Goal: Task Accomplishment & Management: Complete application form

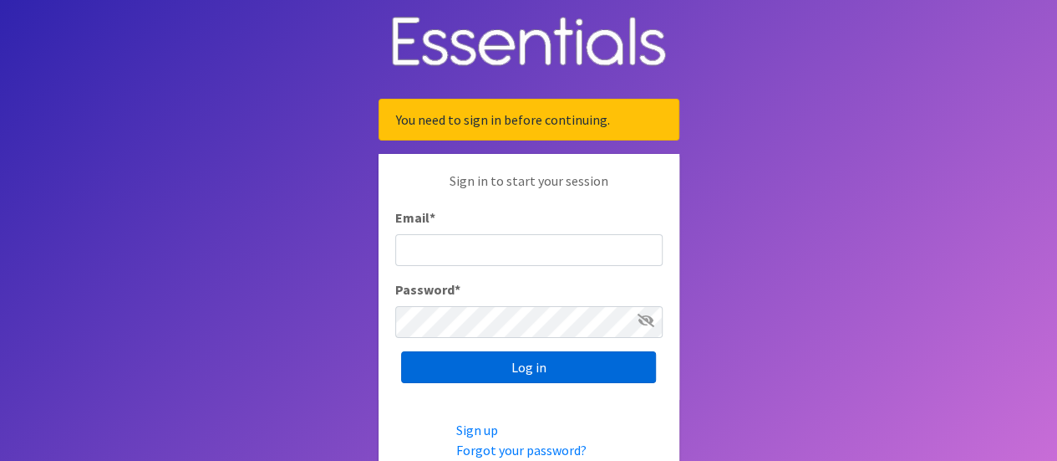
type input "[EMAIL_ADDRESS][DOMAIN_NAME]"
click at [517, 367] on input "Log in" at bounding box center [528, 367] width 255 height 32
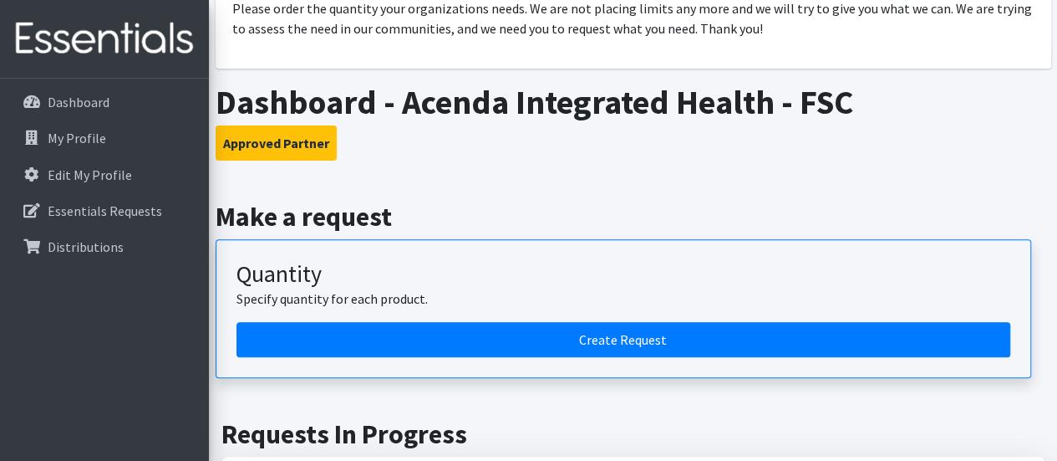
scroll to position [197, 0]
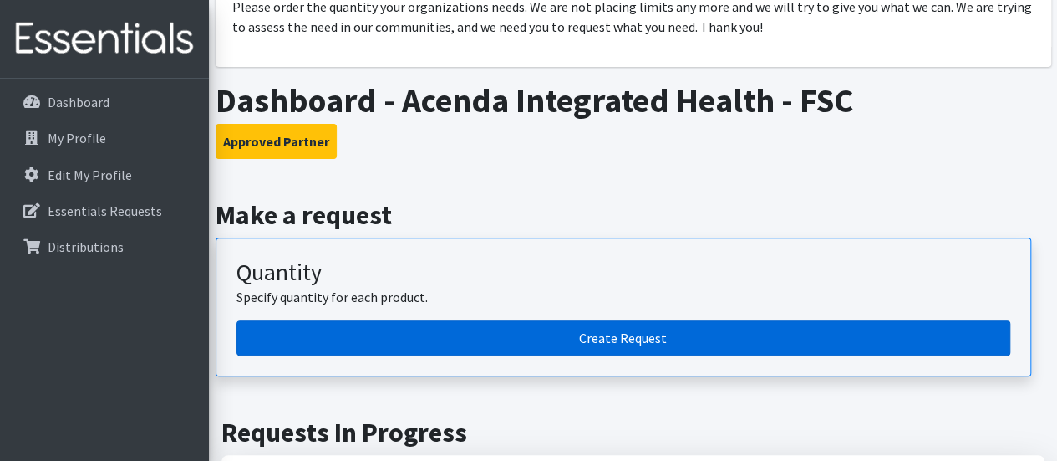
click at [493, 338] on link "Create Request" at bounding box center [624, 337] width 774 height 35
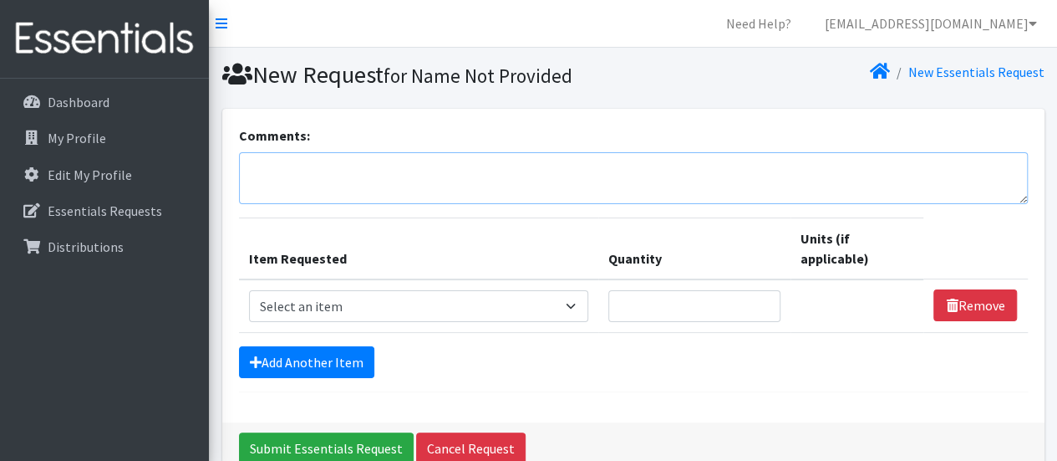
click at [508, 171] on textarea "Comments:" at bounding box center [633, 178] width 789 height 52
type textarea "For Birds Eye Family Success Center Delivery @ 364 S Broadway, Pennsville, NJ 0…"
click at [579, 304] on select "Select an item # of Children this order will serve # of Individuals Living in H…" at bounding box center [419, 306] width 340 height 32
select select "13431"
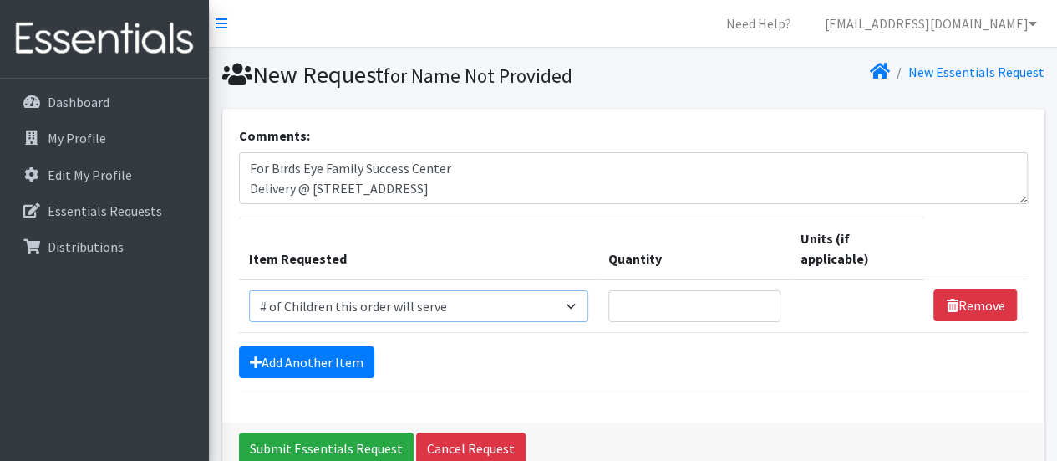
click at [249, 290] on select "Select an item # of Children this order will serve # of Individuals Living in H…" at bounding box center [419, 306] width 340 height 32
click at [739, 307] on input "Quantity" at bounding box center [694, 306] width 172 height 32
type input "346"
click at [319, 357] on link "Add Another Item" at bounding box center [306, 362] width 135 height 32
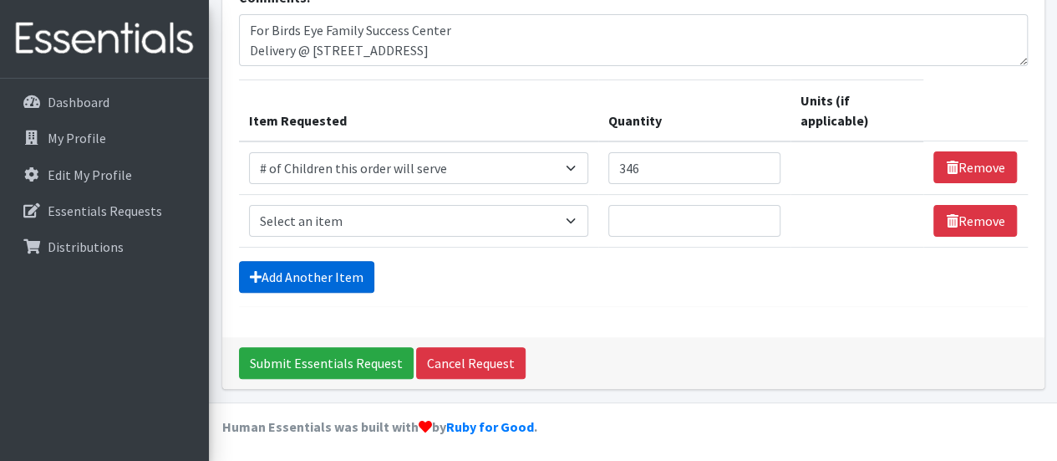
scroll to position [139, 0]
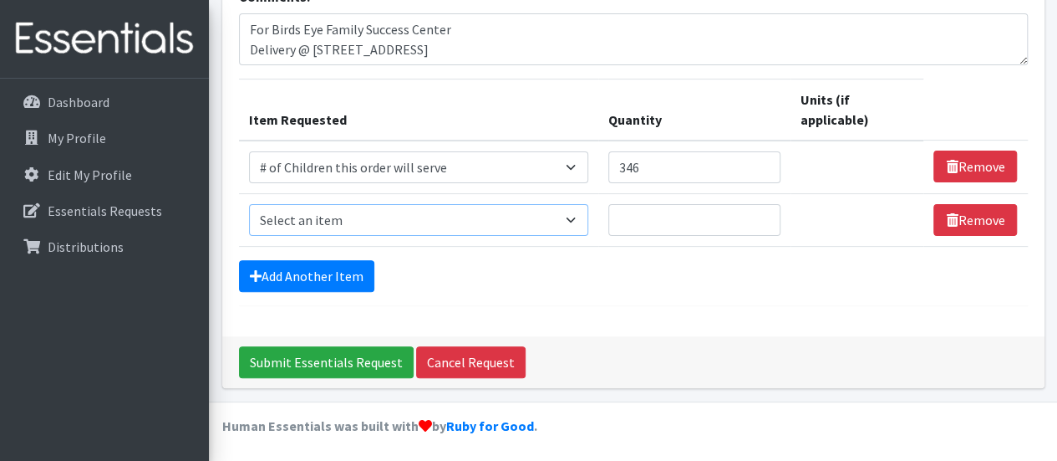
click at [394, 223] on select "Select an item # of Children this order will serve # of Individuals Living in H…" at bounding box center [419, 220] width 340 height 32
select select "6076"
click at [249, 204] on select "Select an item # of Children this order will serve # of Individuals Living in H…" at bounding box center [419, 220] width 340 height 32
click at [647, 220] on input "Quantity" at bounding box center [694, 220] width 172 height 32
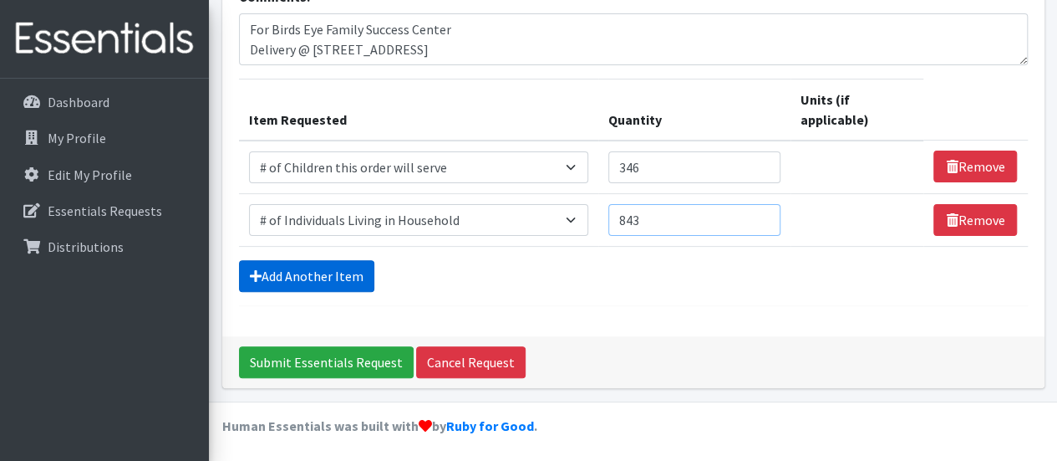
type input "843"
click at [325, 272] on link "Add Another Item" at bounding box center [306, 276] width 135 height 32
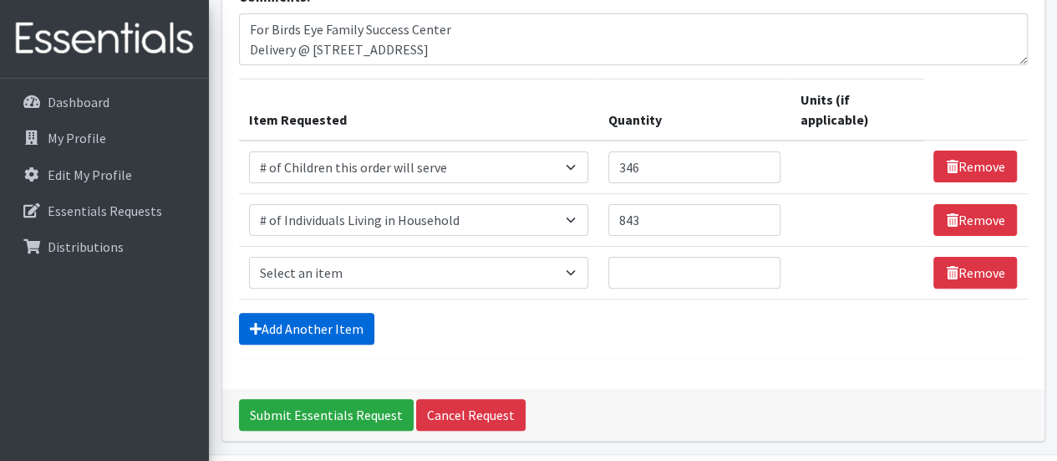
scroll to position [191, 0]
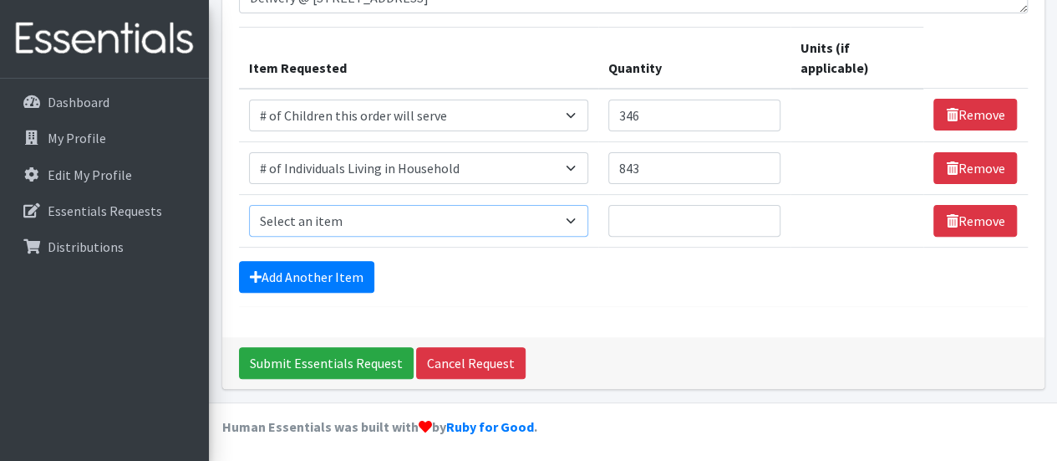
click at [384, 216] on select "Select an item # of Children this order will serve # of Individuals Living in H…" at bounding box center [419, 221] width 340 height 32
click at [540, 218] on select "Select an item # of Children this order will serve # of Individuals Living in H…" at bounding box center [419, 221] width 340 height 32
select select "7173"
click at [249, 205] on select "Select an item # of Children this order will serve # of Individuals Living in H…" at bounding box center [419, 221] width 340 height 32
click at [694, 218] on input "Quantity" at bounding box center [694, 221] width 172 height 32
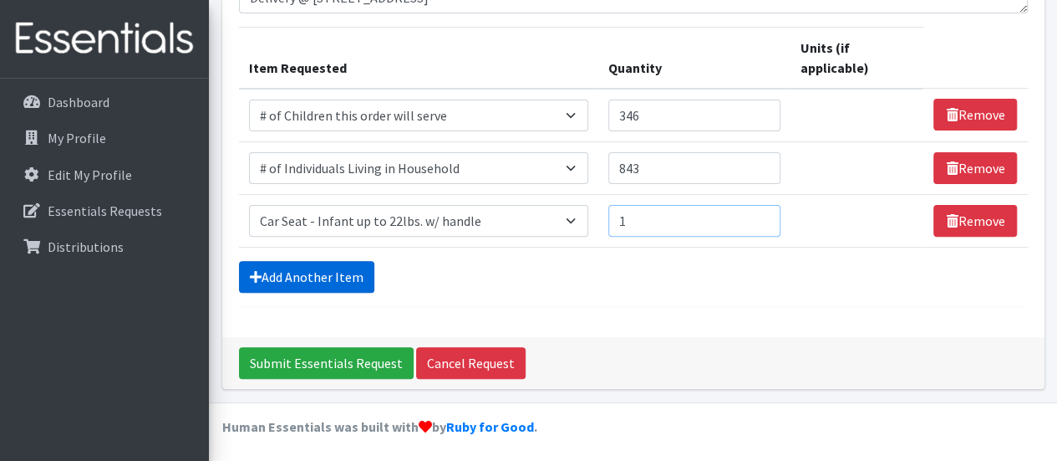
type input "1"
click at [333, 274] on link "Add Another Item" at bounding box center [306, 277] width 135 height 32
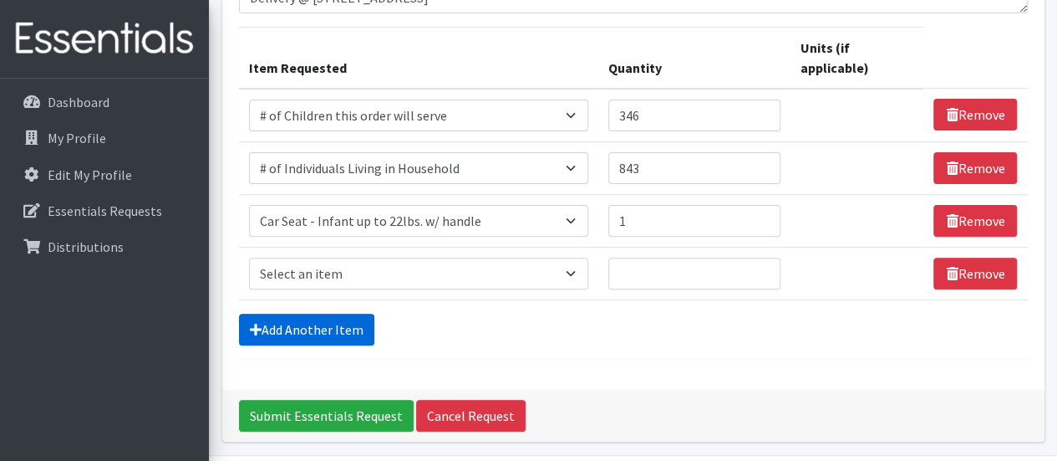
scroll to position [243, 0]
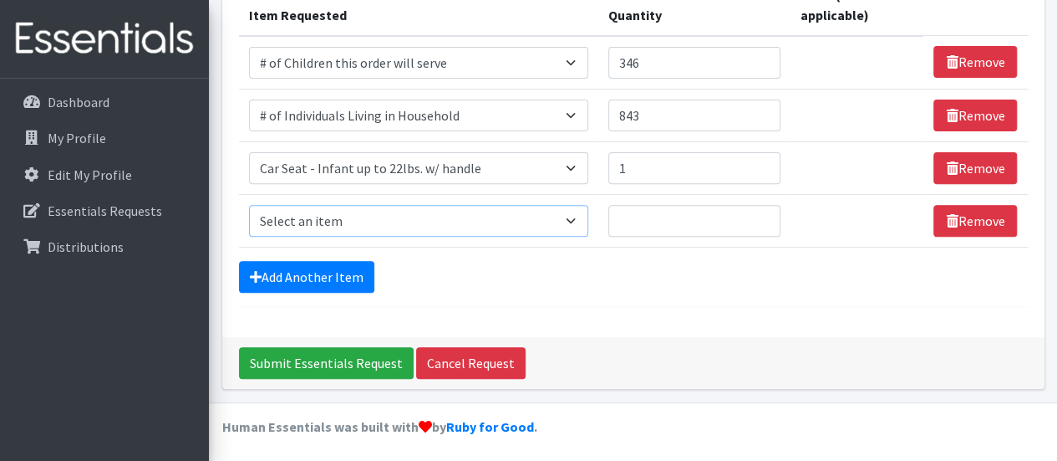
click at [461, 211] on select "Select an item # of Children this order will serve # of Individuals Living in H…" at bounding box center [419, 221] width 340 height 32
select select "1982"
click at [249, 205] on select "Select an item # of Children this order will serve # of Individuals Living in H…" at bounding box center [419, 221] width 340 height 32
click at [660, 221] on input "Quantity" at bounding box center [694, 221] width 172 height 32
type input "1"
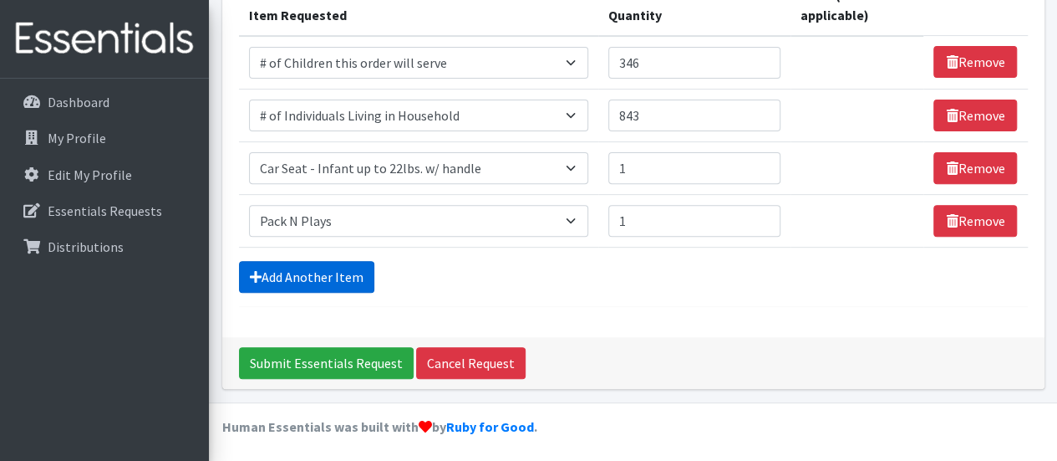
click at [330, 277] on link "Add Another Item" at bounding box center [306, 277] width 135 height 32
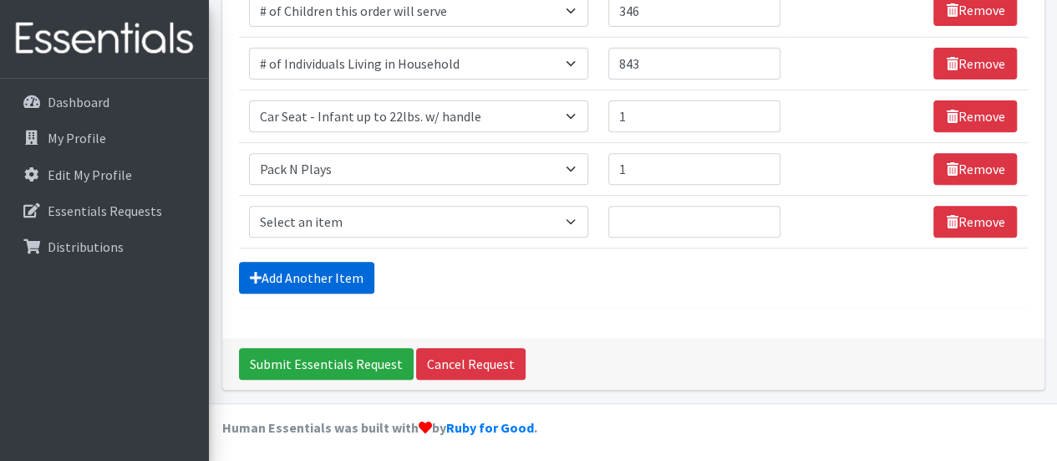
scroll to position [296, 0]
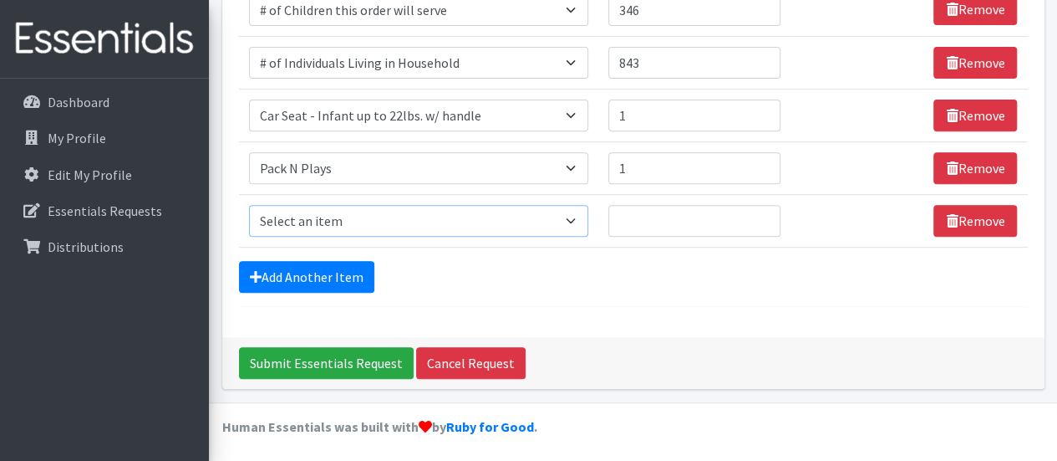
click at [425, 208] on select "Select an item # of Children this order will serve # of Individuals Living in H…" at bounding box center [419, 221] width 340 height 32
select select "1987"
click at [249, 205] on select "Select an item # of Children this order will serve # of Individuals Living in H…" at bounding box center [419, 221] width 340 height 32
click at [654, 213] on input "Quantity" at bounding box center [694, 221] width 172 height 32
type input "1"
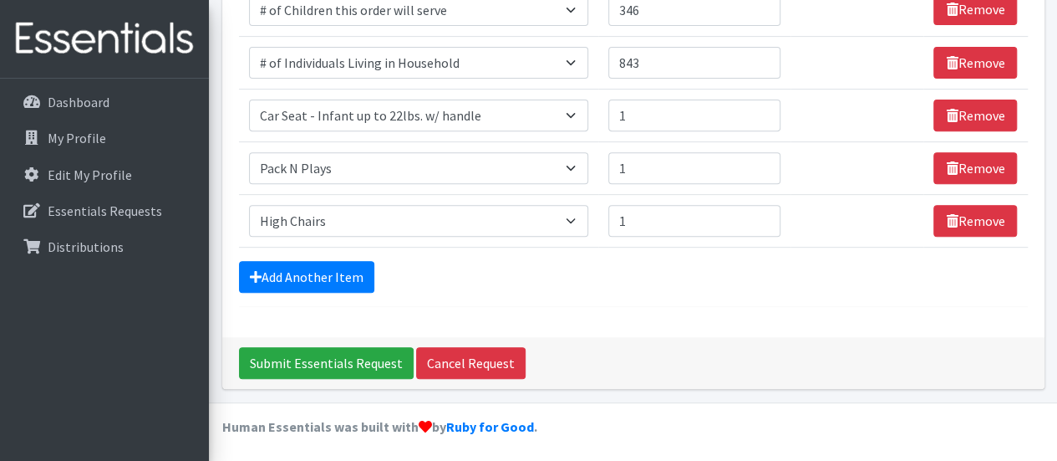
click at [644, 265] on div "Add Another Item" at bounding box center [633, 277] width 789 height 32
click at [381, 222] on select "Select an item # of Children this order will serve # of Individuals Living in H…" at bounding box center [419, 221] width 340 height 32
click at [313, 277] on link "Add Another Item" at bounding box center [306, 277] width 135 height 32
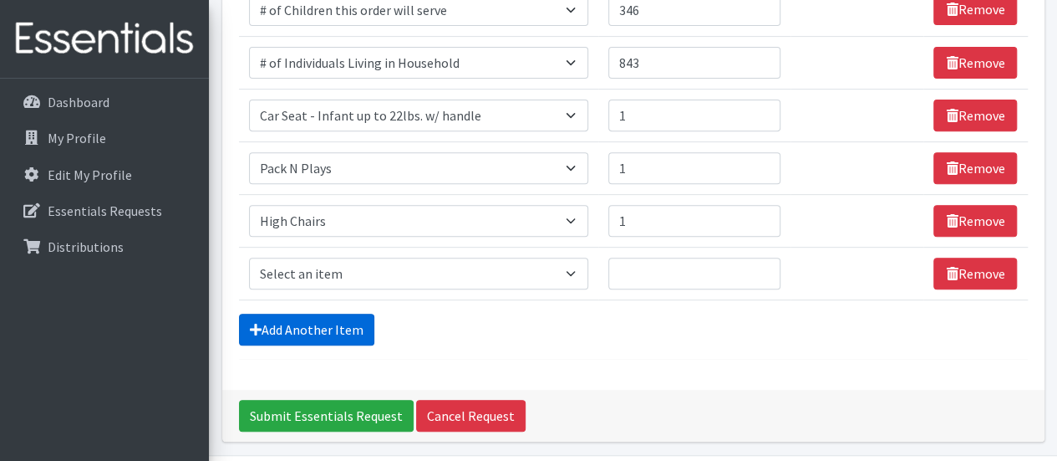
scroll to position [348, 0]
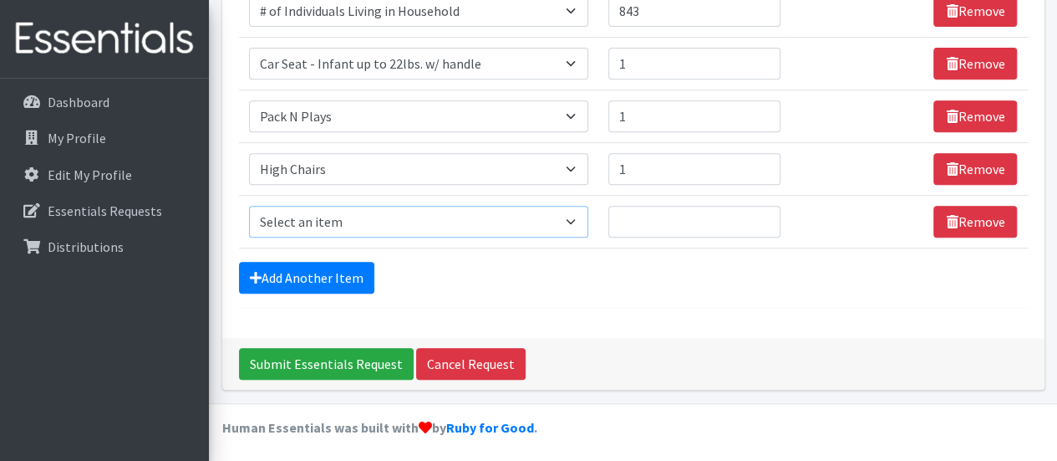
click at [401, 219] on select "Select an item # of Children this order will serve # of Individuals Living in H…" at bounding box center [419, 222] width 340 height 32
select select "15477"
click at [249, 206] on select "Select an item # of Children this order will serve # of Individuals Living in H…" at bounding box center [419, 222] width 340 height 32
click at [756, 215] on input "1" at bounding box center [686, 222] width 169 height 32
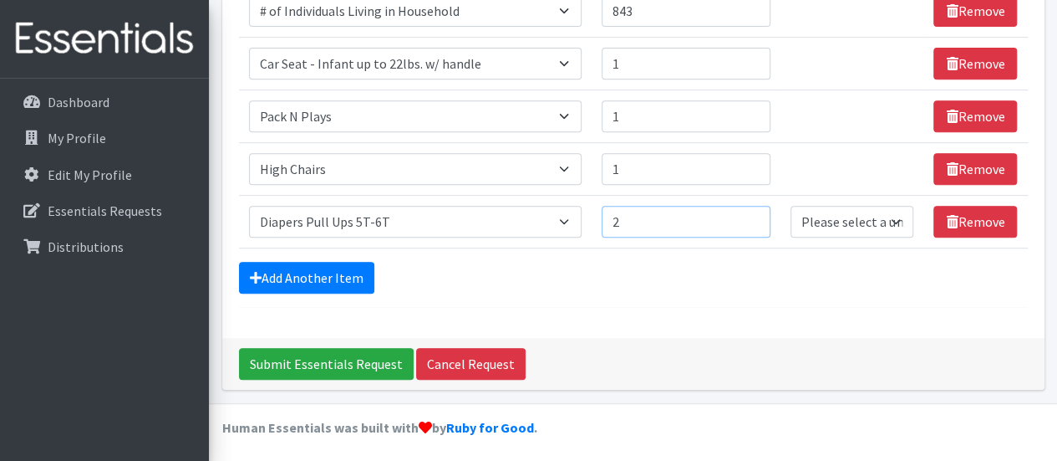
click at [756, 215] on input "2" at bounding box center [686, 222] width 169 height 32
type input "2"
type input "175"
click at [888, 211] on select "Please select a unit units Packs" at bounding box center [852, 222] width 123 height 32
select select "Pack"
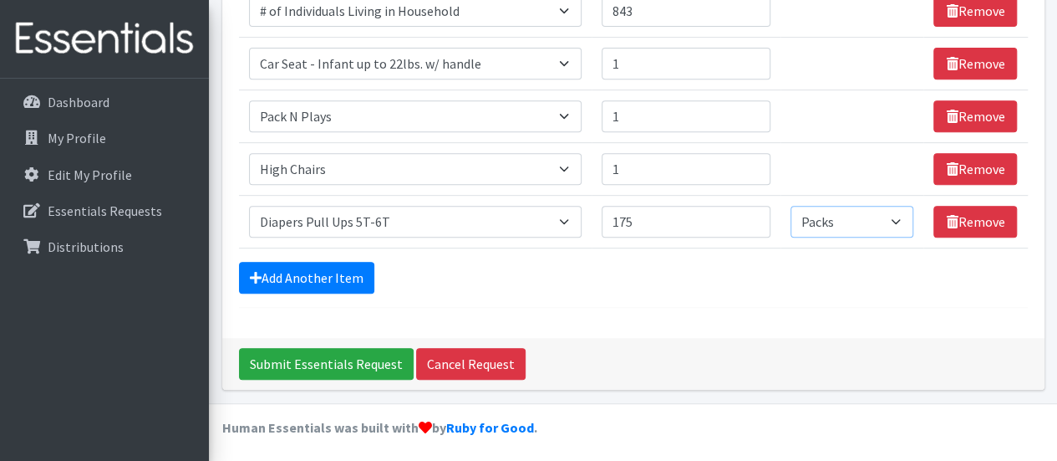
click at [792, 206] on select "Please select a unit units Packs" at bounding box center [852, 222] width 123 height 32
click at [341, 273] on link "Add Another Item" at bounding box center [306, 278] width 135 height 32
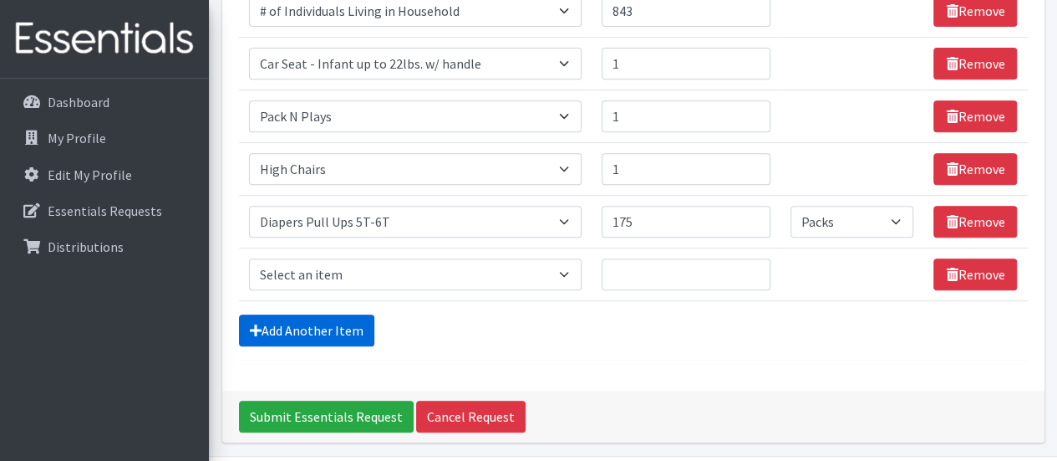
scroll to position [380, 0]
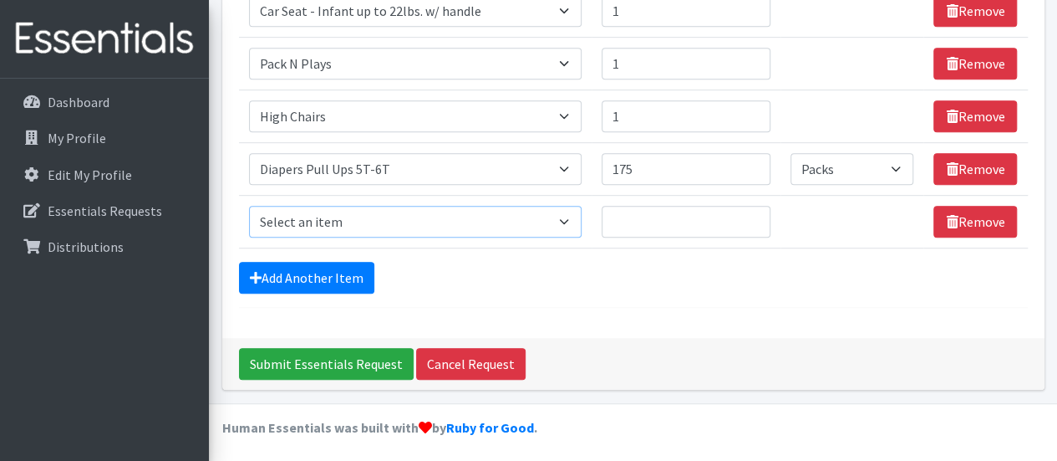
click at [488, 217] on select "Select an item # of Children this order will serve # of Individuals Living in H…" at bounding box center [415, 222] width 333 height 32
drag, startPoint x: 488, startPoint y: 217, endPoint x: 568, endPoint y: 53, distance: 183.2
click at [568, 53] on tbody "Item Requested Select an item # of Children this order will serve # of Individu…" at bounding box center [633, 63] width 789 height 369
click at [568, 206] on select "Select an item # of Children this order will serve # of Individuals Living in H…" at bounding box center [415, 222] width 333 height 32
select select "1971"
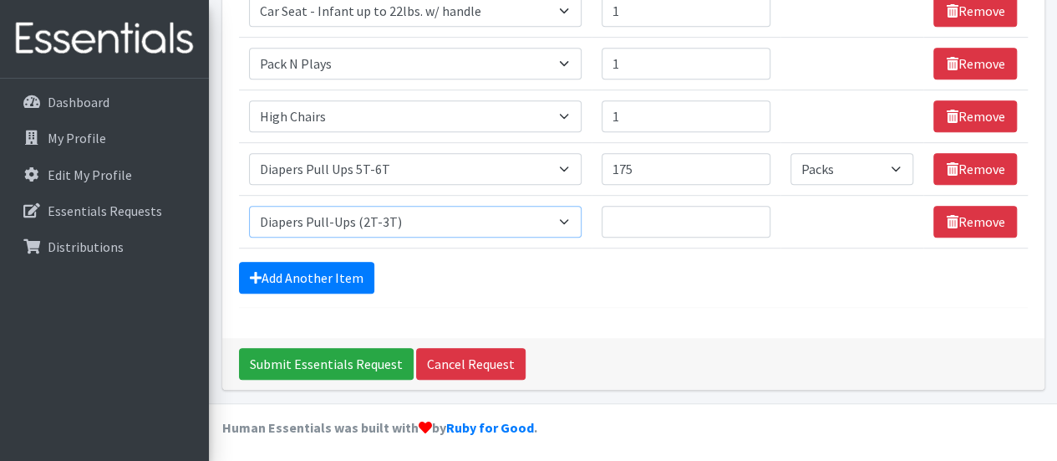
click at [249, 206] on select "Select an item # of Children this order will serve # of Individuals Living in H…" at bounding box center [415, 222] width 333 height 32
click at [651, 218] on input "Quantity" at bounding box center [686, 222] width 169 height 32
type input "175"
click at [861, 216] on select "Please select a unit units Packs" at bounding box center [852, 222] width 123 height 32
select select "Pack"
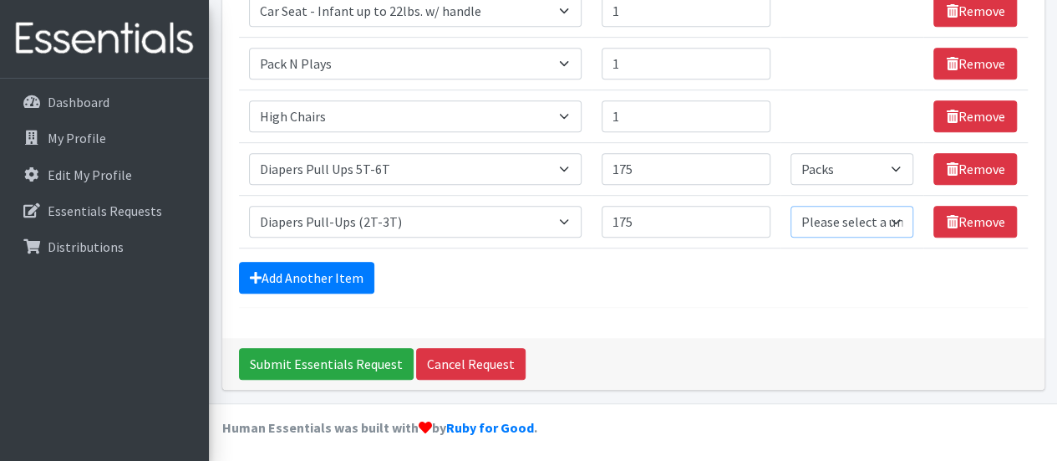
click at [792, 206] on select "Please select a unit units Packs" at bounding box center [852, 222] width 123 height 32
click at [334, 274] on link "Add Another Item" at bounding box center [306, 278] width 135 height 32
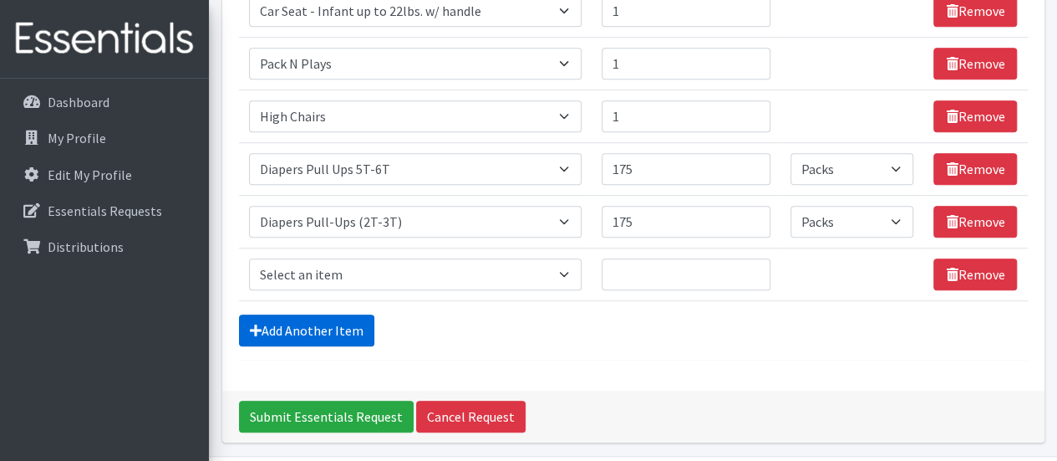
scroll to position [433, 0]
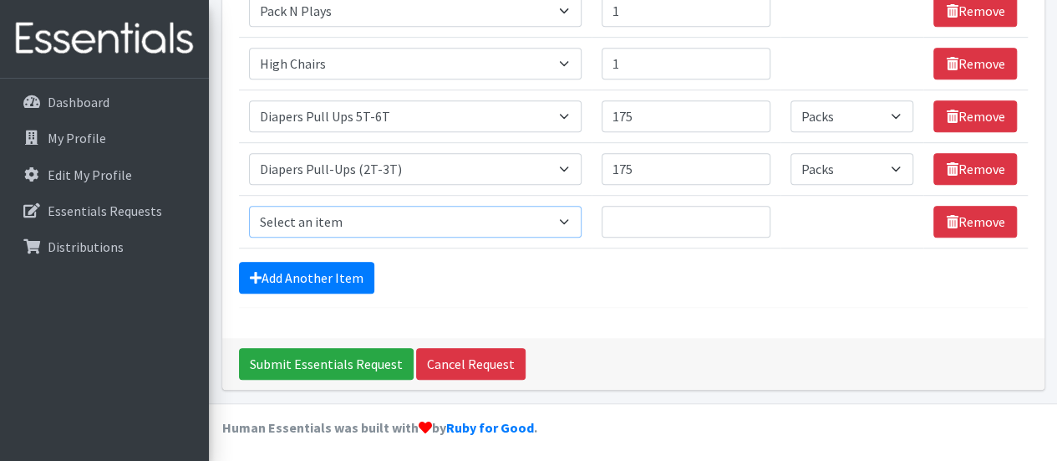
click at [421, 220] on select "Select an item # of Children this order will serve # of Individuals Living in H…" at bounding box center [415, 222] width 333 height 32
select select "1972"
click at [249, 206] on select "Select an item # of Children this order will serve # of Individuals Living in H…" at bounding box center [415, 222] width 333 height 32
click at [650, 212] on input "Quantity" at bounding box center [686, 222] width 169 height 32
type input "1"
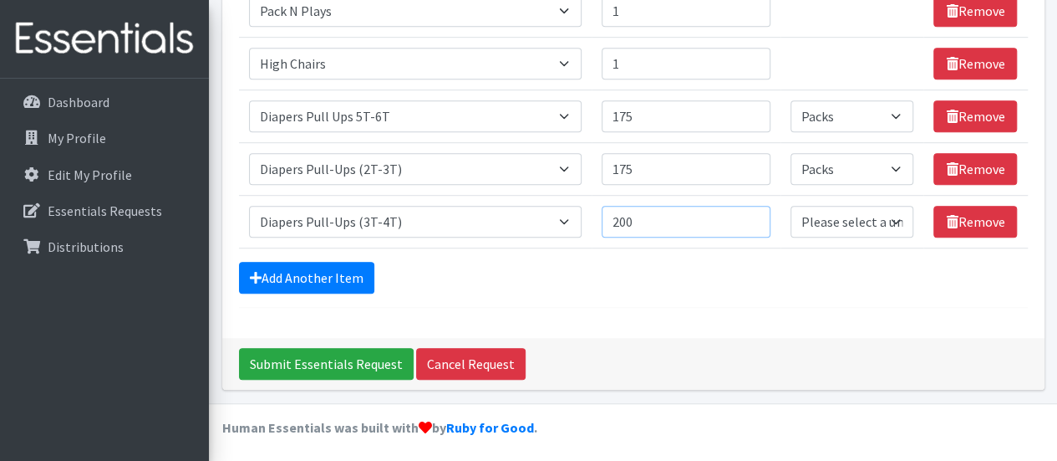
type input "200"
click at [883, 214] on select "Please select a unit units Packs" at bounding box center [852, 222] width 123 height 32
select select "Pack"
click at [792, 206] on select "Please select a unit units Packs" at bounding box center [852, 222] width 123 height 32
click at [333, 275] on link "Add Another Item" at bounding box center [306, 278] width 135 height 32
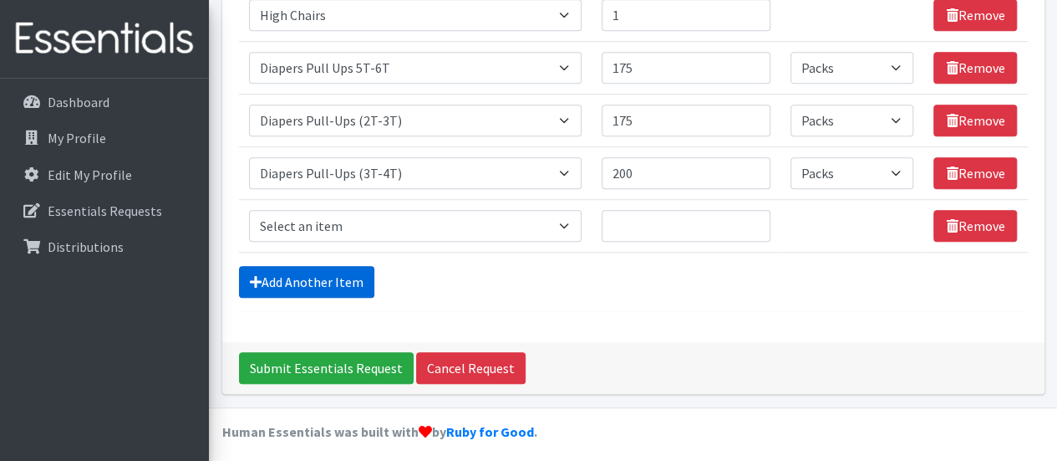
scroll to position [485, 0]
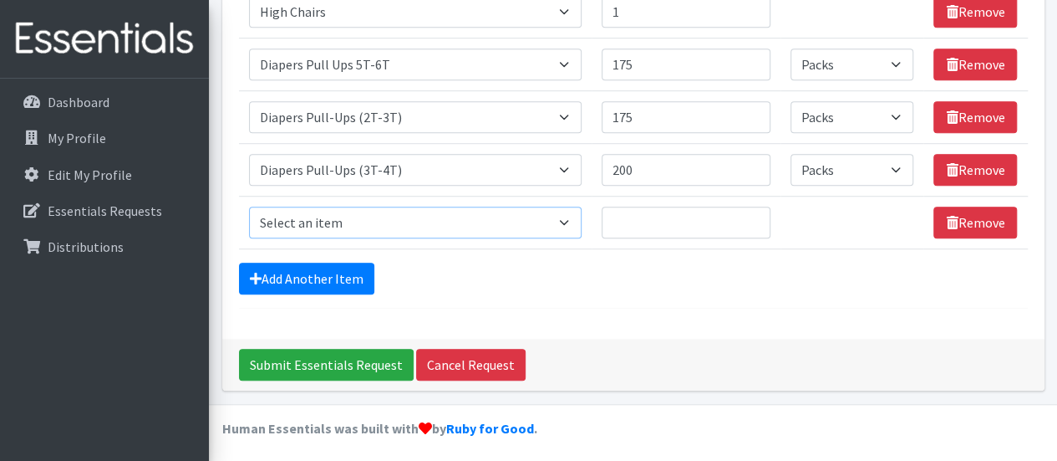
click at [416, 211] on select "Select an item # of Children this order will serve # of Individuals Living in H…" at bounding box center [415, 222] width 333 height 32
select select "1973"
click at [249, 206] on select "Select an item # of Children this order will serve # of Individuals Living in H…" at bounding box center [415, 222] width 333 height 32
click at [689, 221] on input "Quantity" at bounding box center [686, 222] width 169 height 32
type input "400"
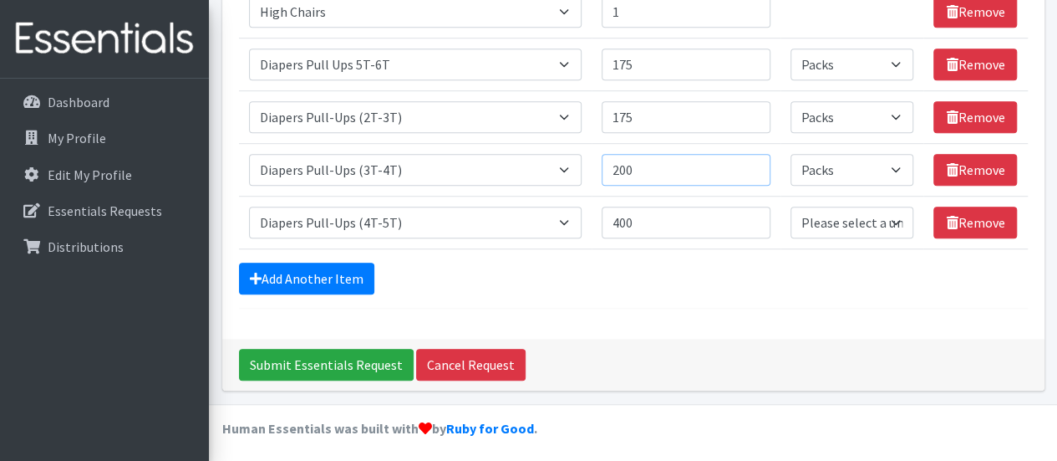
click at [684, 161] on input "200" at bounding box center [686, 170] width 169 height 32
type input "400"
click at [667, 104] on input "175" at bounding box center [686, 117] width 169 height 32
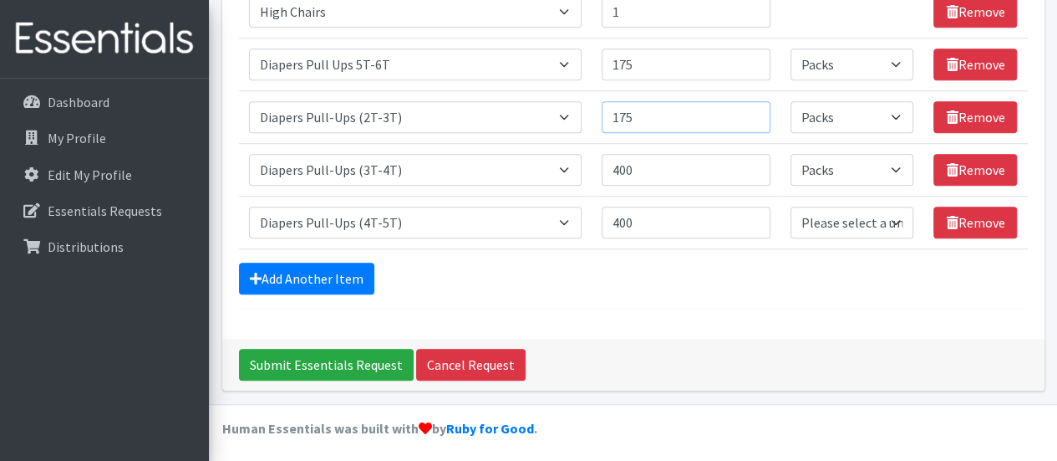
click at [667, 104] on input "175" at bounding box center [686, 117] width 169 height 32
type input "375"
click at [658, 59] on input "175" at bounding box center [686, 64] width 169 height 32
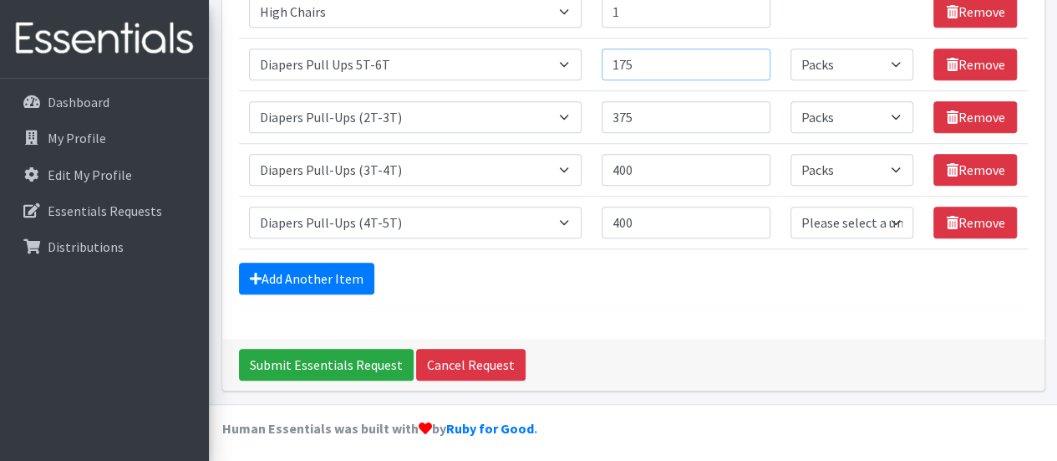
click at [658, 59] on input "175" at bounding box center [686, 64] width 169 height 32
type input "375"
click at [838, 220] on select "Please select a unit units Packs" at bounding box center [852, 222] width 123 height 32
select select "Pack"
click at [792, 206] on select "Please select a unit units Packs" at bounding box center [852, 222] width 123 height 32
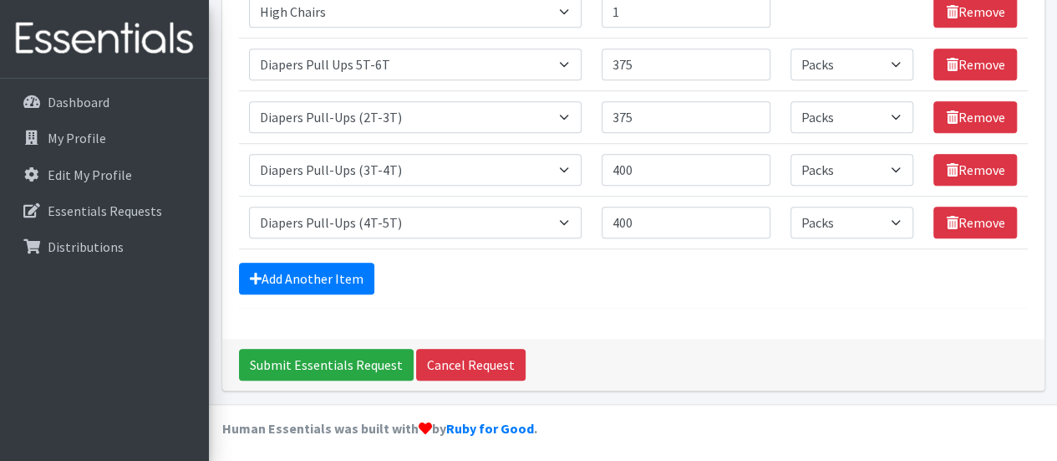
click at [777, 279] on div "Add Another Item" at bounding box center [633, 278] width 789 height 32
click at [346, 271] on link "Add Another Item" at bounding box center [306, 278] width 135 height 32
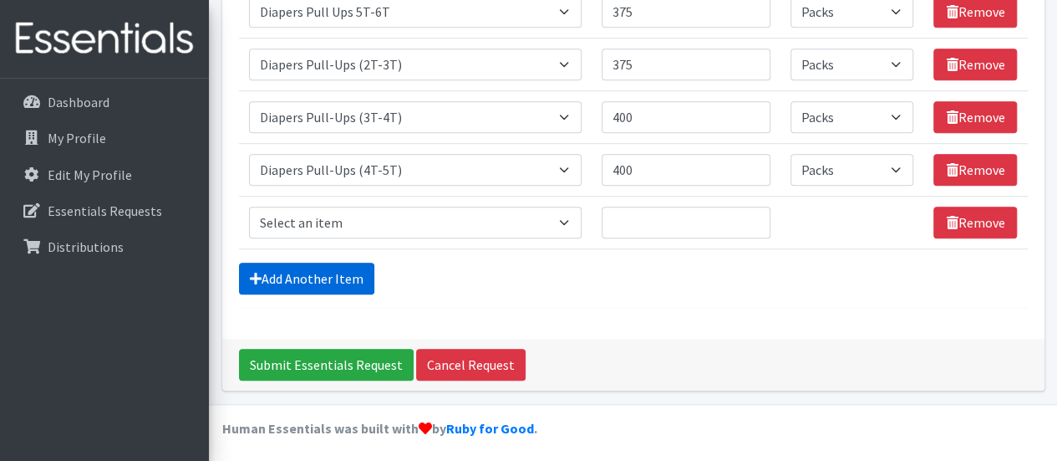
scroll to position [463, 0]
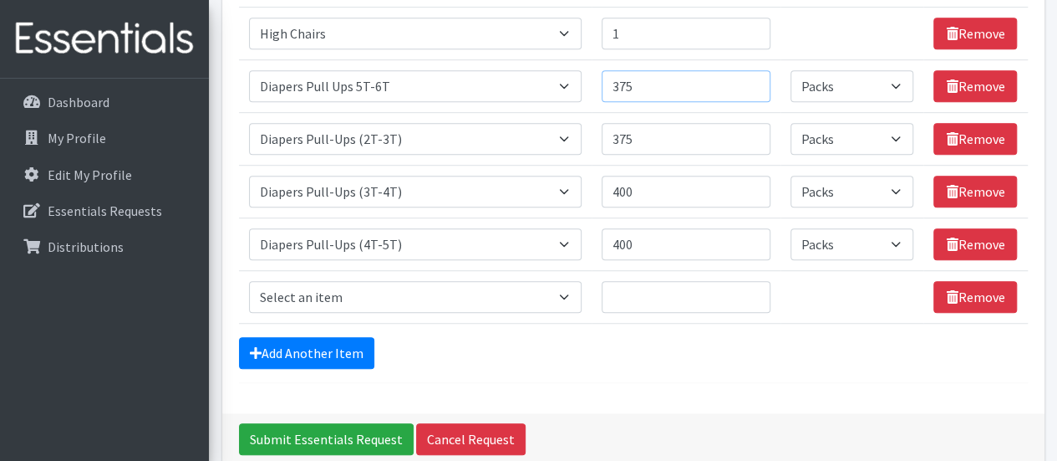
click at [659, 81] on input "375" at bounding box center [686, 86] width 169 height 32
type input "3"
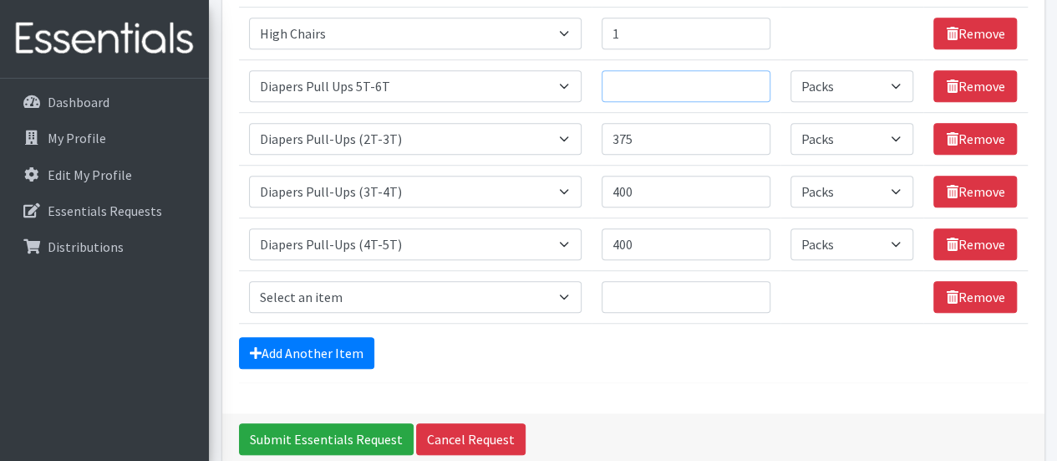
type input "2"
type input "400"
click at [446, 298] on select "Select an item # of Children this order will serve # of Individuals Living in H…" at bounding box center [415, 297] width 333 height 32
select select "1964"
click at [249, 281] on select "Select an item # of Children this order will serve # of Individuals Living in H…" at bounding box center [415, 297] width 333 height 32
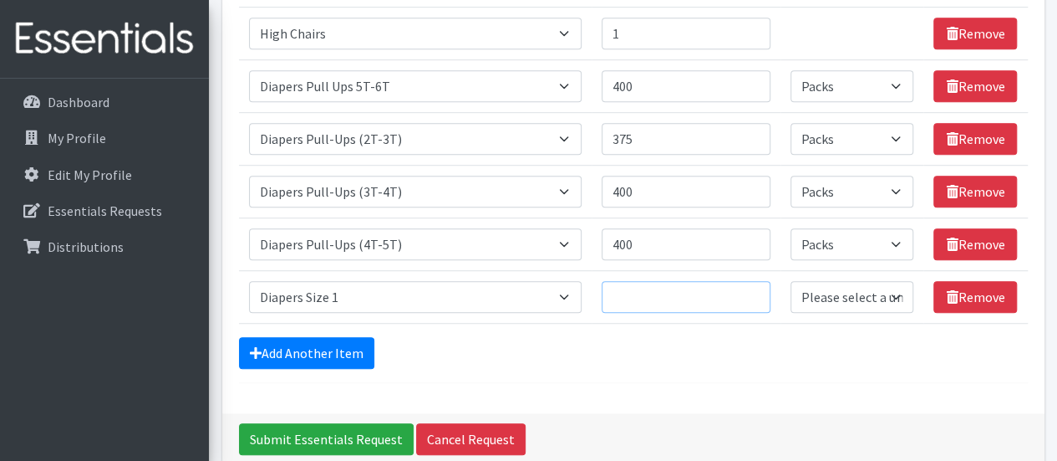
click at [650, 292] on input "Quantity" at bounding box center [686, 297] width 169 height 32
type input "250"
click at [842, 285] on select "Please select a unit units Packs" at bounding box center [852, 297] width 123 height 32
select select "Pack"
click at [792, 281] on select "Please select a unit units Packs" at bounding box center [852, 297] width 123 height 32
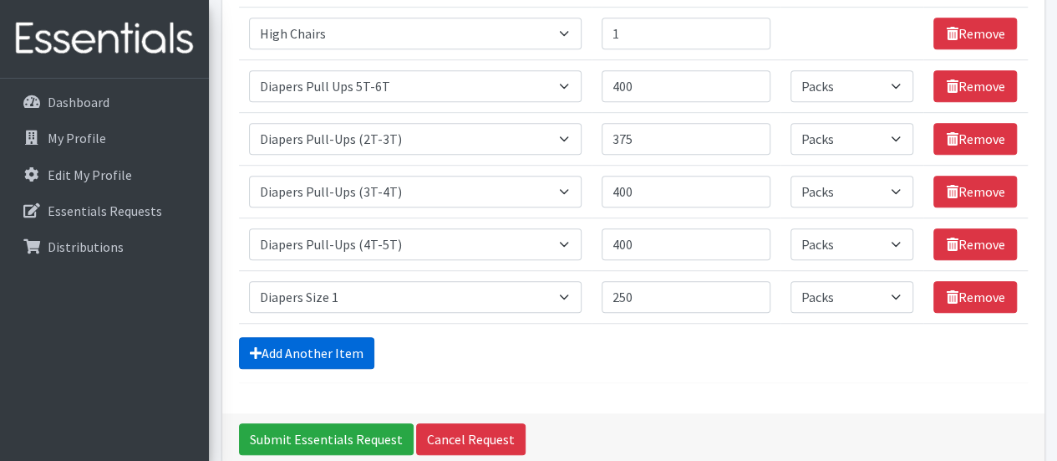
click at [339, 349] on link "Add Another Item" at bounding box center [306, 353] width 135 height 32
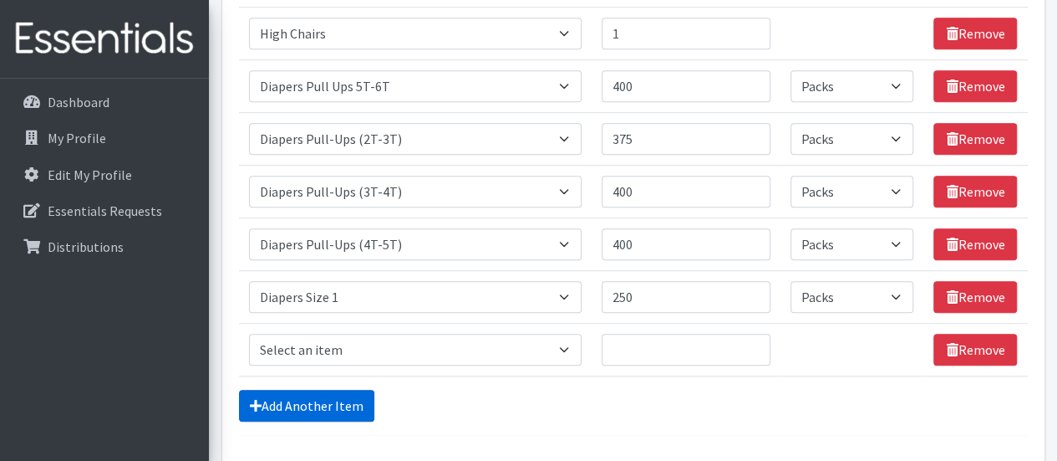
scroll to position [590, 0]
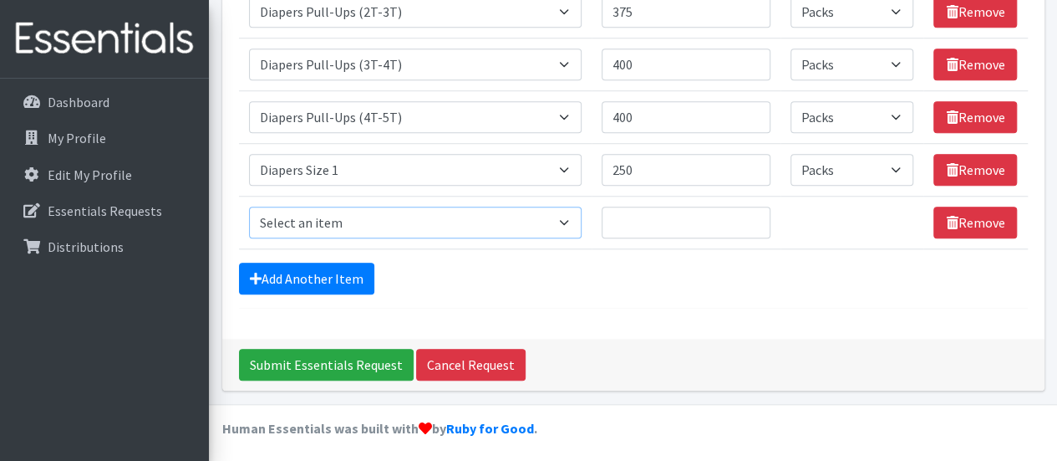
click at [373, 208] on select "Select an item # of Children this order will serve # of Individuals Living in H…" at bounding box center [415, 222] width 333 height 32
select select "1965"
click at [249, 206] on select "Select an item # of Children this order will serve # of Individuals Living in H…" at bounding box center [415, 222] width 333 height 32
click at [656, 213] on input "Quantity" at bounding box center [686, 222] width 169 height 32
type input "150"
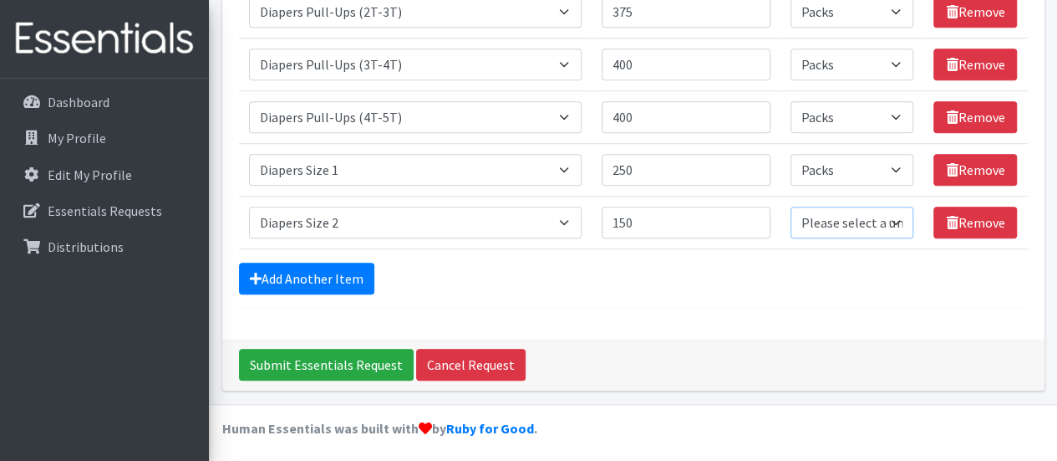
click at [881, 221] on select "Please select a unit units Packs" at bounding box center [852, 222] width 123 height 32
select select "Pack"
click at [792, 206] on select "Please select a unit units Packs" at bounding box center [852, 222] width 123 height 32
click at [322, 276] on link "Add Another Item" at bounding box center [306, 278] width 135 height 32
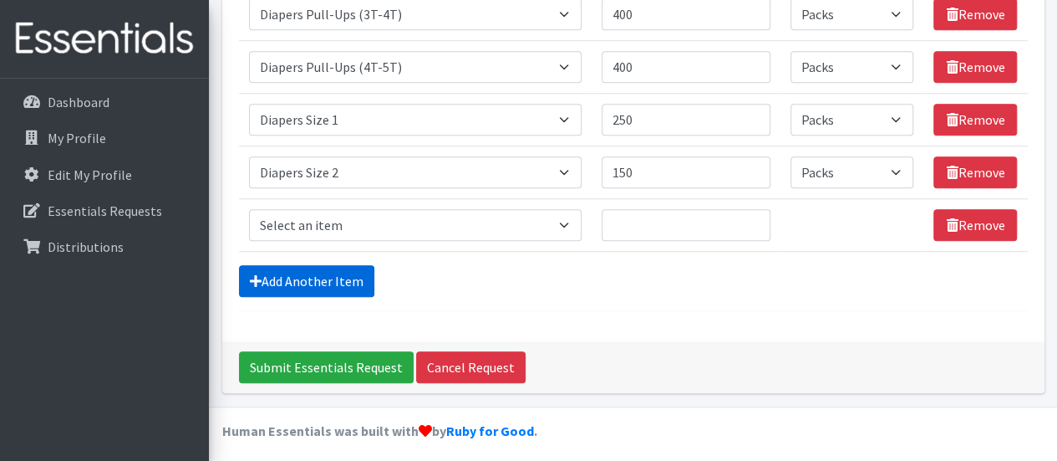
scroll to position [642, 0]
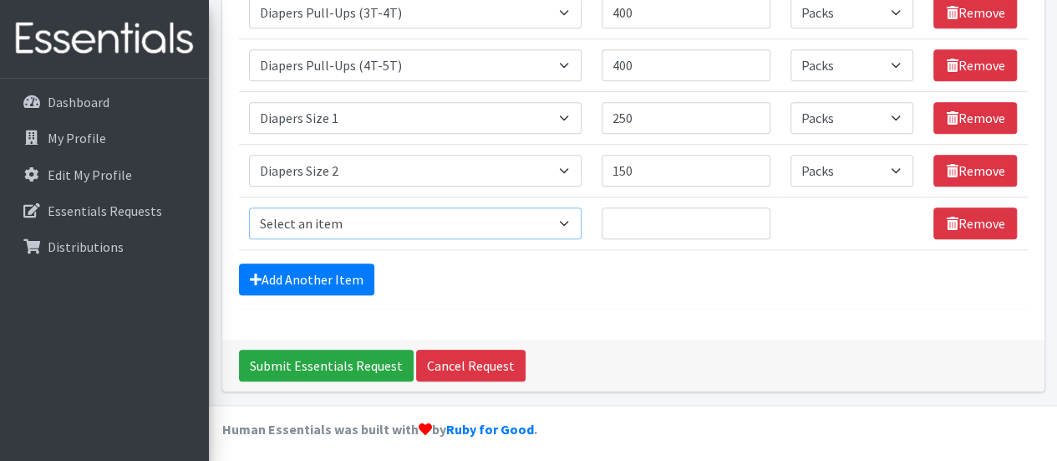
click at [388, 215] on select "Select an item # of Children this order will serve # of Individuals Living in H…" at bounding box center [415, 223] width 333 height 32
click at [415, 221] on select "Select an item # of Children this order will serve # of Individuals Living in H…" at bounding box center [415, 223] width 333 height 32
click at [528, 220] on select "Select an item # of Children this order will serve # of Individuals Living in H…" at bounding box center [415, 223] width 333 height 32
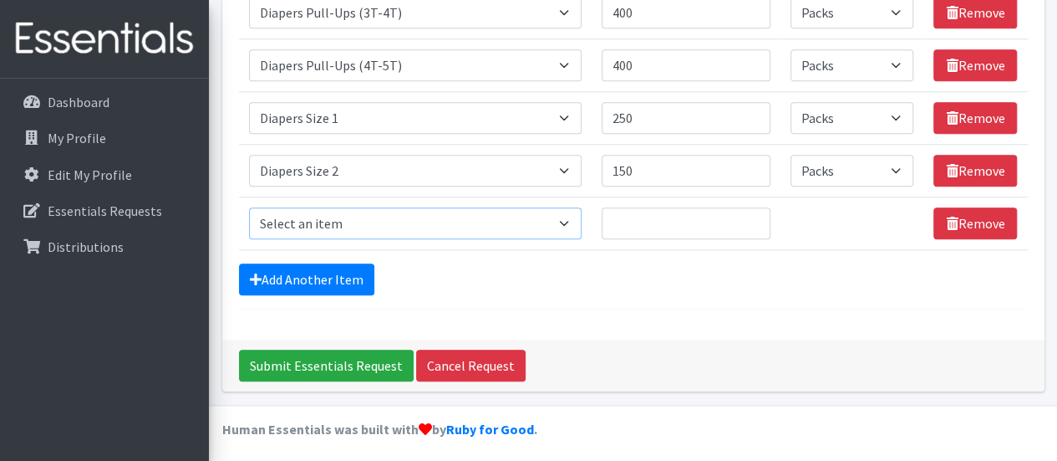
select select "1966"
click at [249, 207] on select "Select an item # of Children this order will serve # of Individuals Living in H…" at bounding box center [415, 223] width 333 height 32
click at [661, 227] on input "Quantity" at bounding box center [686, 223] width 169 height 32
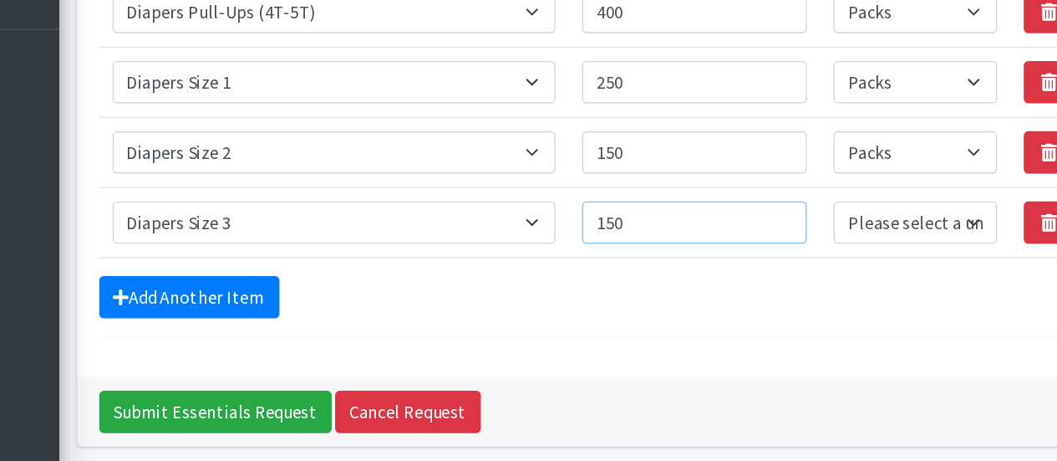
type input "150"
click at [899, 216] on select "Please select a unit units Packs" at bounding box center [852, 223] width 123 height 32
select select "Pack"
click at [792, 207] on select "Please select a unit units Packs" at bounding box center [852, 223] width 123 height 32
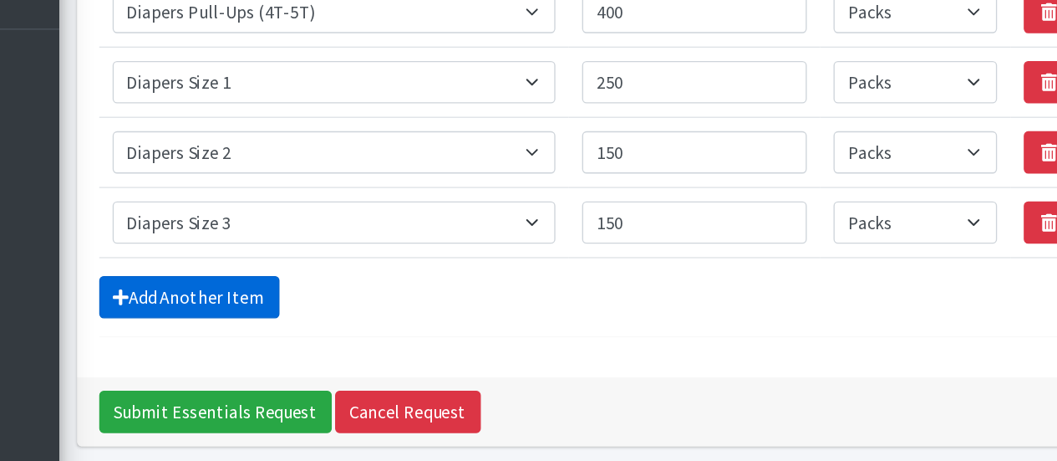
click at [337, 278] on link "Add Another Item" at bounding box center [306, 279] width 135 height 32
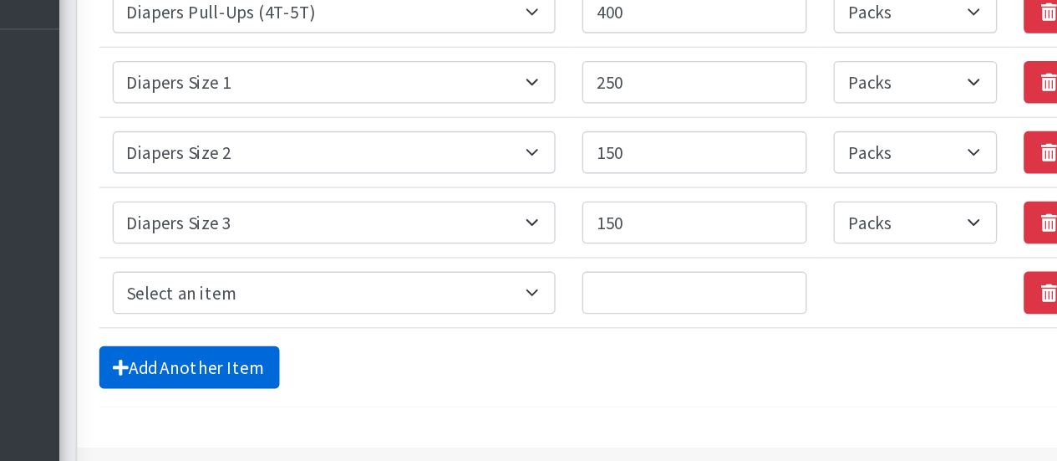
scroll to position [695, 0]
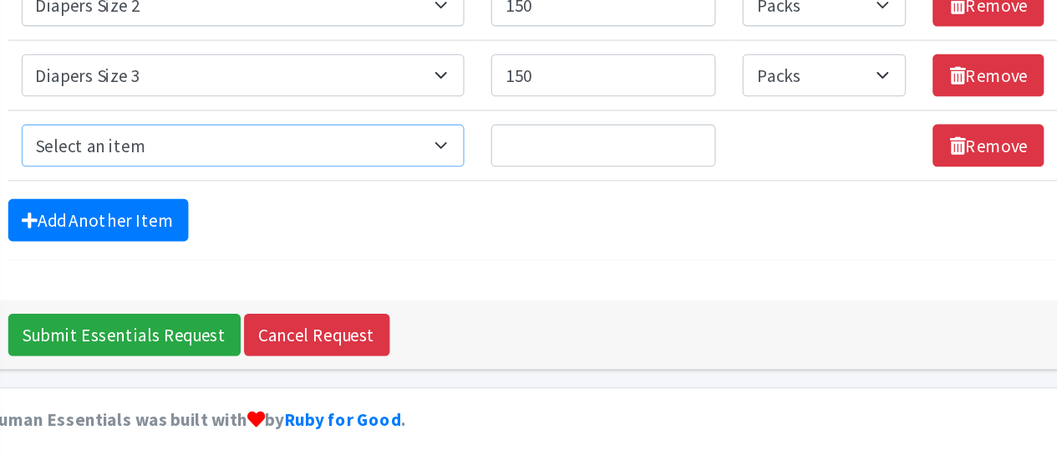
click at [414, 220] on select "Select an item # of Children this order will serve # of Individuals Living in H…" at bounding box center [415, 223] width 333 height 32
select select "1967"
click at [249, 207] on select "Select an item # of Children this order will serve # of Individuals Living in H…" at bounding box center [415, 223] width 333 height 32
click at [711, 230] on input "Quantity" at bounding box center [686, 223] width 169 height 32
type input "150"
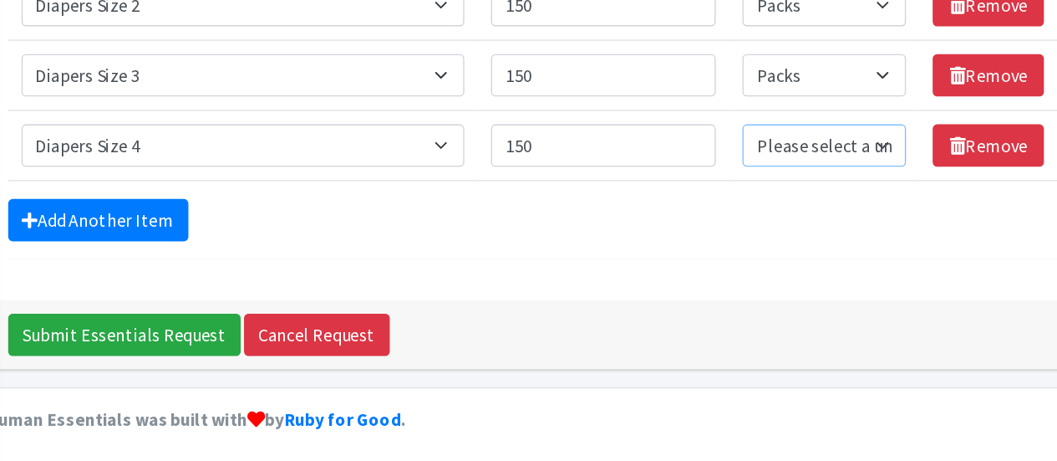
click at [883, 221] on select "Please select a unit units Packs" at bounding box center [852, 223] width 123 height 32
select select "Pack"
click at [792, 207] on select "Please select a unit units Packs" at bounding box center [852, 223] width 123 height 32
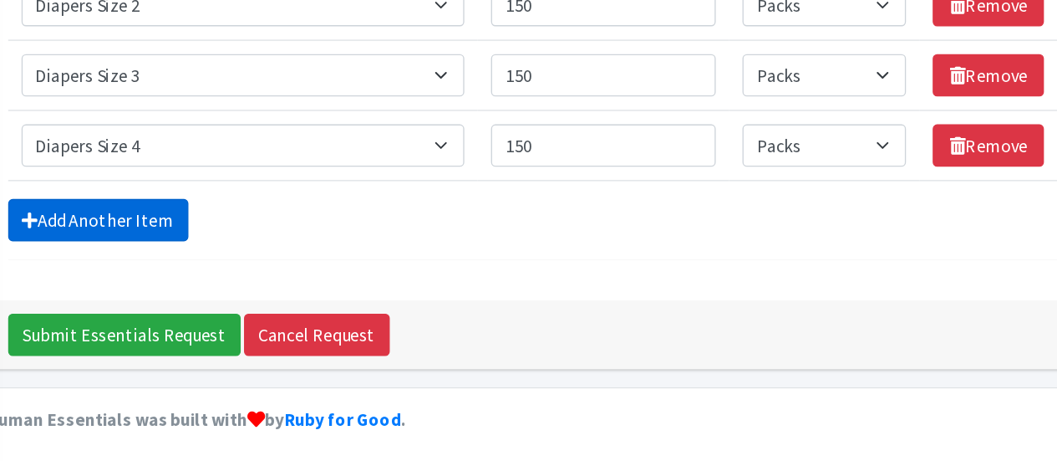
click at [326, 272] on link "Add Another Item" at bounding box center [306, 279] width 135 height 32
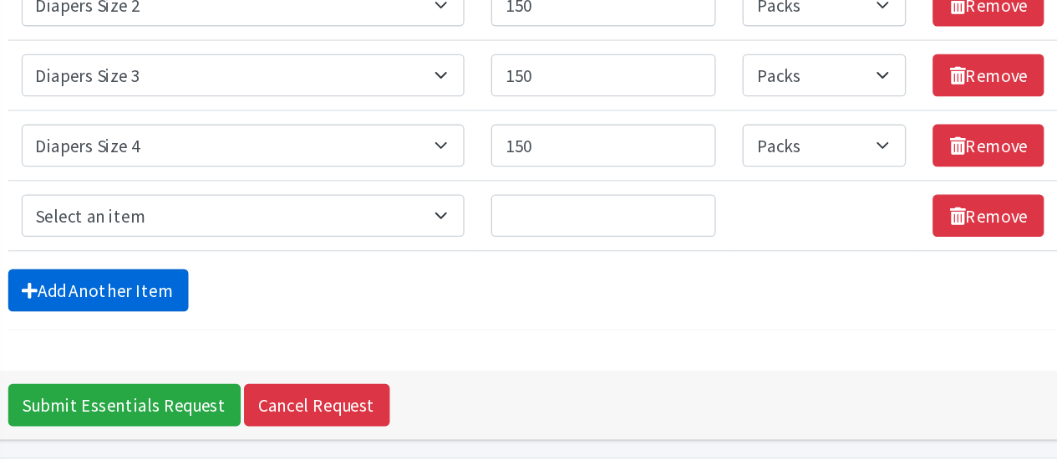
scroll to position [746, 0]
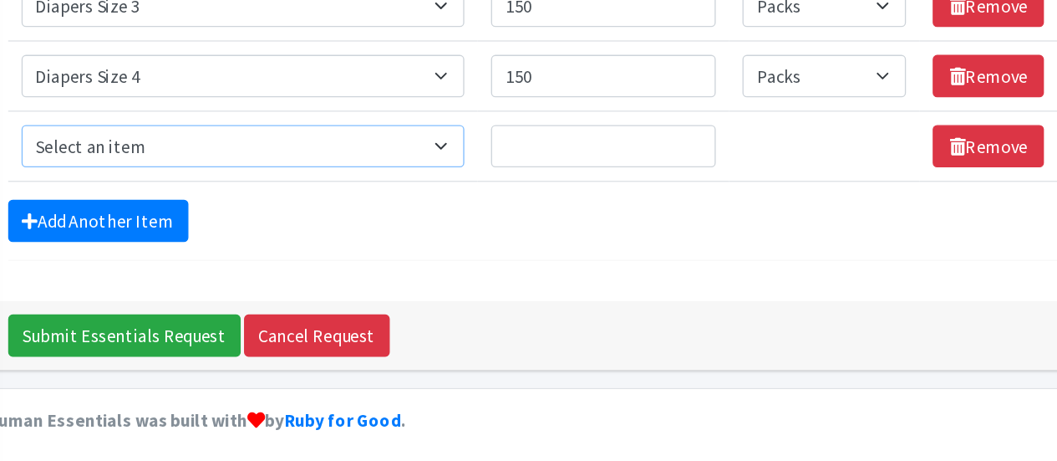
click at [573, 222] on select "Select an item # of Children this order will serve # of Individuals Living in H…" at bounding box center [415, 224] width 333 height 32
select select "1968"
click at [249, 208] on select "Select an item # of Children this order will serve # of Individuals Living in H…" at bounding box center [415, 224] width 333 height 32
click at [704, 221] on input "Quantity" at bounding box center [686, 224] width 169 height 32
type input "1"
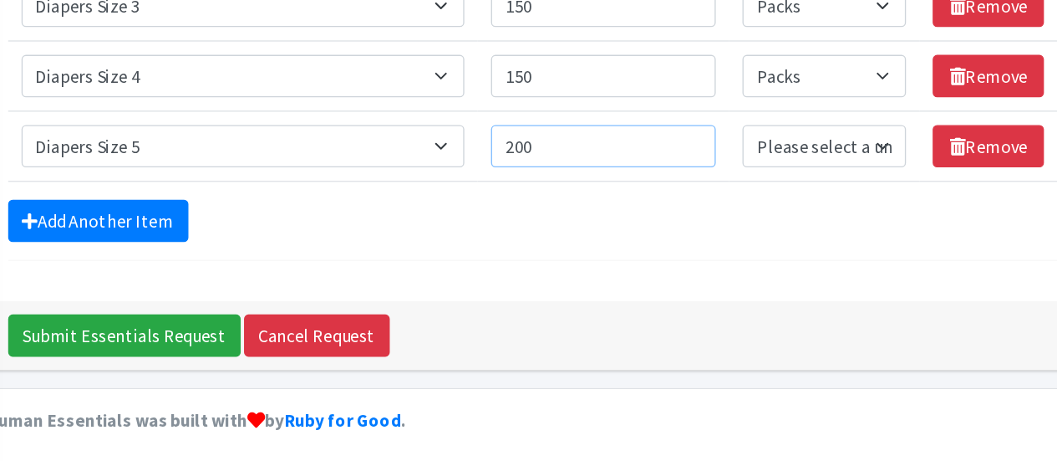
type input "200"
click at [898, 219] on select "Please select a unit units Packs" at bounding box center [852, 224] width 123 height 32
select select "Pack"
click at [792, 208] on select "Please select a unit units Packs" at bounding box center [852, 224] width 123 height 32
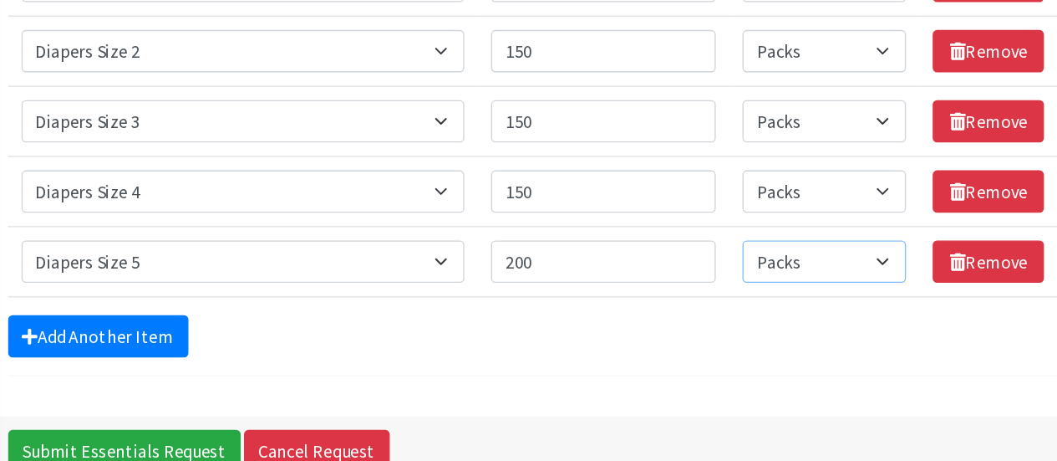
scroll to position [708, 0]
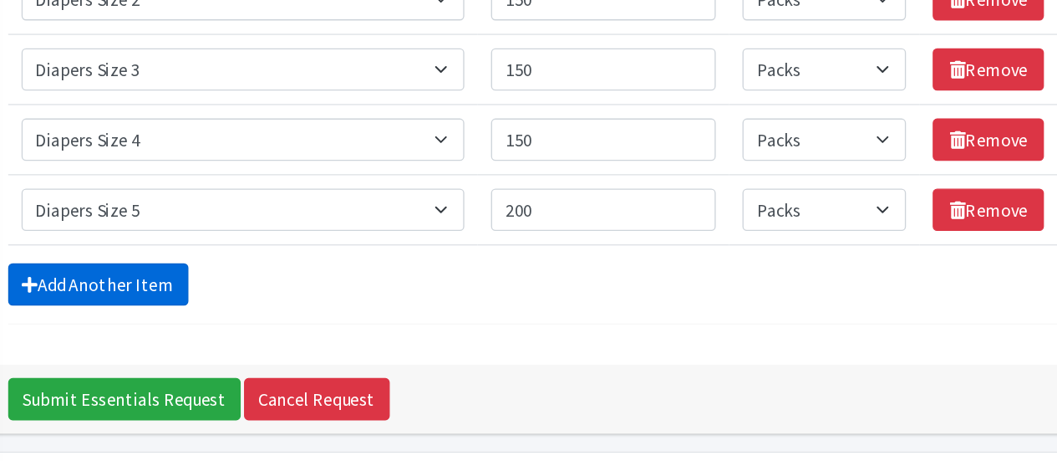
click at [330, 310] on link "Add Another Item" at bounding box center [306, 319] width 135 height 32
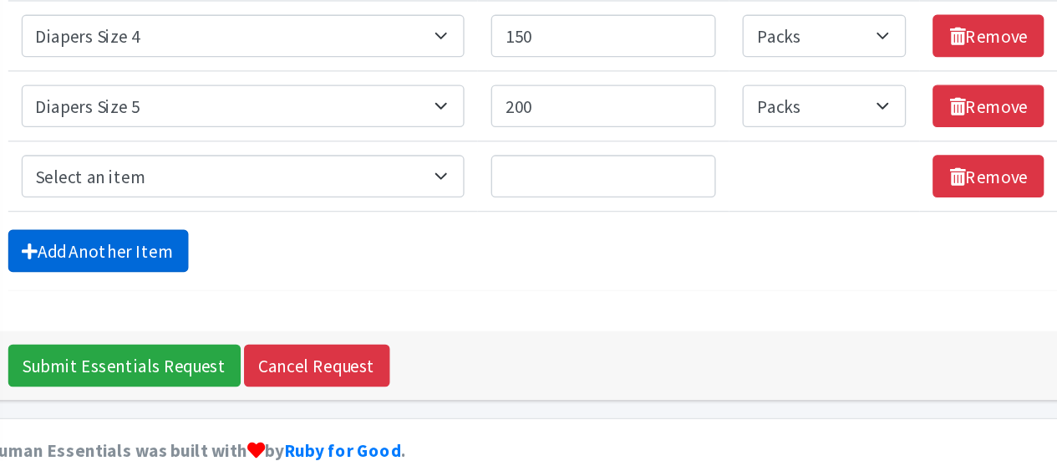
scroll to position [799, 0]
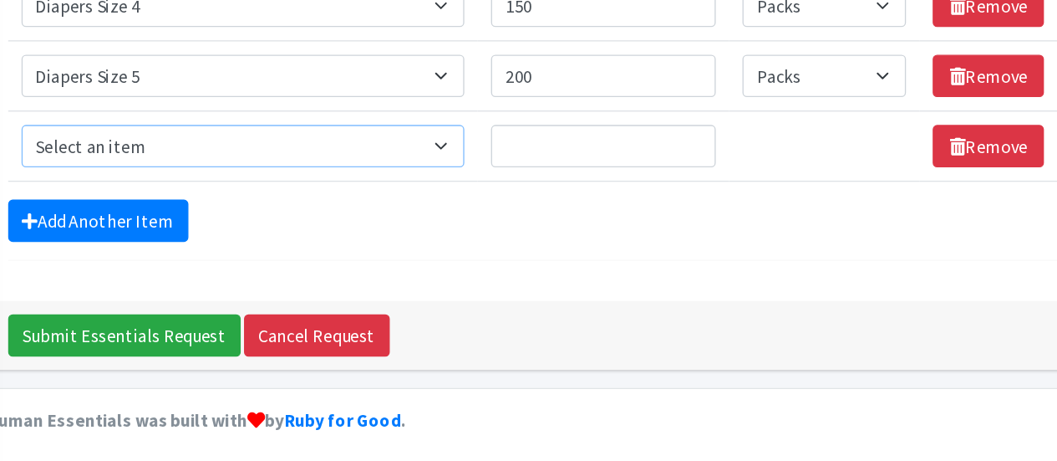
click at [446, 221] on select "Select an item # of Children this order will serve # of Individuals Living in H…" at bounding box center [415, 224] width 333 height 32
select select "1969"
click at [249, 208] on select "Select an item # of Children this order will serve # of Individuals Living in H…" at bounding box center [415, 224] width 333 height 32
click at [703, 222] on input "Quantity" at bounding box center [686, 224] width 169 height 32
type input "2"
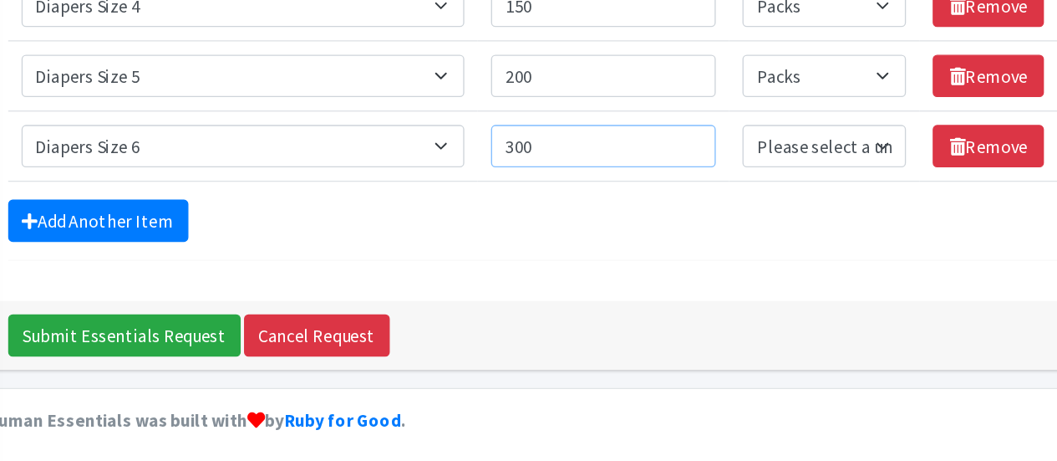
type input "300"
click at [898, 217] on select "Please select a unit units Packs" at bounding box center [852, 224] width 123 height 32
select select "Pack"
click at [792, 208] on select "Please select a unit units Packs" at bounding box center [852, 224] width 123 height 32
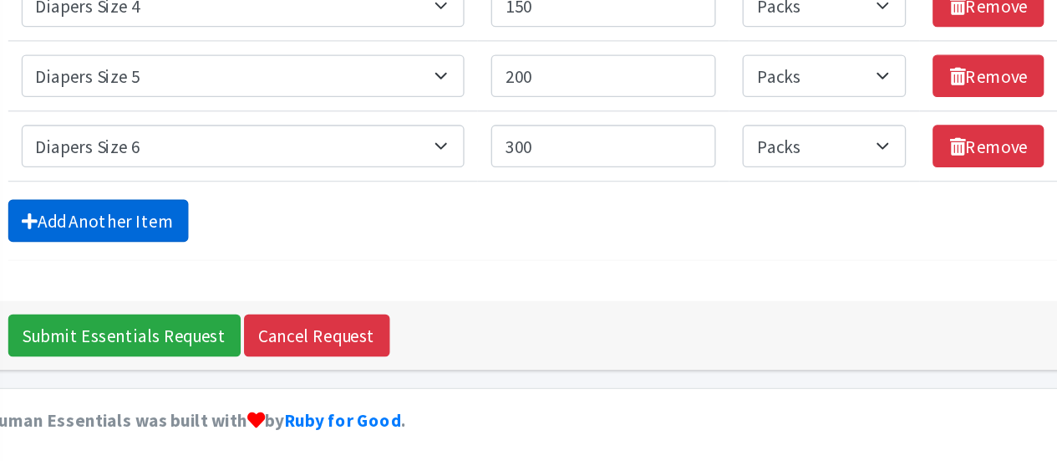
click at [341, 267] on link "Add Another Item" at bounding box center [306, 280] width 135 height 32
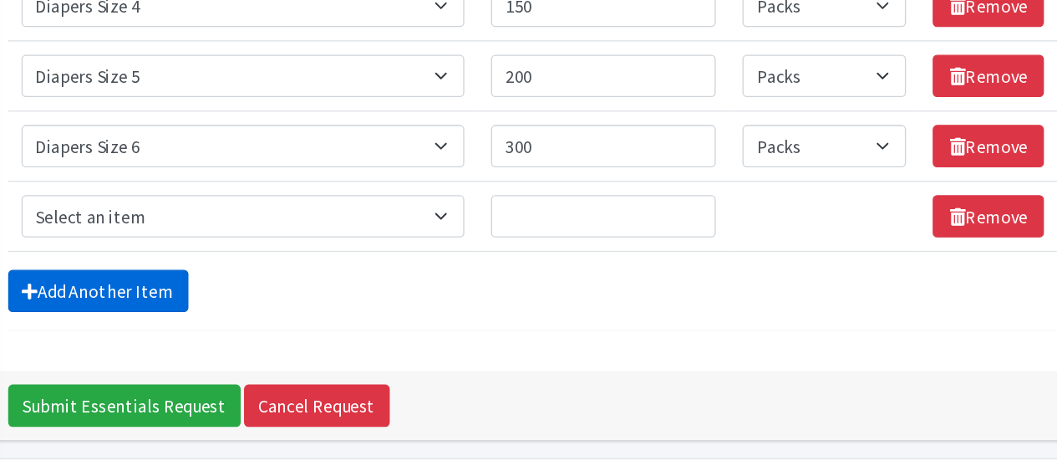
scroll to position [852, 0]
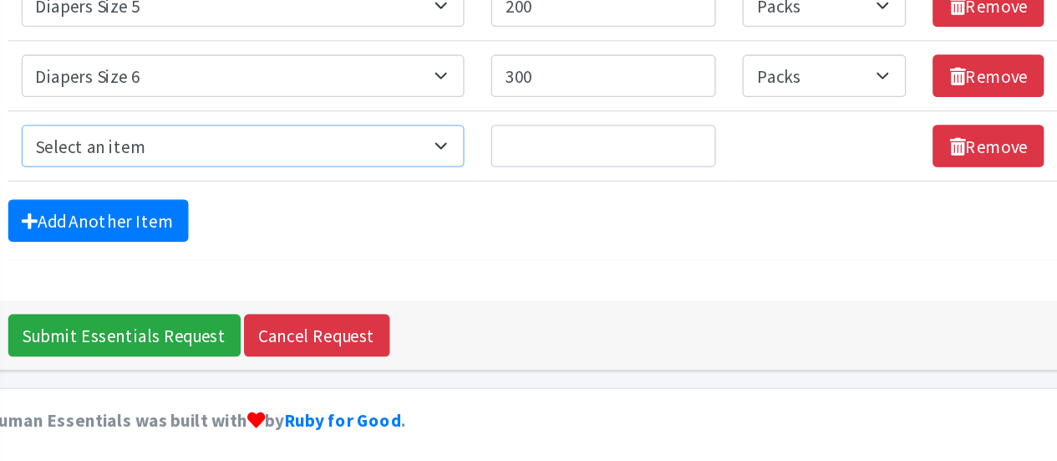
click at [384, 220] on select "Select an item # of Children this order will serve # of Individuals Living in H…" at bounding box center [415, 224] width 333 height 32
select select "1970"
click at [249, 208] on select "Select an item # of Children this order will serve # of Individuals Living in H…" at bounding box center [415, 224] width 333 height 32
click at [726, 216] on input "Quantity" at bounding box center [686, 224] width 169 height 32
type input "450"
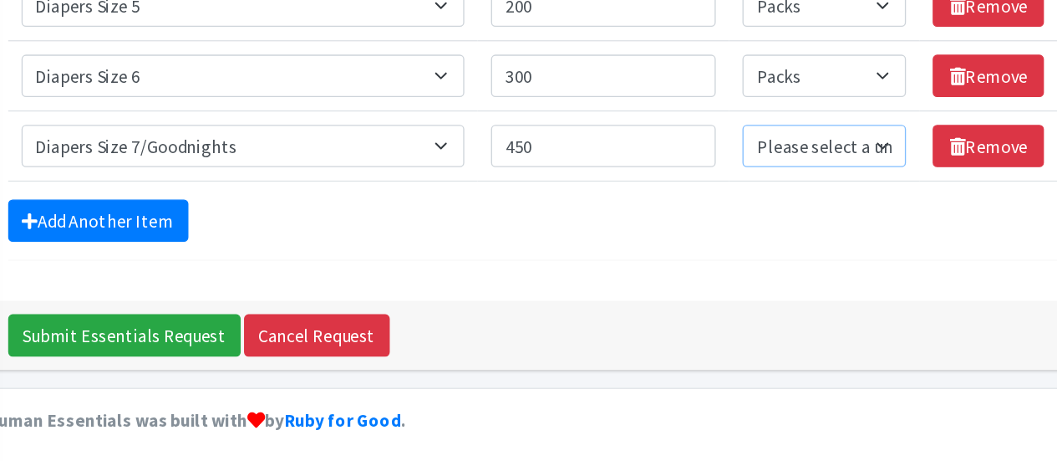
click at [897, 216] on select "Please select a unit units Packs" at bounding box center [852, 224] width 123 height 32
select select "Pack"
click at [792, 208] on select "Please select a unit units Packs" at bounding box center [852, 224] width 123 height 32
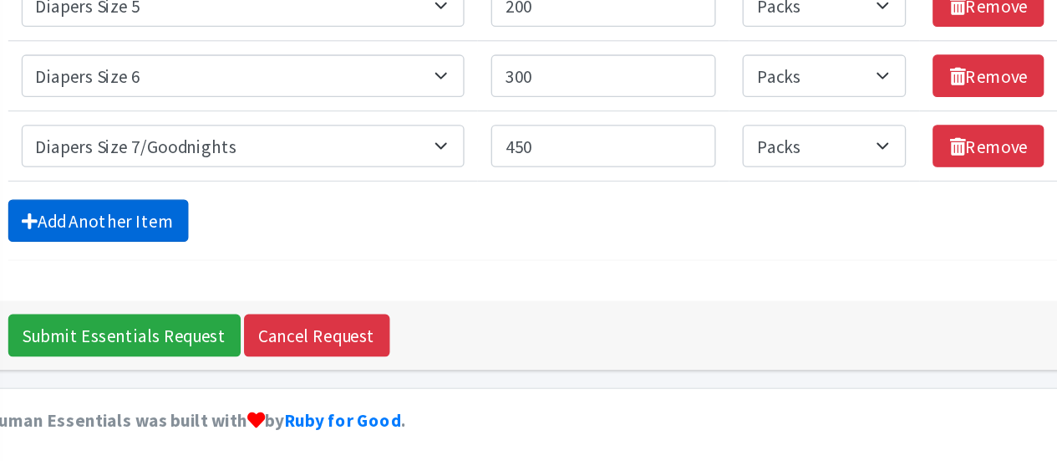
click at [317, 274] on link "Add Another Item" at bounding box center [306, 280] width 135 height 32
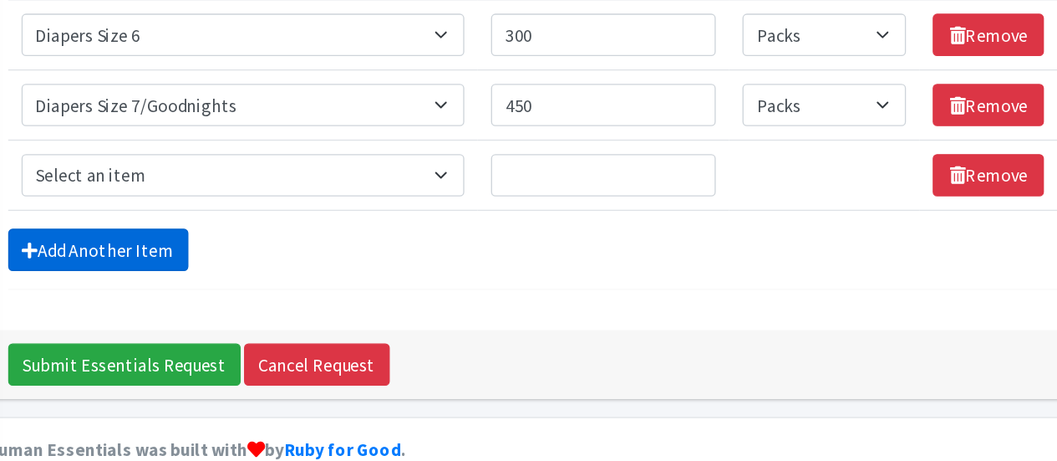
scroll to position [904, 0]
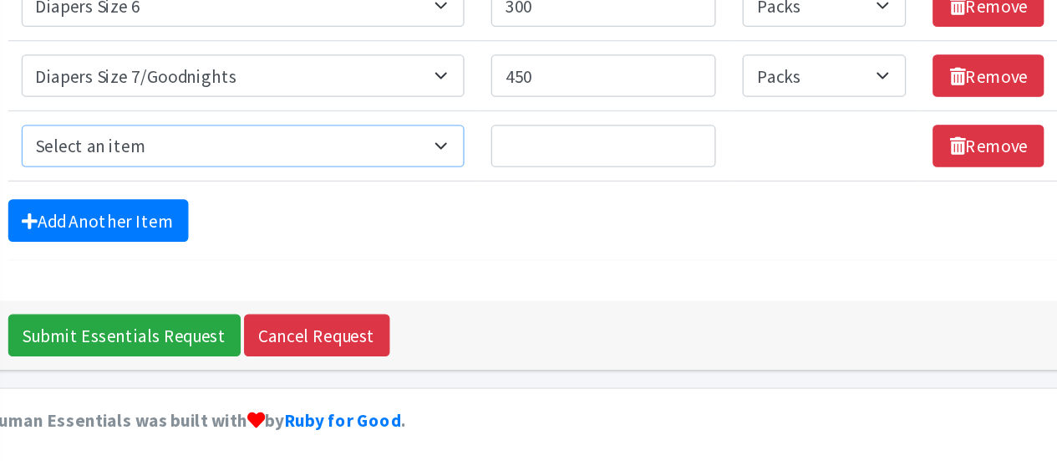
click at [564, 216] on select "Select an item # of Children this order will serve # of Individuals Living in H…" at bounding box center [415, 224] width 333 height 32
select select "1963"
click at [249, 208] on select "Select an item # of Children this order will serve # of Individuals Living in H…" at bounding box center [415, 224] width 333 height 32
click at [676, 216] on input "Quantity" at bounding box center [686, 224] width 169 height 32
type input "25"
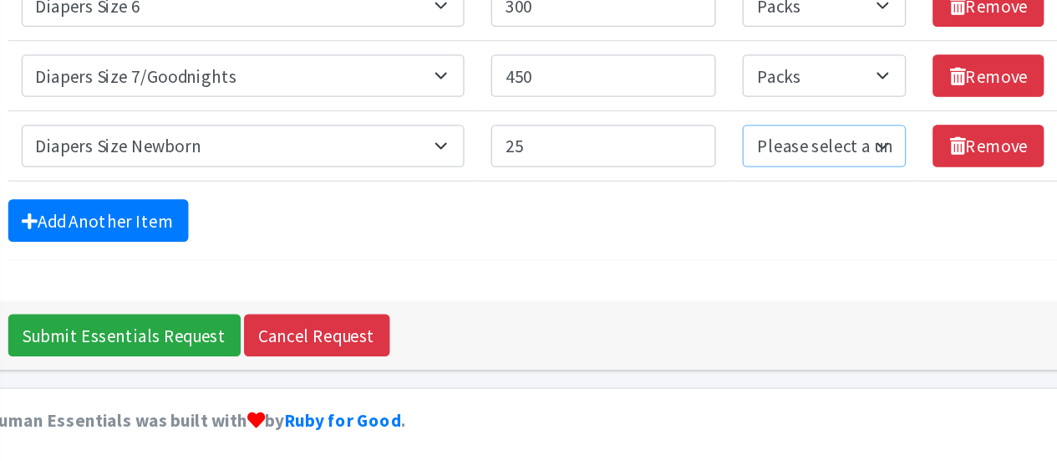
click at [901, 213] on select "Please select a unit units Packs" at bounding box center [852, 224] width 123 height 32
select select "Pack"
click at [792, 208] on select "Please select a unit units Packs" at bounding box center [852, 224] width 123 height 32
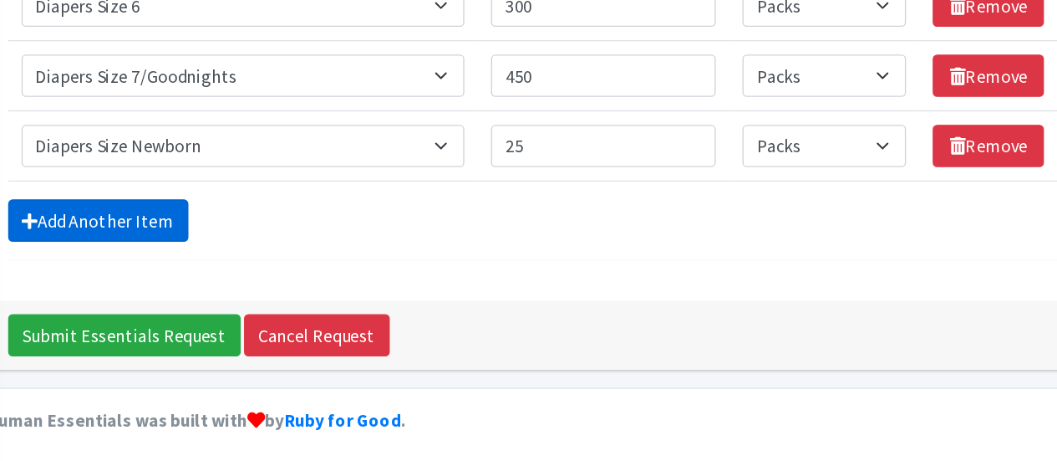
click at [349, 274] on link "Add Another Item" at bounding box center [306, 280] width 135 height 32
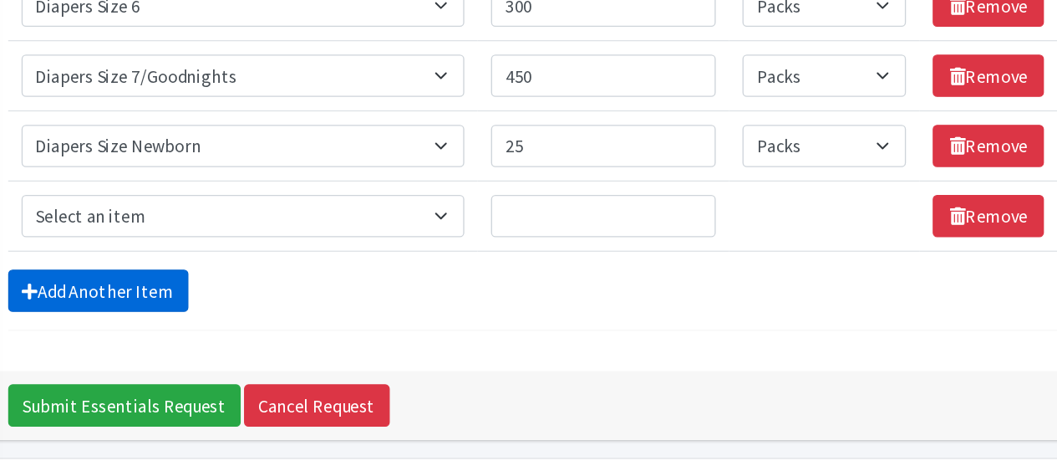
scroll to position [956, 0]
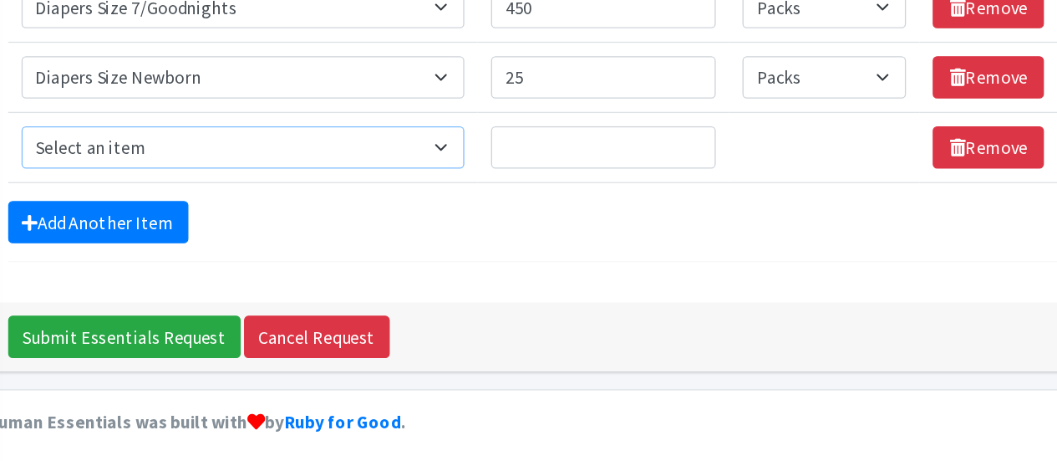
click at [402, 219] on select "Select an item # of Children this order will serve # of Individuals Living in H…" at bounding box center [415, 225] width 333 height 32
select select "2005"
click at [249, 209] on select "Select an item # of Children this order will serve # of Individuals Living in H…" at bounding box center [415, 225] width 333 height 32
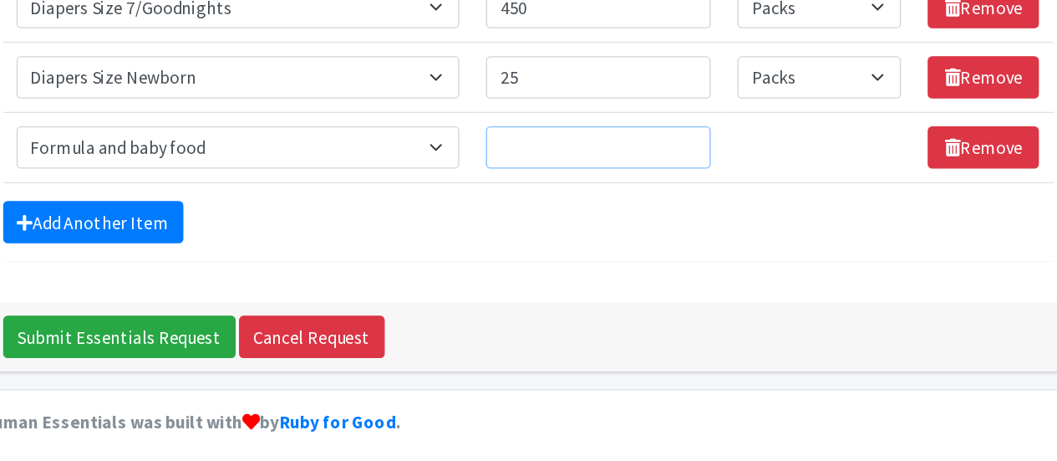
click at [720, 218] on input "Quantity" at bounding box center [686, 225] width 169 height 32
type input "120"
click at [822, 215] on td "Unit units" at bounding box center [852, 224] width 143 height 53
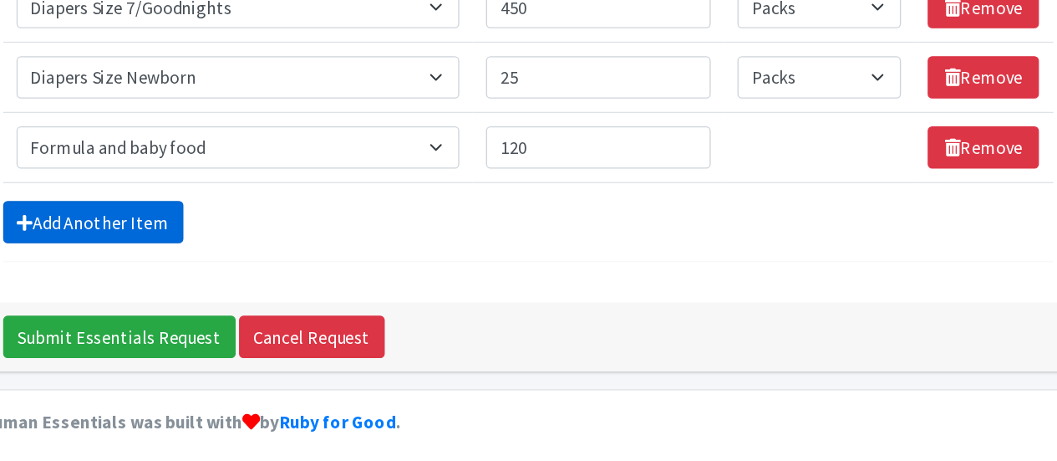
click at [313, 278] on link "Add Another Item" at bounding box center [306, 281] width 135 height 32
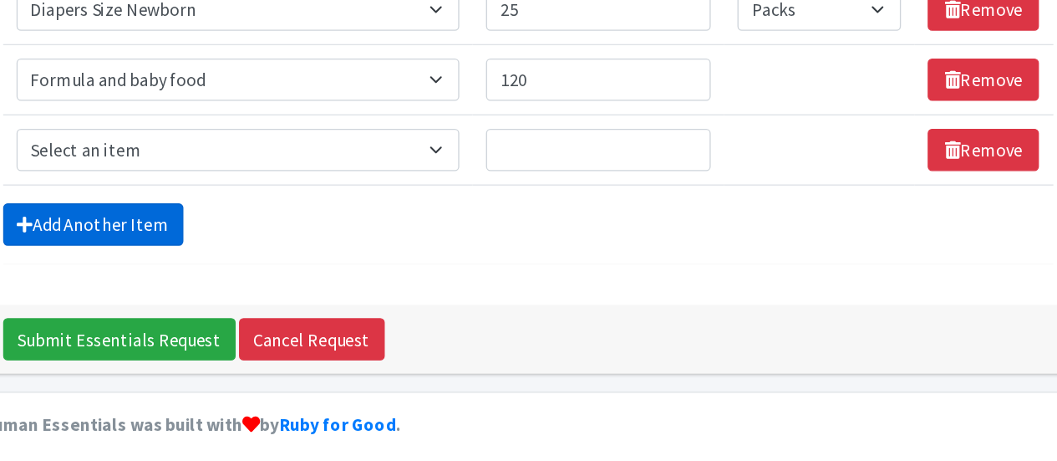
scroll to position [1009, 0]
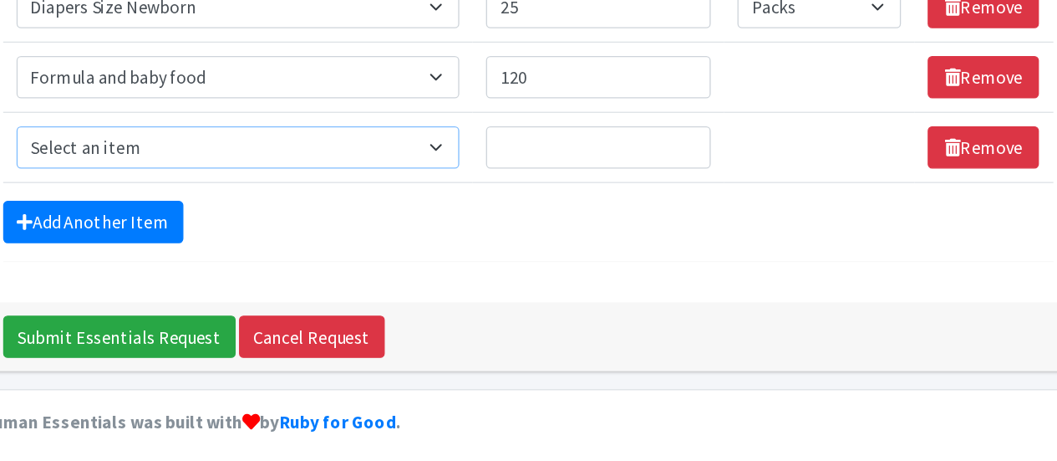
click at [467, 216] on select "Select an item # of Children this order will serve # of Individuals Living in H…" at bounding box center [415, 225] width 333 height 32
select select "5659"
click at [249, 209] on select "Select an item # of Children this order will serve # of Individuals Living in H…" at bounding box center [415, 225] width 333 height 32
click at [679, 211] on input "Quantity" at bounding box center [686, 225] width 169 height 32
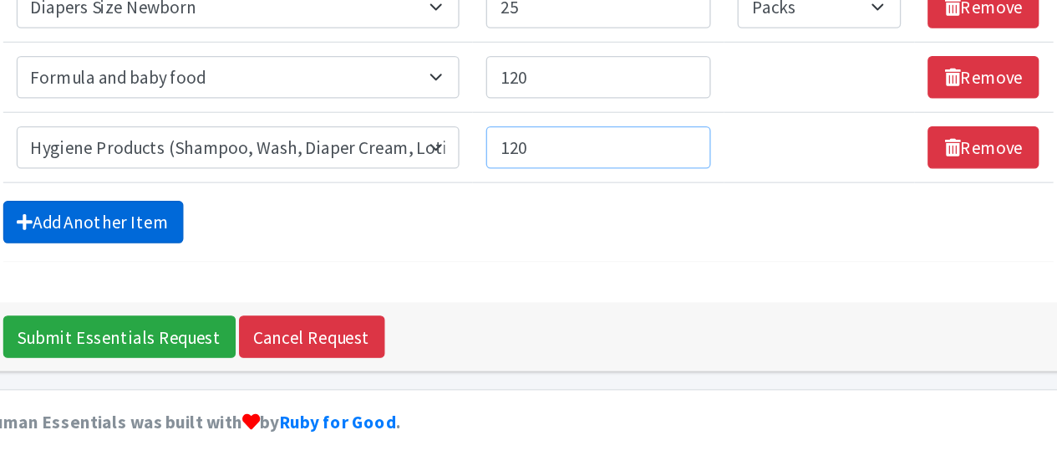
type input "120"
click at [355, 271] on link "Add Another Item" at bounding box center [306, 281] width 135 height 32
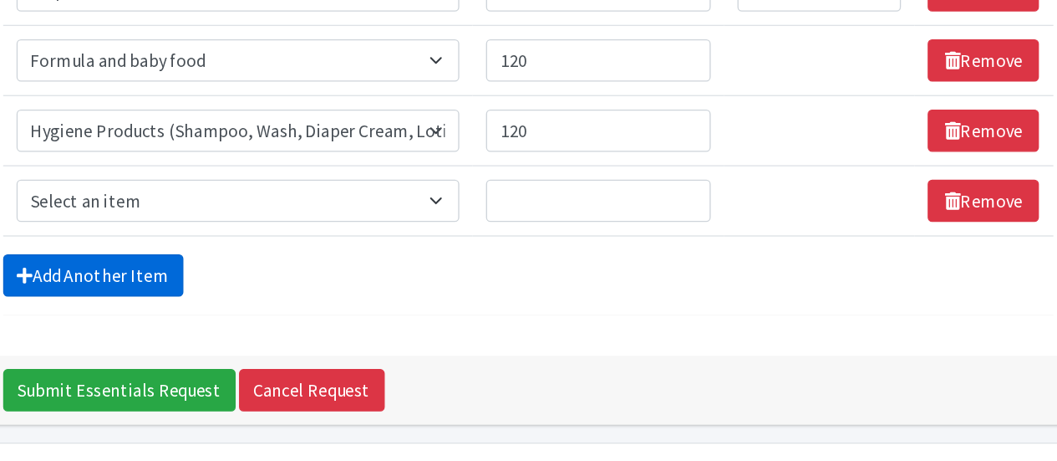
scroll to position [1061, 0]
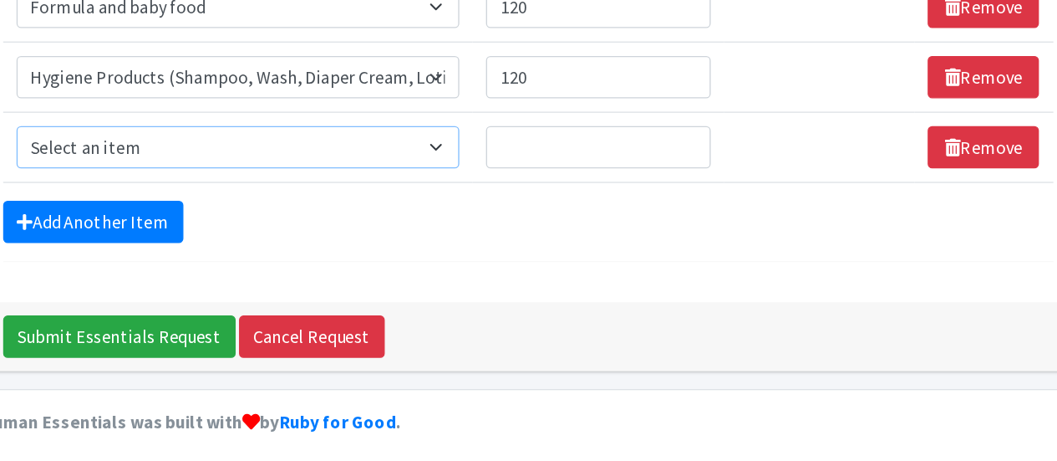
click at [383, 214] on select "Select an item # of Children this order will serve # of Individuals Living in H…" at bounding box center [415, 225] width 333 height 32
select select "5772"
click at [249, 209] on select "Select an item # of Children this order will serve # of Individuals Living in H…" at bounding box center [415, 225] width 333 height 32
click at [644, 215] on input "Quantity" at bounding box center [686, 225] width 169 height 32
click at [713, 116] on input "120" at bounding box center [686, 120] width 169 height 32
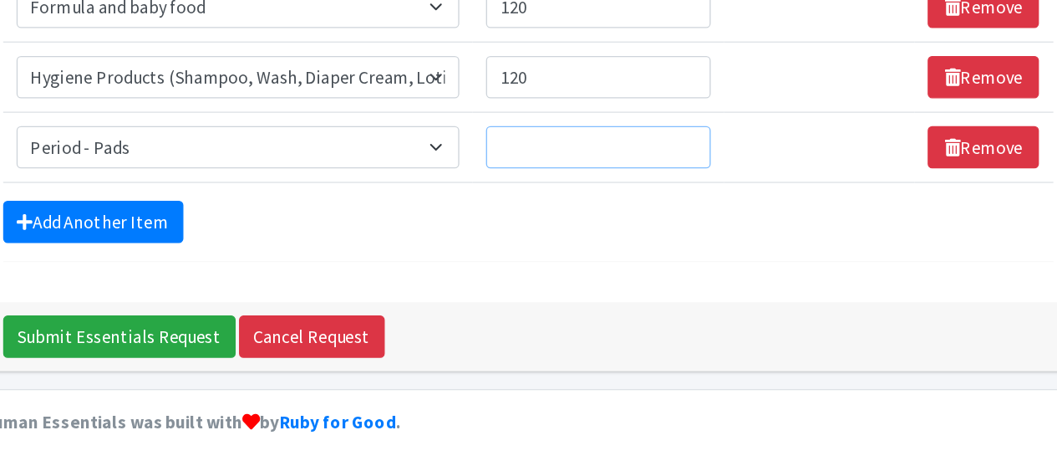
click at [720, 216] on input "Quantity" at bounding box center [686, 225] width 169 height 32
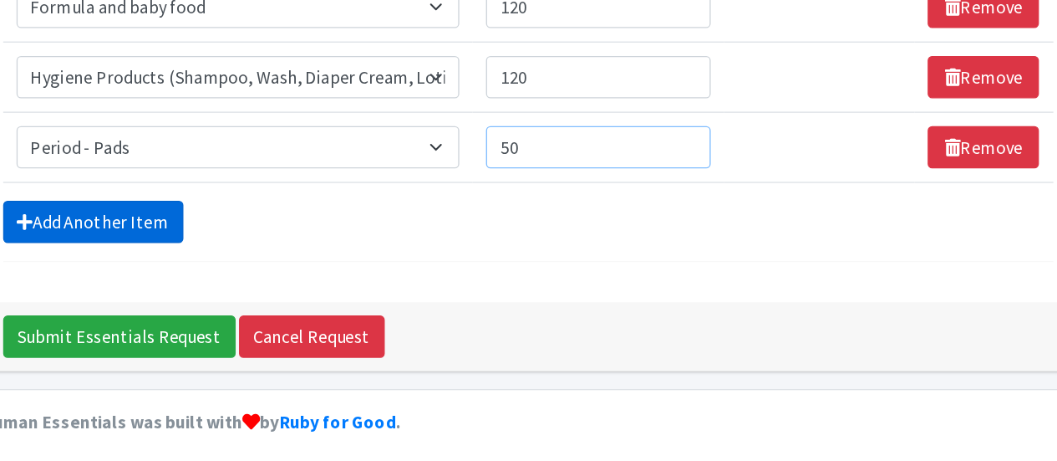
type input "50"
click at [319, 279] on link "Add Another Item" at bounding box center [306, 281] width 135 height 32
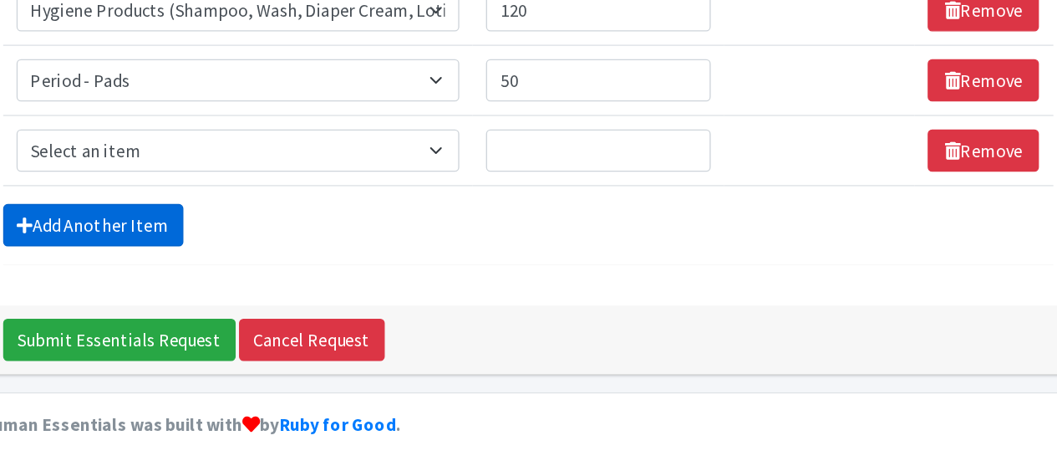
scroll to position [1113, 0]
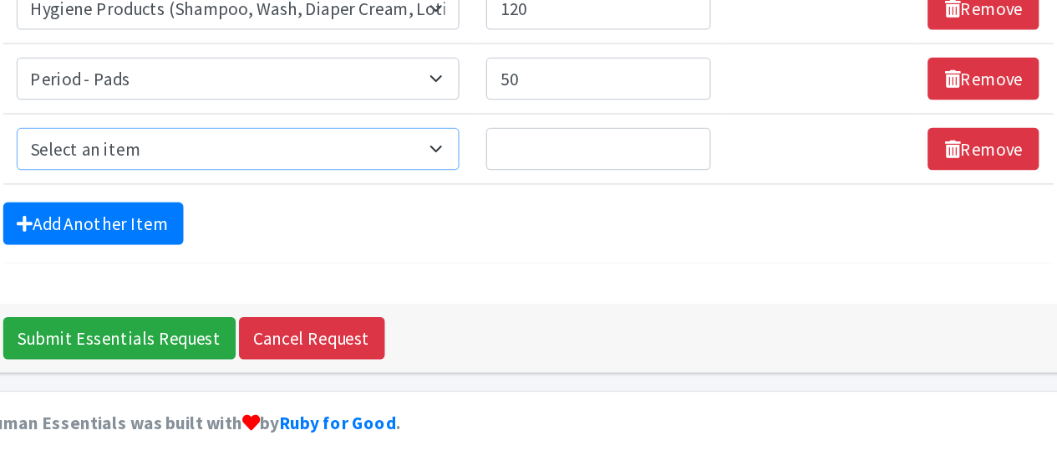
click at [390, 211] on select "Select an item # of Children this order will serve # of Individuals Living in H…" at bounding box center [415, 226] width 333 height 32
select select "5773"
click at [249, 210] on select "Select an item # of Children this order will serve # of Individuals Living in H…" at bounding box center [415, 226] width 333 height 32
click at [667, 222] on input "Quantity" at bounding box center [686, 226] width 169 height 32
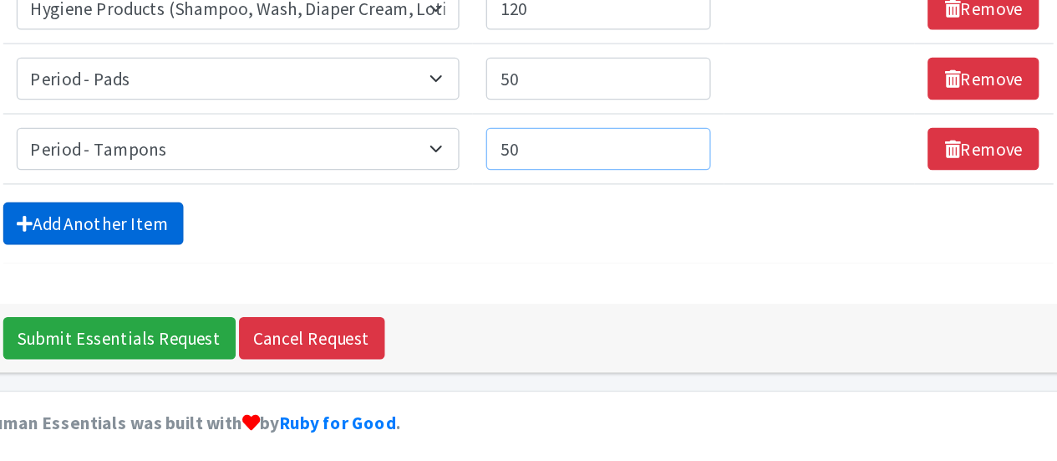
type input "50"
click at [319, 266] on link "Add Another Item" at bounding box center [306, 282] width 135 height 32
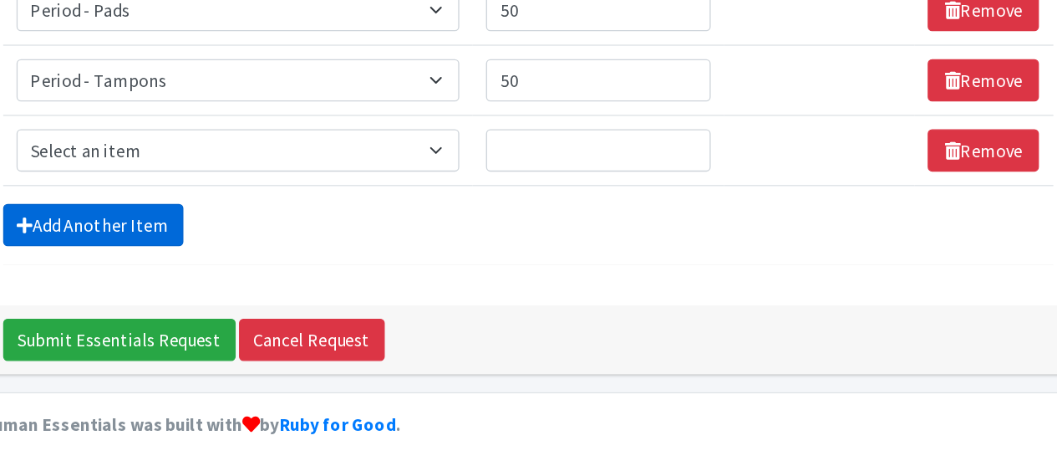
scroll to position [1166, 0]
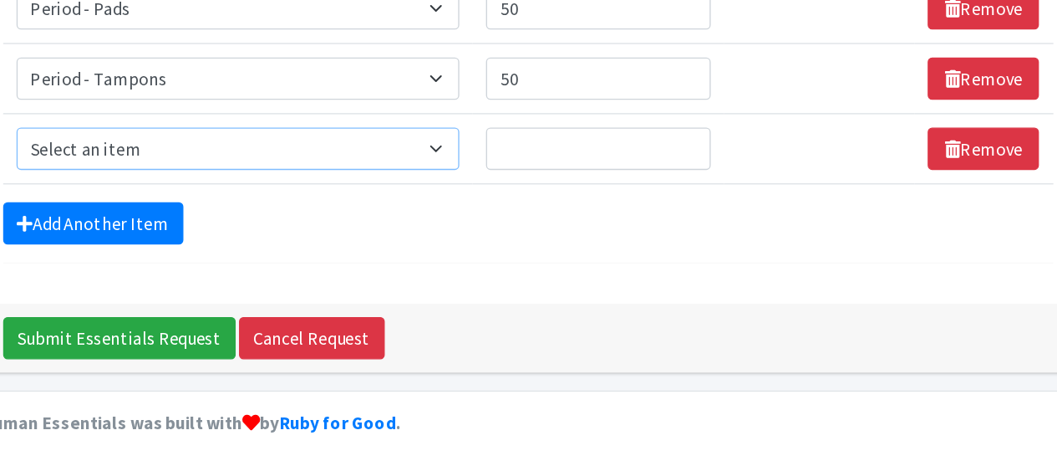
click at [417, 212] on select "Select an item # of Children this order will serve # of Individuals Living in H…" at bounding box center [415, 226] width 333 height 32
select select "1975"
click at [249, 210] on select "Select an item # of Children this order will serve # of Individuals Living in H…" at bounding box center [415, 226] width 333 height 32
click at [675, 215] on input "Quantity" at bounding box center [686, 226] width 169 height 32
click at [675, 215] on input "2" at bounding box center [686, 226] width 169 height 32
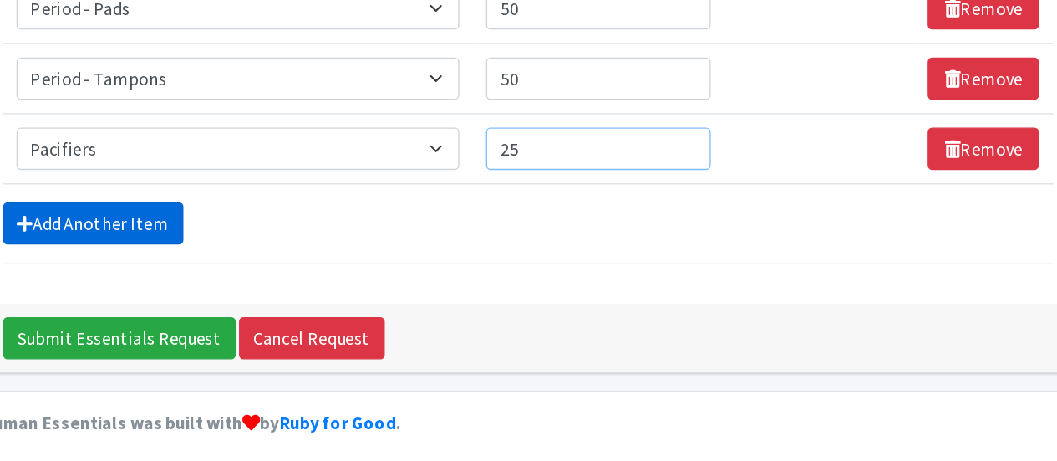
type input "25"
click at [342, 268] on link "Add Another Item" at bounding box center [306, 282] width 135 height 32
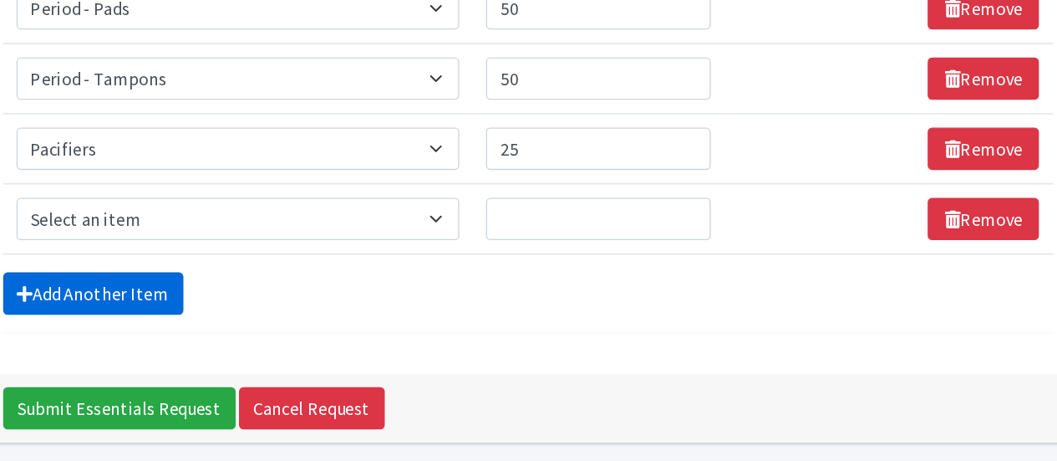
scroll to position [1218, 0]
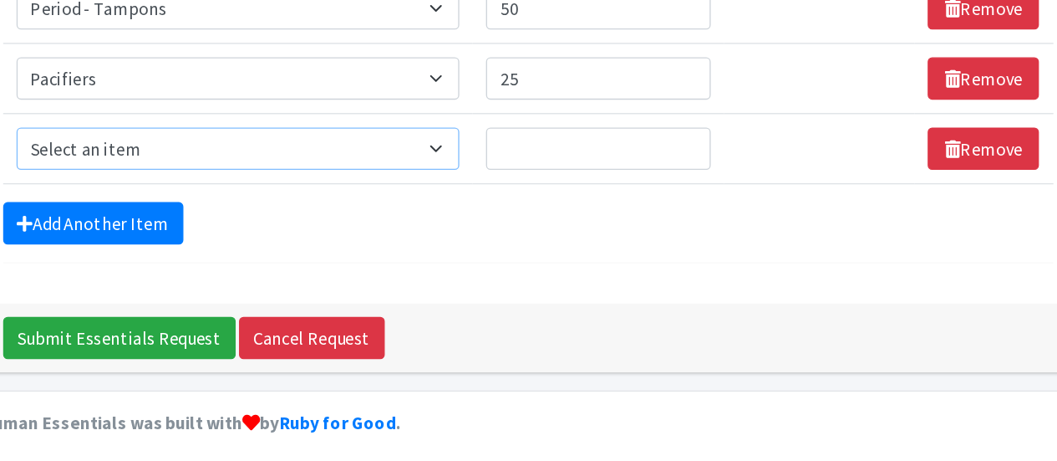
click at [394, 216] on select "Select an item # of Children this order will serve # of Individuals Living in H…" at bounding box center [415, 226] width 333 height 32
select select "1929"
click at [249, 210] on select "Select an item # of Children this order will serve # of Individuals Living in H…" at bounding box center [415, 226] width 333 height 32
click at [696, 219] on input "Quantity" at bounding box center [686, 226] width 169 height 32
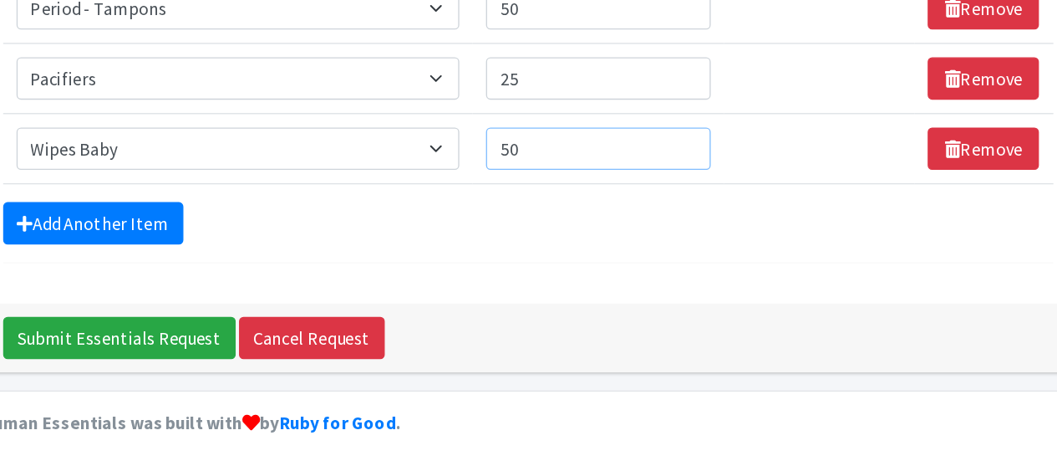
type input "5"
type input "400"
click at [776, 276] on div "Add Another Item" at bounding box center [633, 282] width 789 height 32
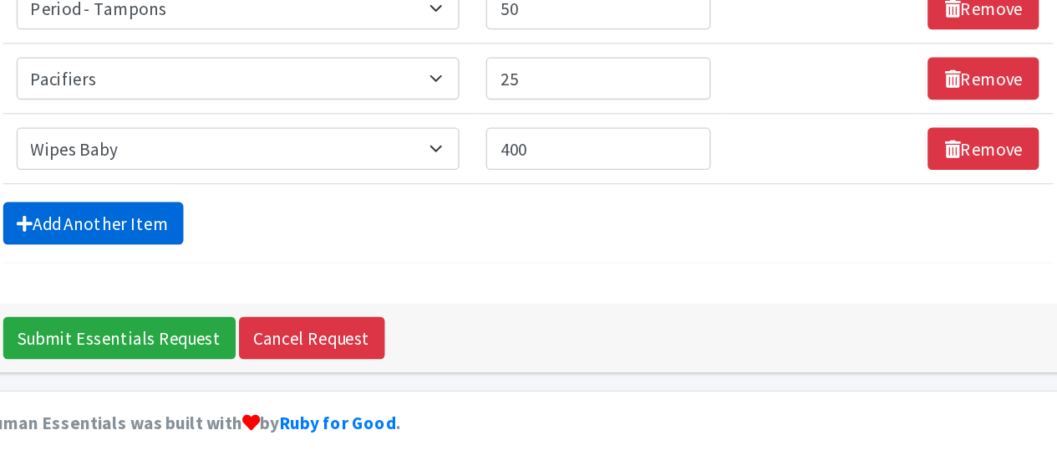
click at [332, 277] on link "Add Another Item" at bounding box center [306, 282] width 135 height 32
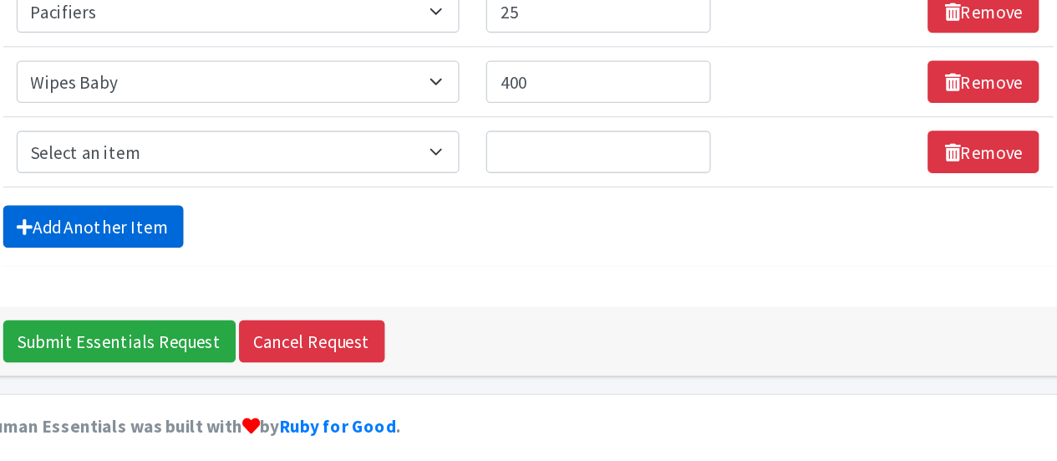
scroll to position [1270, 0]
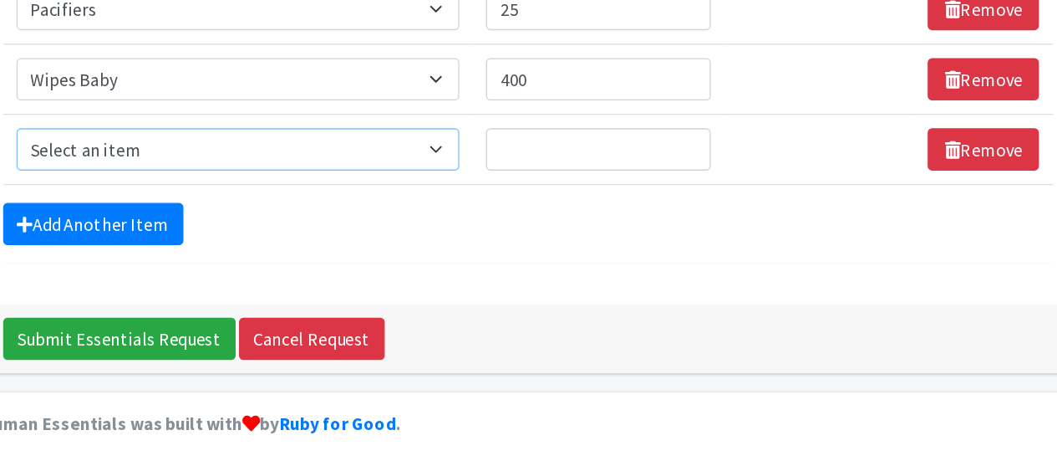
click at [486, 211] on select "Select an item # of Children this order will serve # of Individuals Living in H…" at bounding box center [415, 227] width 333 height 32
click at [574, 215] on select "Select an item # of Children this order will serve # of Individuals Living in H…" at bounding box center [415, 227] width 333 height 32
drag, startPoint x: 537, startPoint y: 255, endPoint x: 484, endPoint y: 222, distance: 61.9
click at [484, 222] on select "Select an item # of Children this order will serve # of Individuals Living in H…" at bounding box center [415, 227] width 333 height 32
select select "5704"
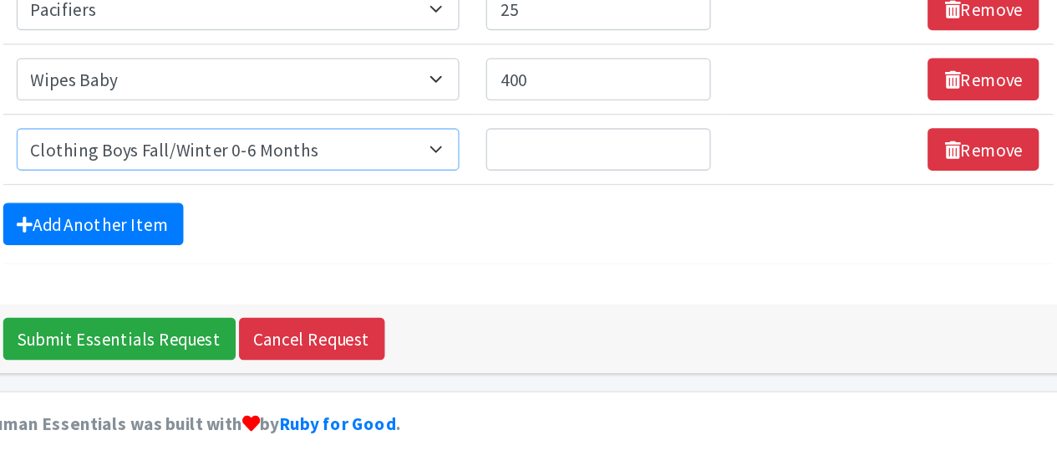
click at [249, 211] on select "Select an item # of Children this order will serve # of Individuals Living in H…" at bounding box center [415, 227] width 333 height 32
click at [700, 214] on input "Quantity" at bounding box center [686, 227] width 169 height 32
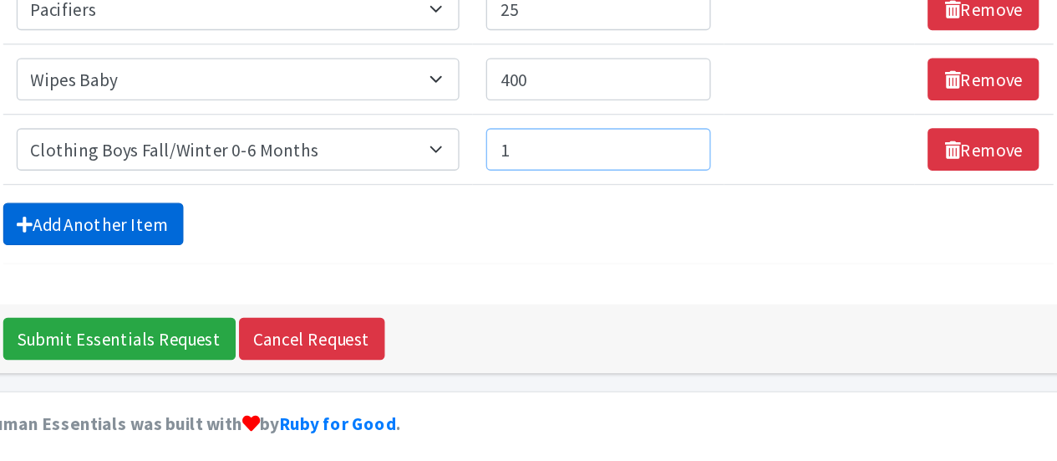
type input "1"
click at [305, 273] on link "Add Another Item" at bounding box center [306, 283] width 135 height 32
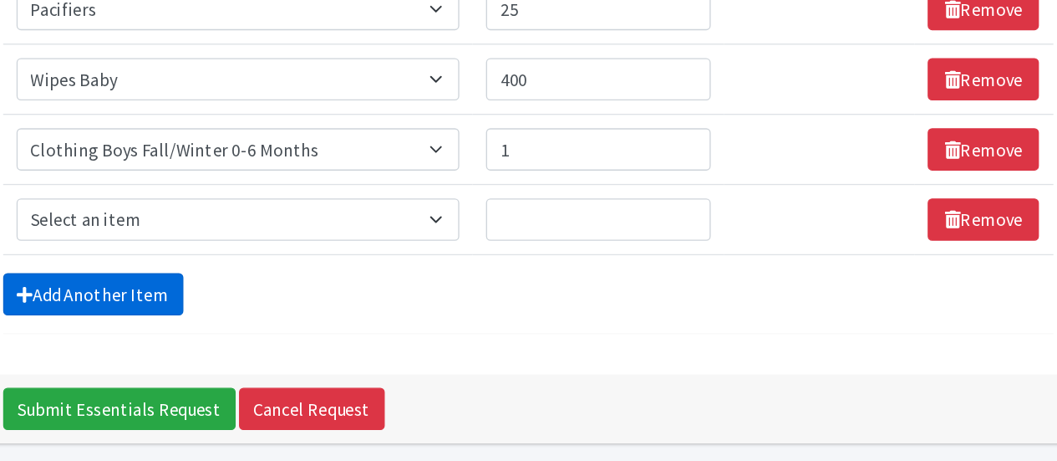
scroll to position [1323, 0]
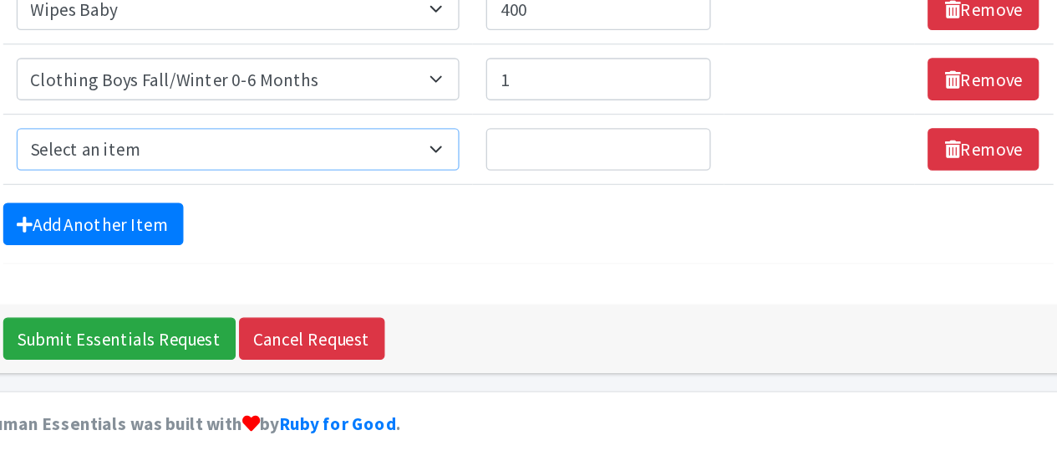
click at [424, 214] on select "Select an item # of Children this order will serve # of Individuals Living in H…" at bounding box center [415, 227] width 333 height 32
select select "5706"
click at [249, 211] on select "Select an item # of Children this order will serve # of Individuals Living in H…" at bounding box center [415, 227] width 333 height 32
click at [670, 217] on input "Quantity" at bounding box center [686, 227] width 169 height 32
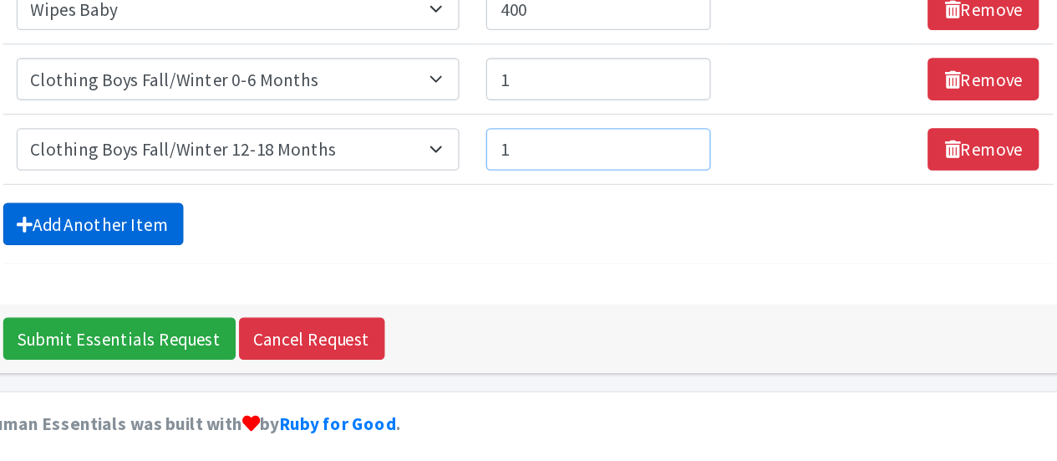
type input "1"
click at [343, 269] on link "Add Another Item" at bounding box center [306, 283] width 135 height 32
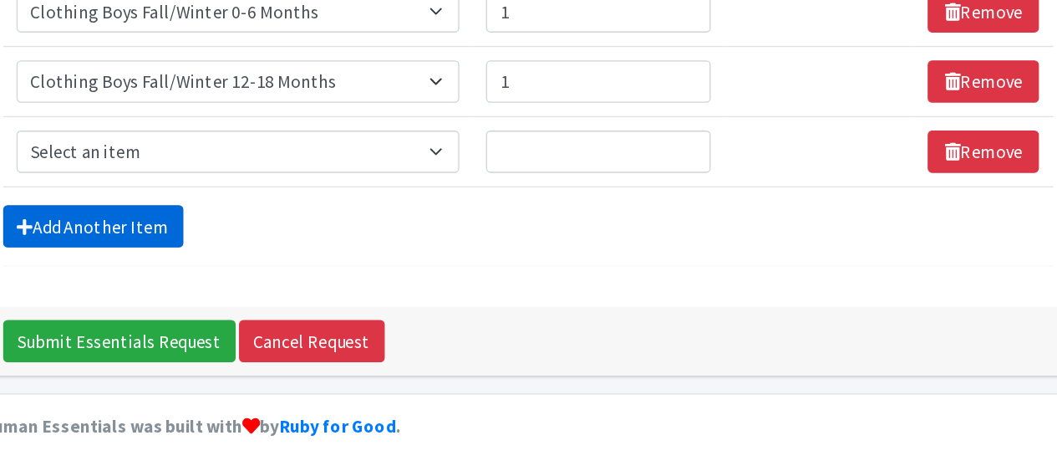
scroll to position [1375, 0]
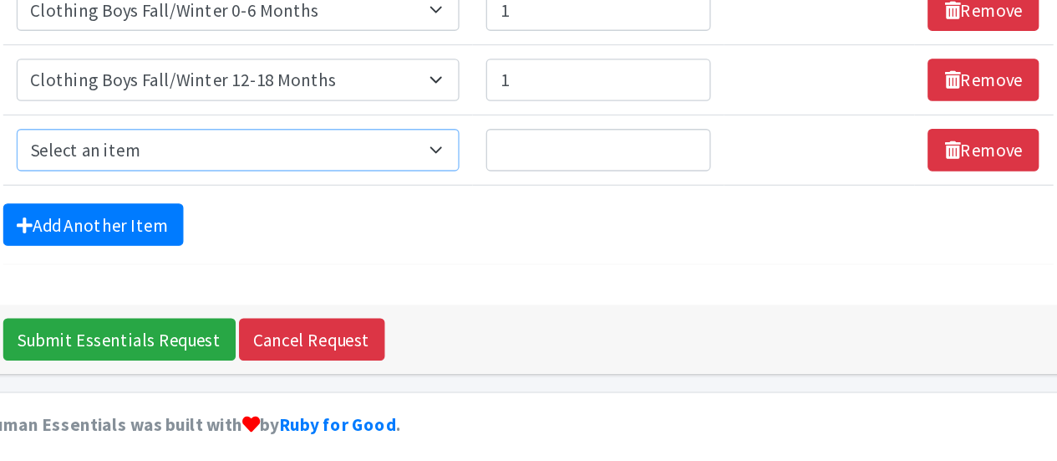
click at [411, 214] on select "Select an item # of Children this order will serve # of Individuals Living in H…" at bounding box center [415, 227] width 333 height 32
select select "5707"
click at [249, 211] on select "Select an item # of Children this order will serve # of Individuals Living in H…" at bounding box center [415, 227] width 333 height 32
click at [665, 227] on input "Quantity" at bounding box center [686, 227] width 169 height 32
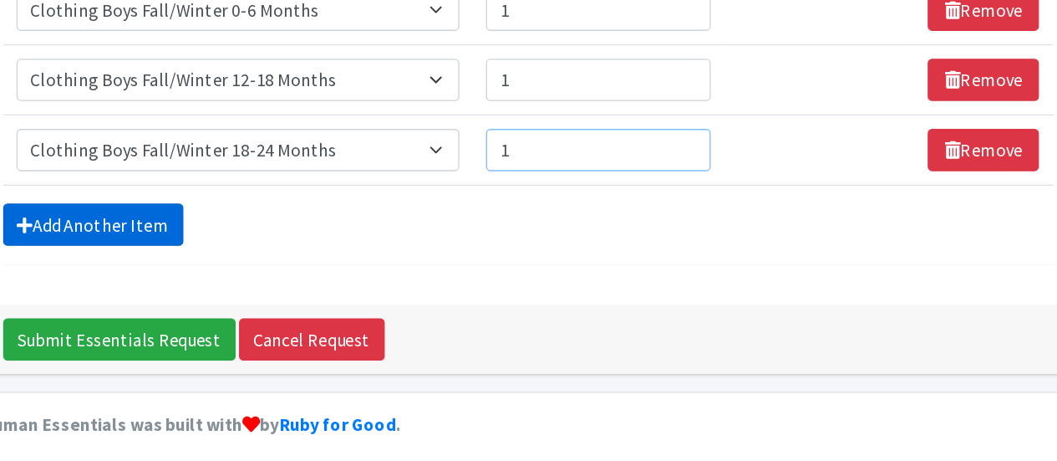
type input "1"
click at [336, 278] on link "Add Another Item" at bounding box center [306, 283] width 135 height 32
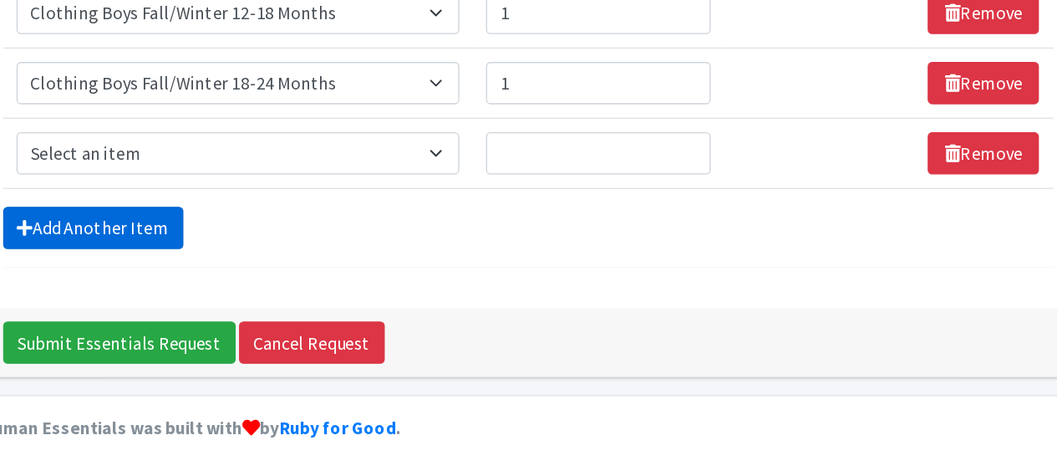
scroll to position [1428, 0]
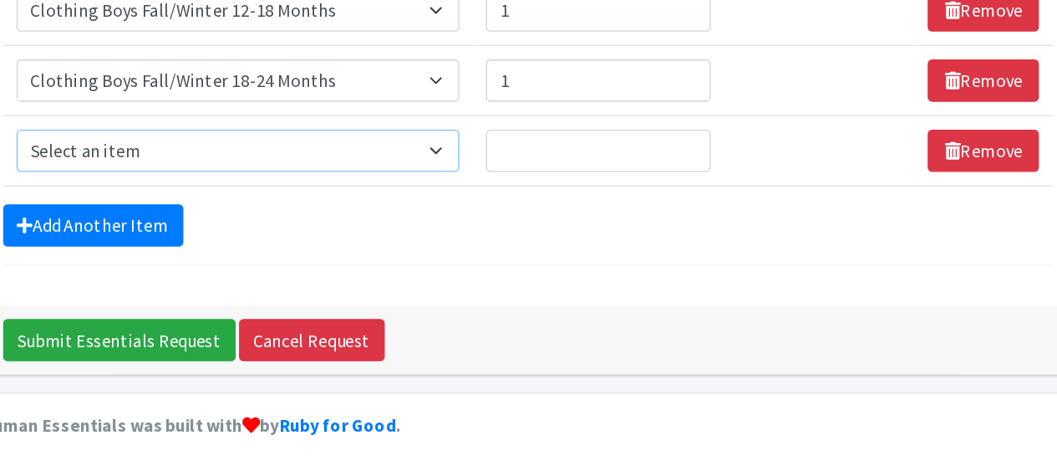
click at [407, 216] on select "Select an item # of Children this order will serve # of Individuals Living in H…" at bounding box center [415, 227] width 333 height 32
select select "5710"
click at [249, 211] on select "Select an item # of Children this order will serve # of Individuals Living in H…" at bounding box center [415, 227] width 333 height 32
click at [655, 212] on input "Quantity" at bounding box center [686, 227] width 169 height 32
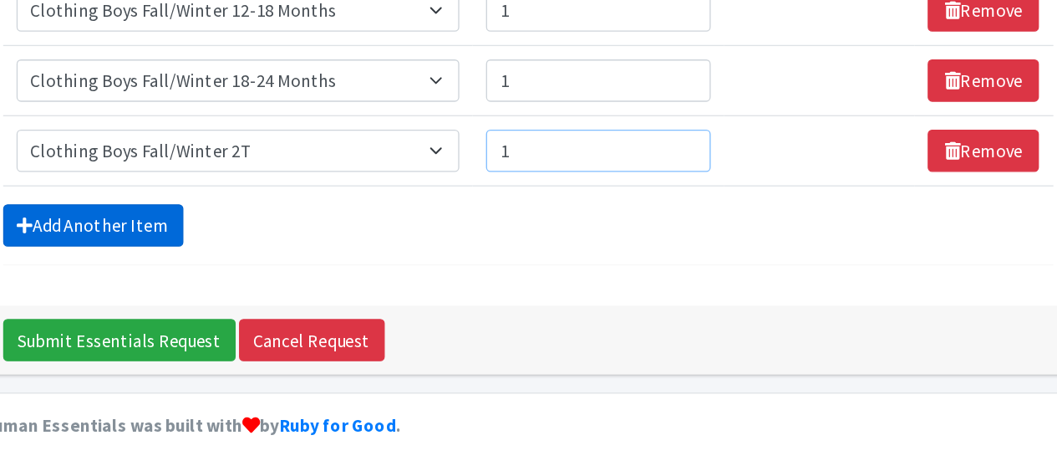
type input "1"
click at [334, 274] on link "Add Another Item" at bounding box center [306, 283] width 135 height 32
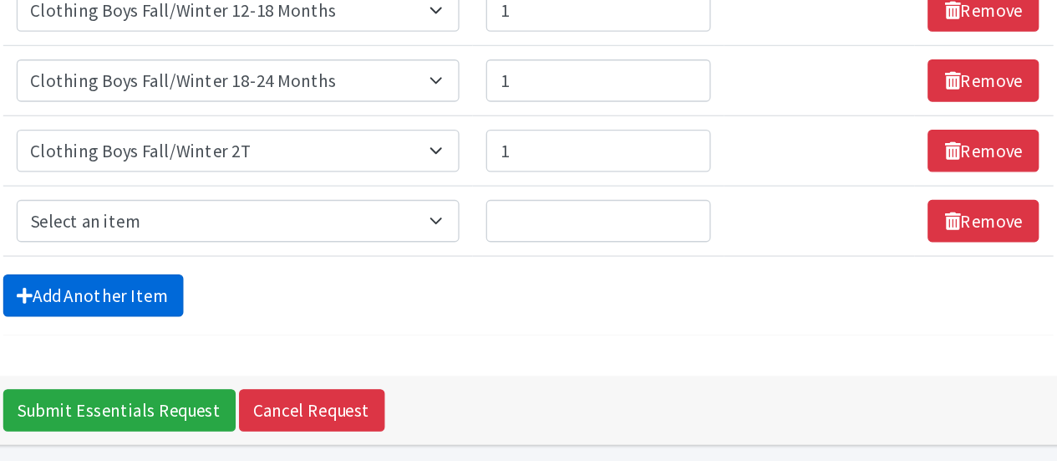
scroll to position [1480, 0]
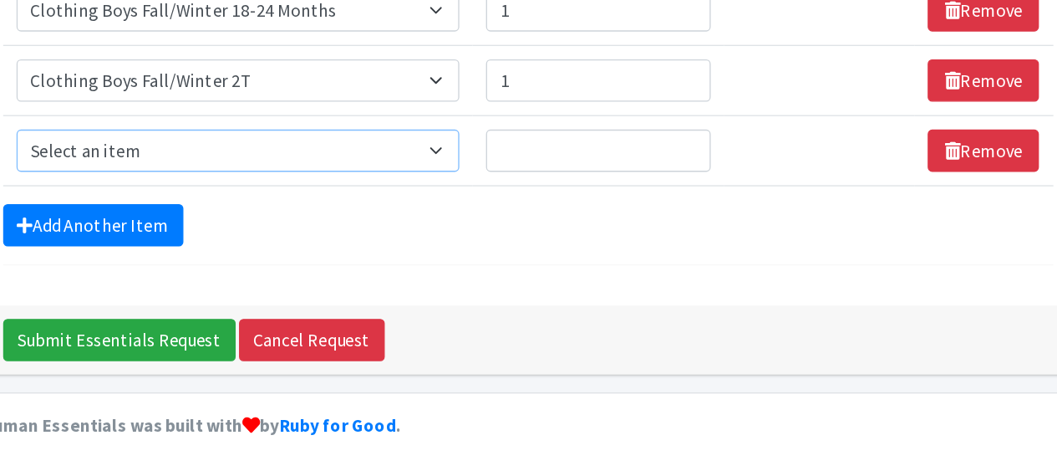
click at [378, 220] on select "Select an item # of Children this order will serve # of Individuals Living in H…" at bounding box center [415, 227] width 333 height 32
select select "5712"
click at [249, 211] on select "Select an item # of Children this order will serve # of Individuals Living in H…" at bounding box center [415, 227] width 333 height 32
click at [647, 214] on input "Quantity" at bounding box center [686, 227] width 169 height 32
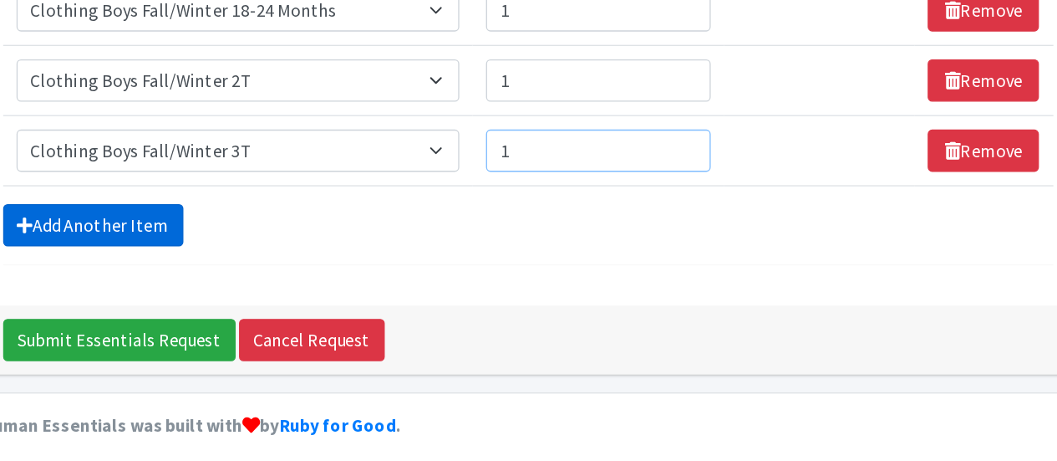
type input "1"
click at [319, 277] on link "Add Another Item" at bounding box center [306, 283] width 135 height 32
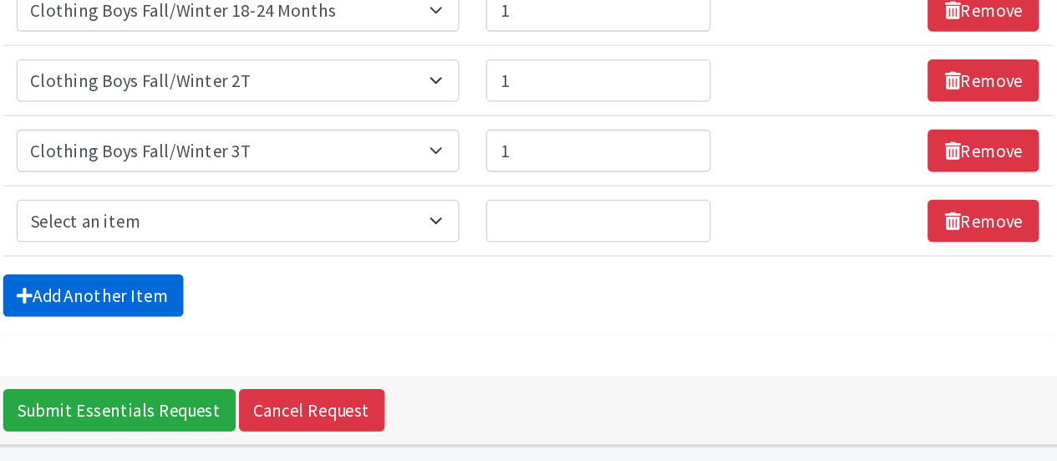
scroll to position [1532, 0]
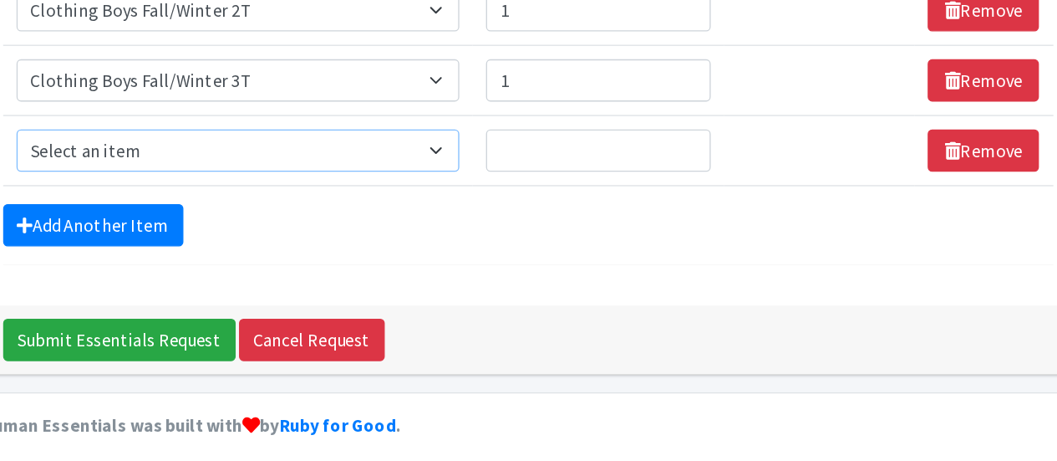
click at [405, 211] on select "Select an item # of Children this order will serve # of Individuals Living in H…" at bounding box center [415, 227] width 333 height 32
select select "5714"
click at [249, 211] on select "Select an item # of Children this order will serve # of Individuals Living in H…" at bounding box center [415, 227] width 333 height 32
click at [673, 211] on input "Quantity" at bounding box center [686, 227] width 169 height 32
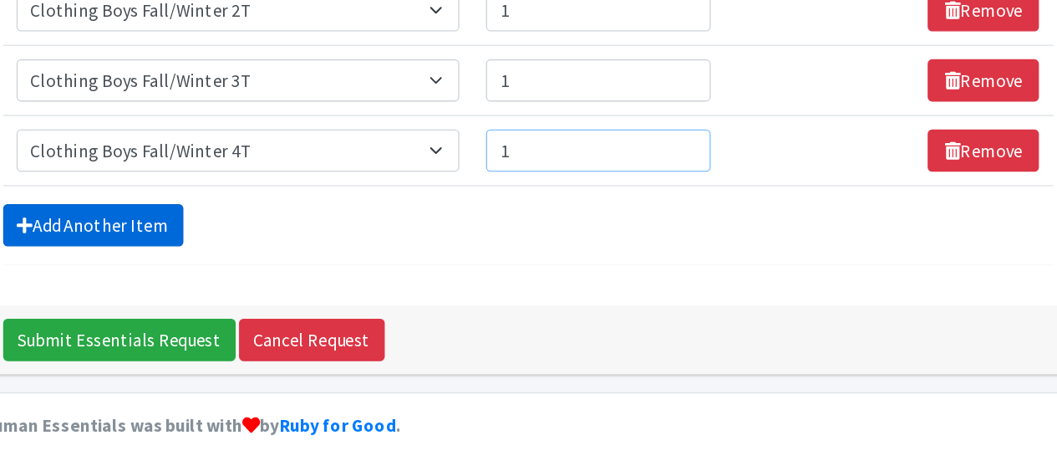
type input "1"
click at [325, 271] on link "Add Another Item" at bounding box center [306, 283] width 135 height 32
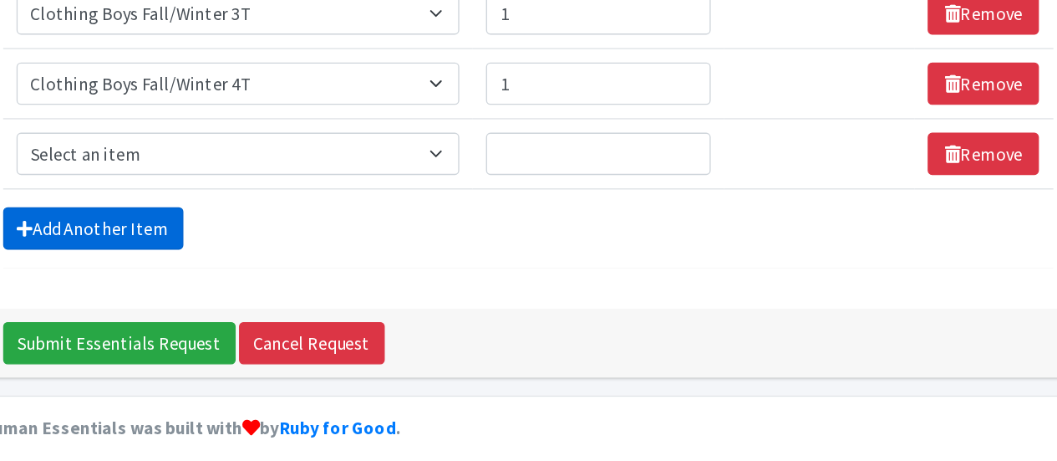
scroll to position [1585, 0]
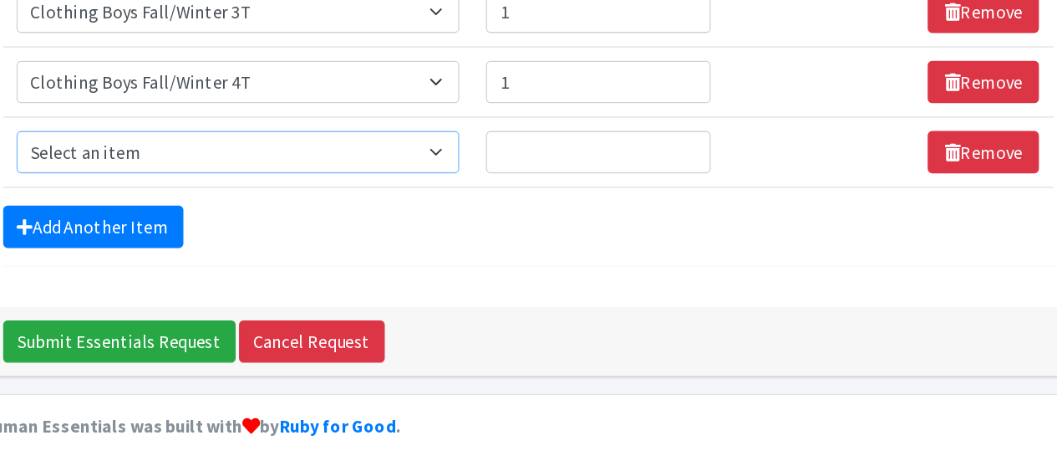
click at [387, 213] on select "Select an item # of Children this order will serve # of Individuals Living in H…" at bounding box center [415, 228] width 333 height 32
select select "5716"
click at [249, 212] on select "Select an item # of Children this order will serve # of Individuals Living in H…" at bounding box center [415, 228] width 333 height 32
click at [639, 218] on input "Quantity" at bounding box center [686, 228] width 169 height 32
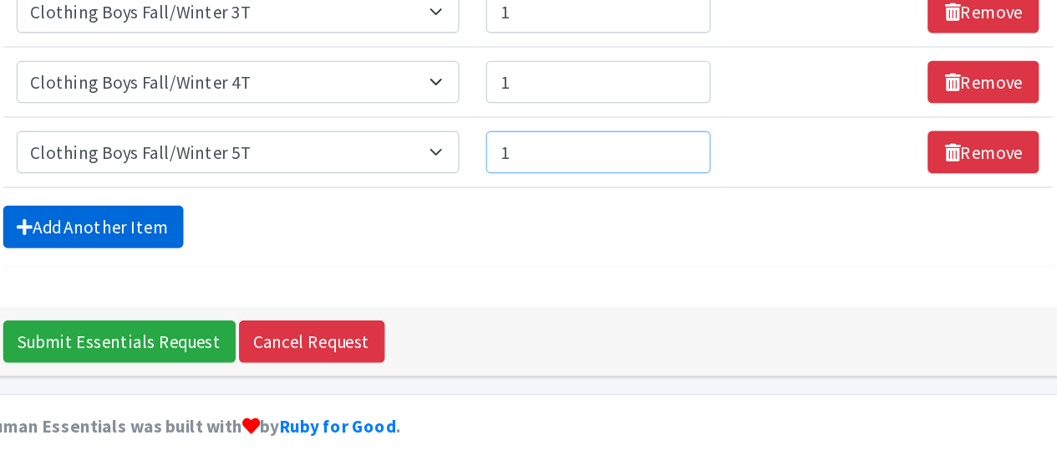
type input "1"
click at [313, 279] on link "Add Another Item" at bounding box center [306, 284] width 135 height 32
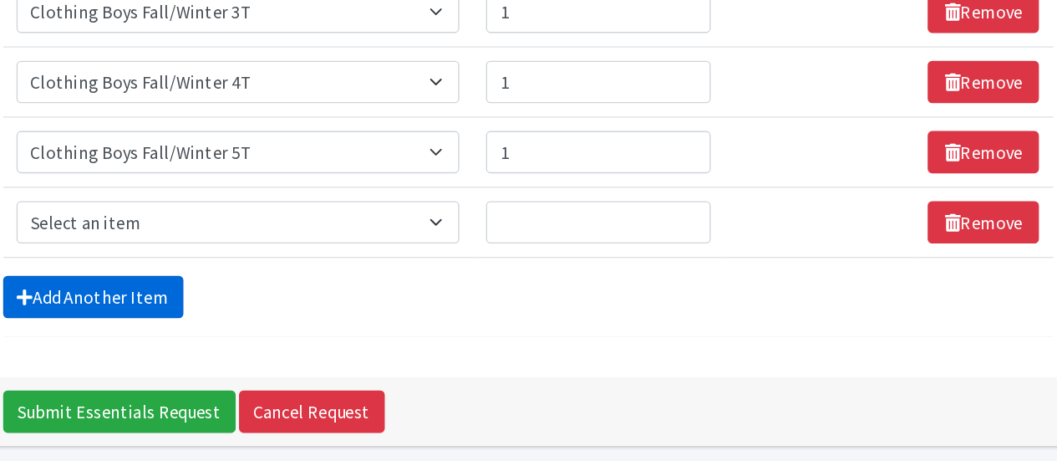
scroll to position [1637, 0]
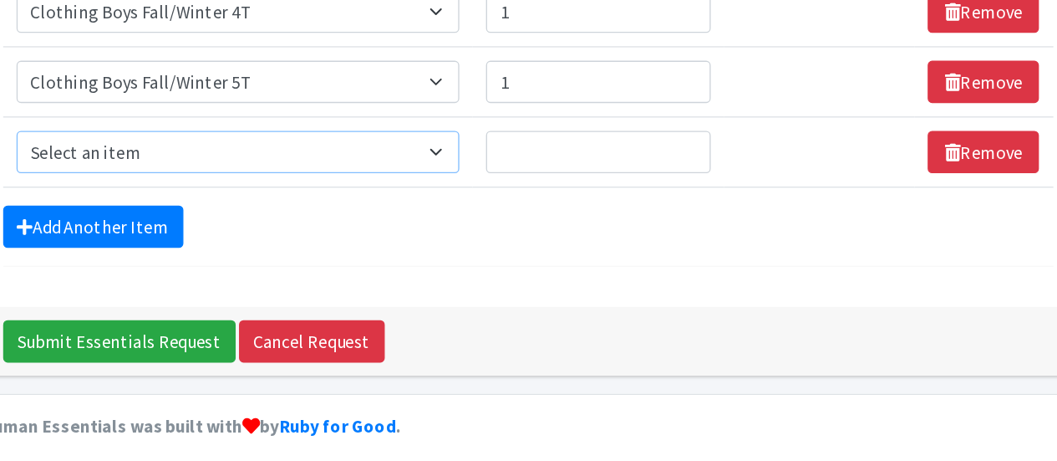
click at [357, 212] on select "Select an item # of Children this order will serve # of Individuals Living in H…" at bounding box center [415, 228] width 333 height 32
select select "5705"
click at [249, 212] on select "Select an item # of Children this order will serve # of Individuals Living in H…" at bounding box center [415, 228] width 333 height 32
click at [637, 222] on input "Quantity" at bounding box center [686, 228] width 169 height 32
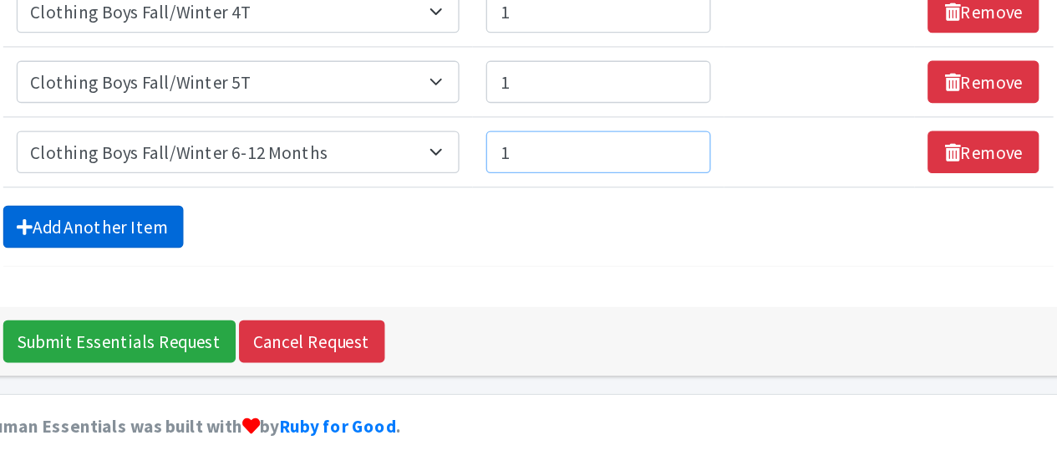
type input "1"
click at [343, 277] on link "Add Another Item" at bounding box center [306, 284] width 135 height 32
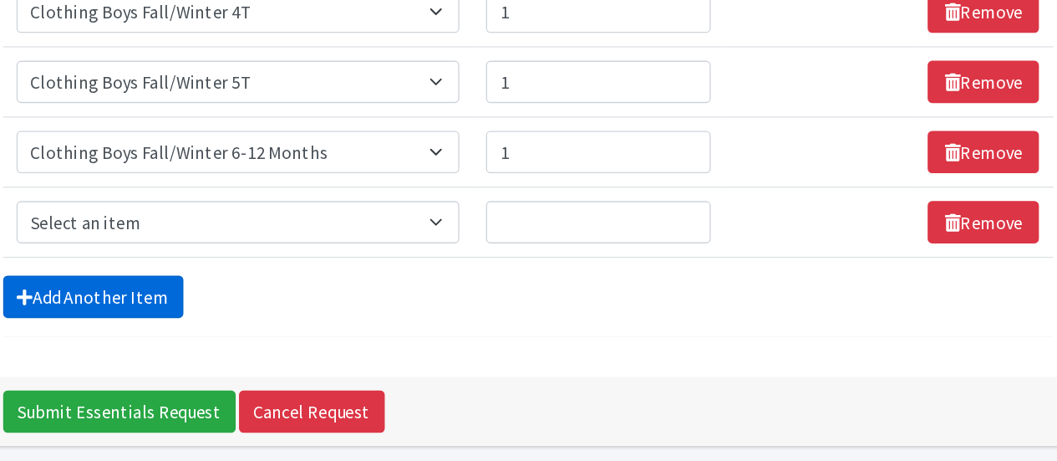
scroll to position [1690, 0]
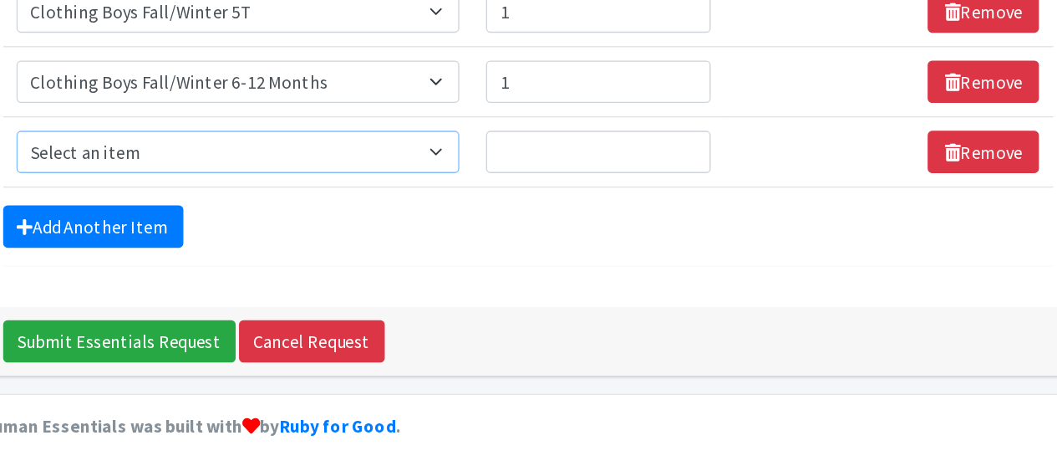
click at [464, 218] on select "Select an item # of Children this order will serve # of Individuals Living in H…" at bounding box center [415, 228] width 333 height 32
select select "5733"
click at [249, 212] on select "Select an item # of Children this order will serve # of Individuals Living in H…" at bounding box center [415, 228] width 333 height 32
click at [636, 226] on input "Quantity" at bounding box center [686, 228] width 169 height 32
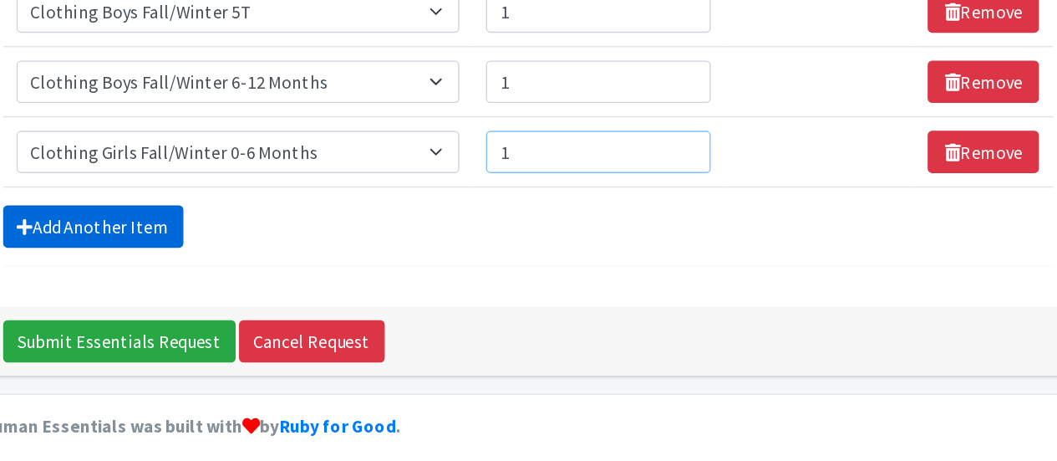
type input "1"
click at [333, 272] on link "Add Another Item" at bounding box center [306, 284] width 135 height 32
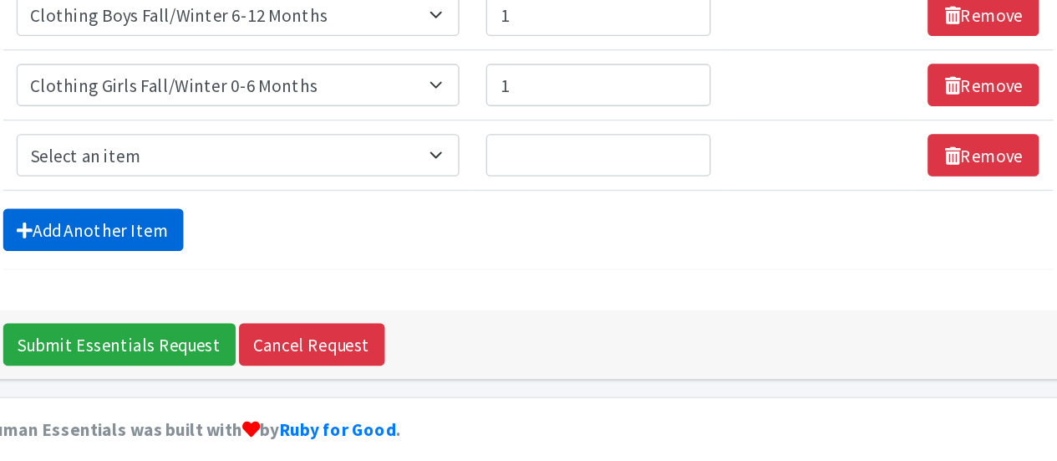
scroll to position [1742, 0]
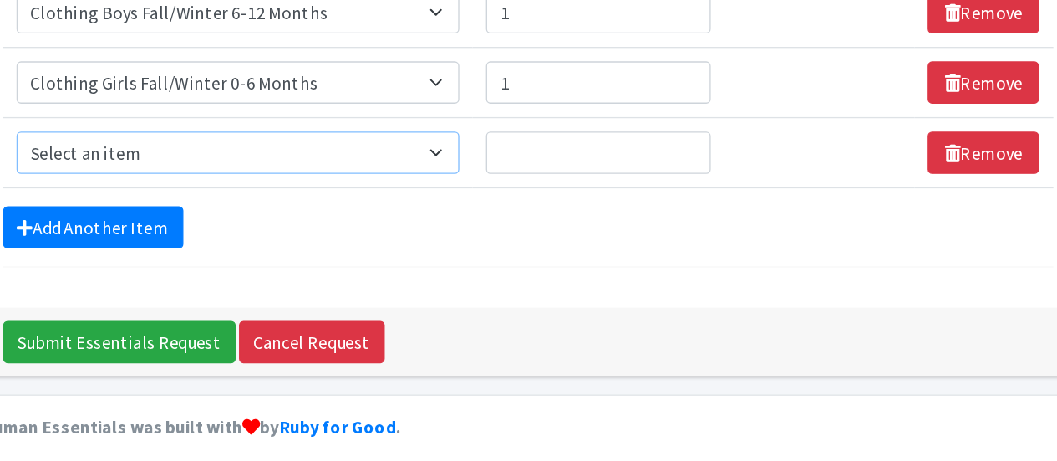
click at [450, 219] on select "Select an item # of Children this order will serve # of Individuals Living in H…" at bounding box center [415, 229] width 333 height 32
select select "5744"
click at [249, 213] on select "Select an item # of Children this order will serve # of Individuals Living in H…" at bounding box center [415, 229] width 333 height 32
click at [639, 215] on input "Quantity" at bounding box center [686, 229] width 169 height 32
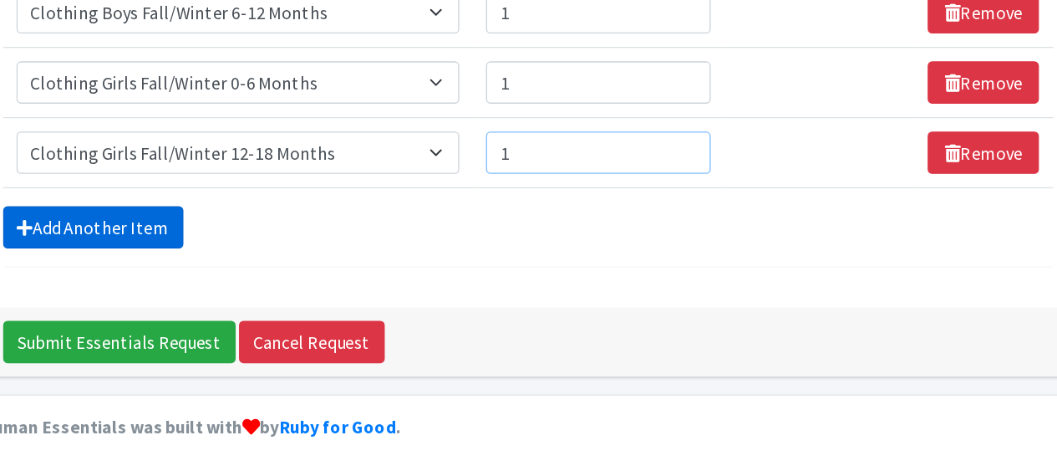
type input "1"
click at [326, 279] on link "Add Another Item" at bounding box center [306, 285] width 135 height 32
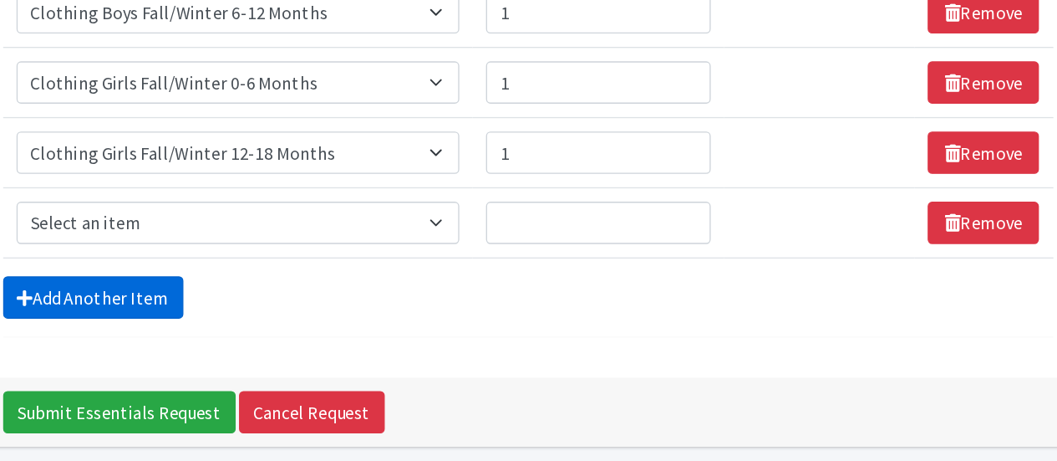
scroll to position [1795, 0]
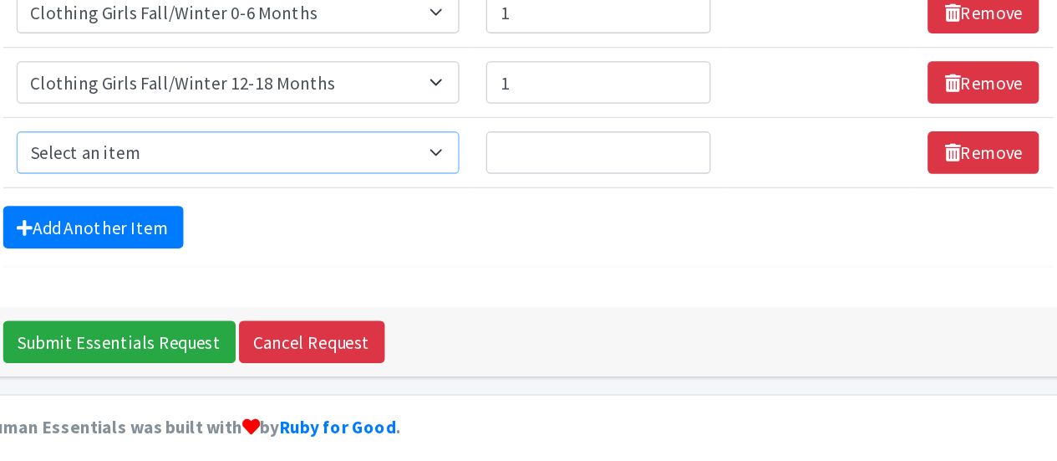
click at [373, 215] on select "Select an item # of Children this order will serve # of Individuals Living in H…" at bounding box center [415, 229] width 333 height 32
select select "5749"
click at [249, 213] on select "Select an item # of Children this order will serve # of Individuals Living in H…" at bounding box center [415, 229] width 333 height 32
click at [634, 215] on input "Quantity" at bounding box center [686, 229] width 169 height 32
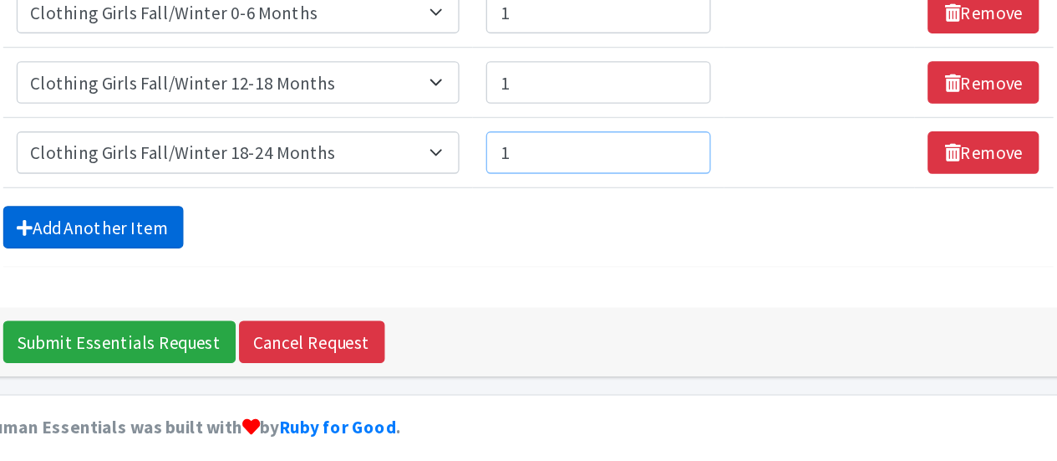
type input "1"
click at [339, 279] on link "Add Another Item" at bounding box center [306, 285] width 135 height 32
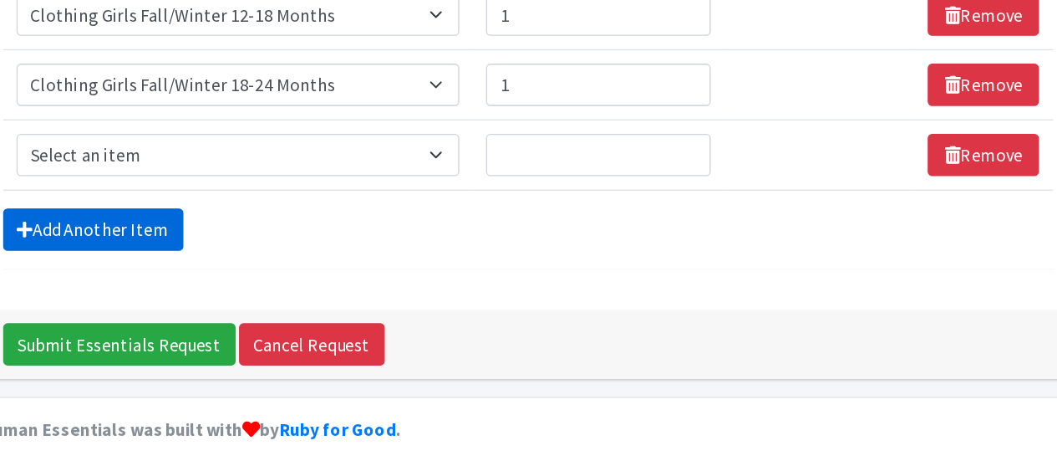
scroll to position [1847, 0]
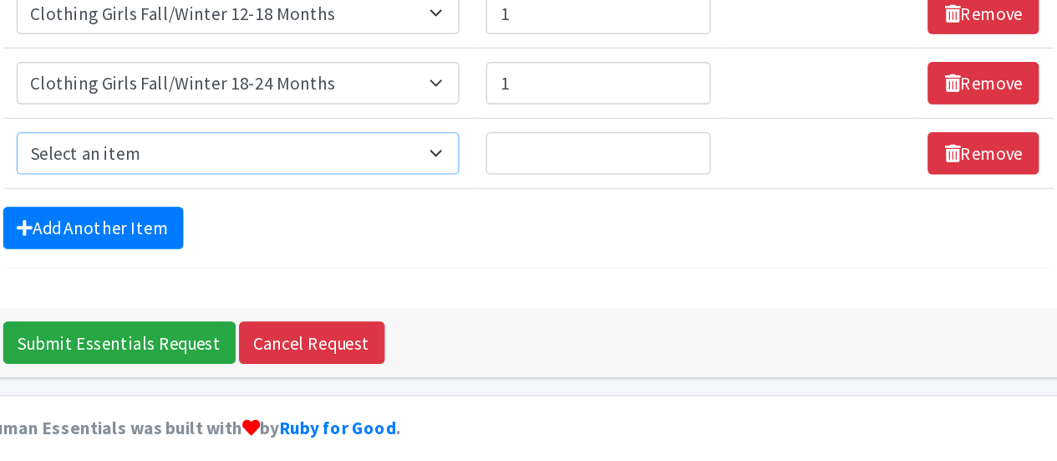
click at [407, 216] on select "Select an item # of Children this order will serve # of Individuals Living in H…" at bounding box center [415, 229] width 333 height 32
select select "5751"
click at [249, 213] on select "Select an item # of Children this order will serve # of Individuals Living in H…" at bounding box center [415, 229] width 333 height 32
click at [637, 222] on input "Quantity" at bounding box center [686, 229] width 169 height 32
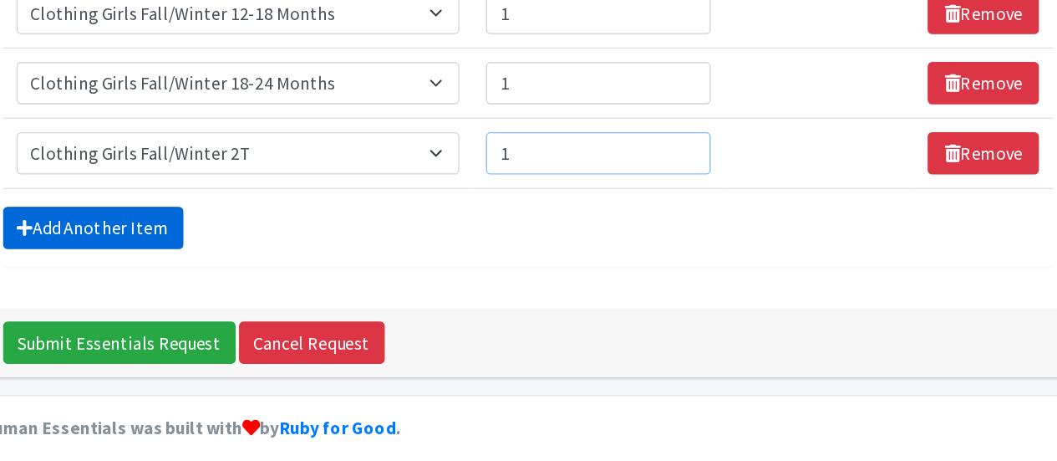
type input "1"
click at [291, 284] on link "Add Another Item" at bounding box center [306, 285] width 135 height 32
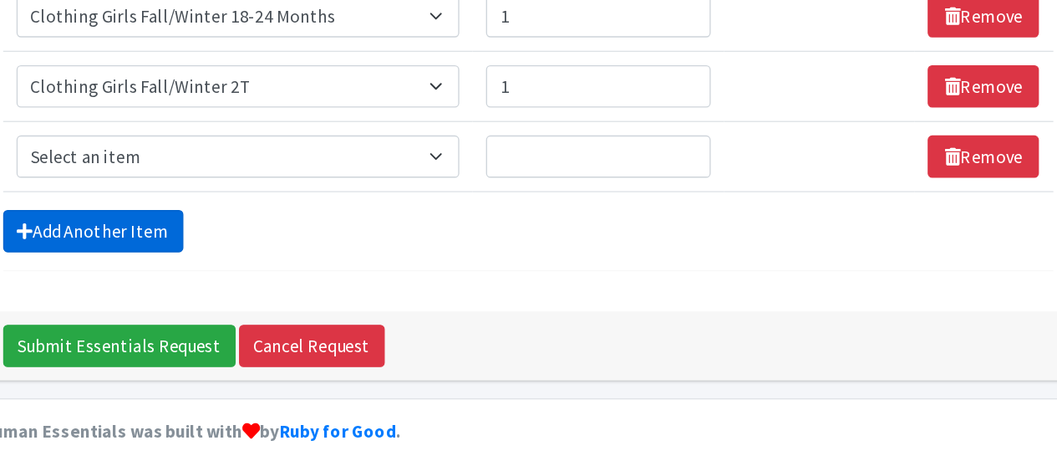
scroll to position [1899, 0]
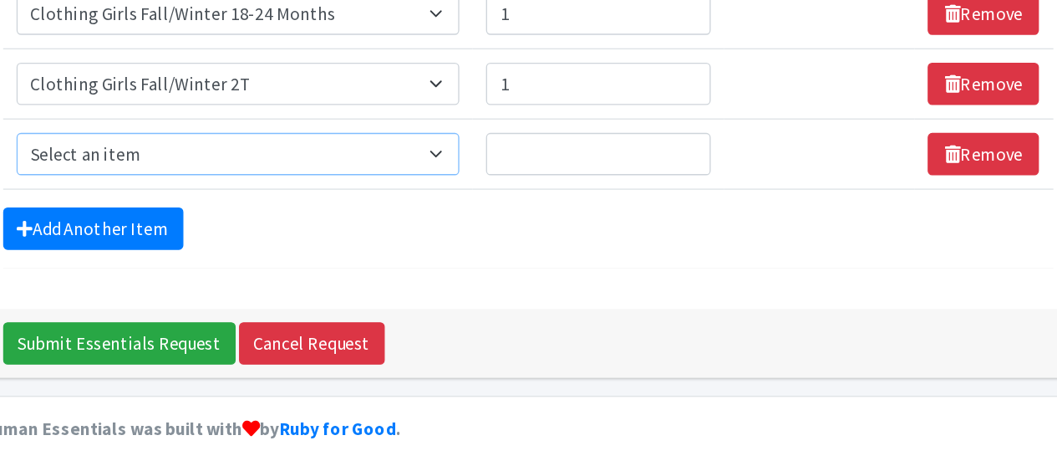
click at [406, 217] on select "Select an item # of Children this order will serve # of Individuals Living in H…" at bounding box center [415, 230] width 333 height 32
select select "5753"
click at [249, 214] on select "Select an item # of Children this order will serve # of Individuals Living in H…" at bounding box center [415, 230] width 333 height 32
click at [659, 221] on input "Quantity" at bounding box center [686, 230] width 169 height 32
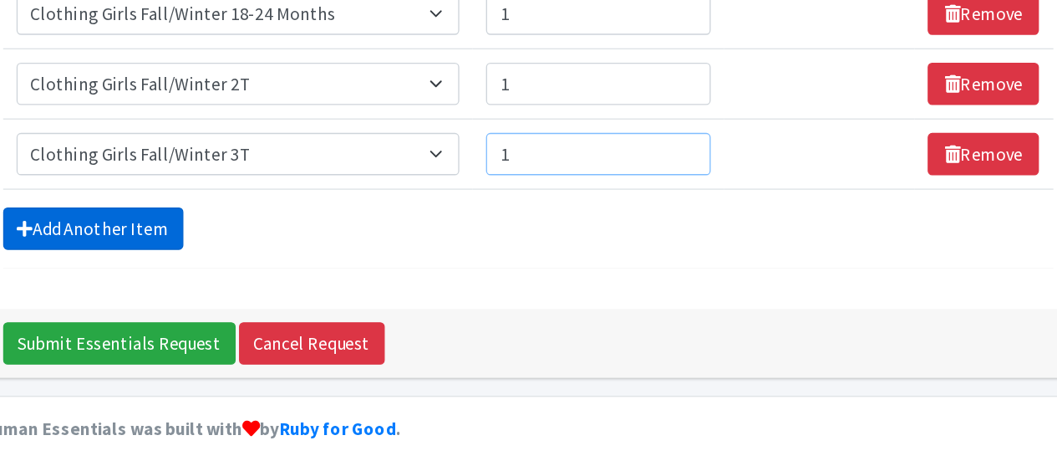
type input "1"
click at [309, 272] on link "Add Another Item" at bounding box center [306, 286] width 135 height 32
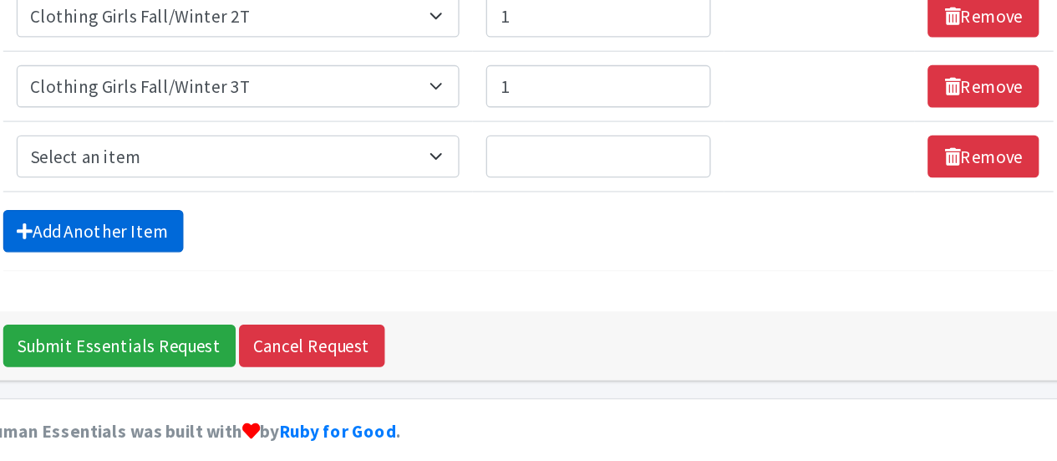
scroll to position [1952, 0]
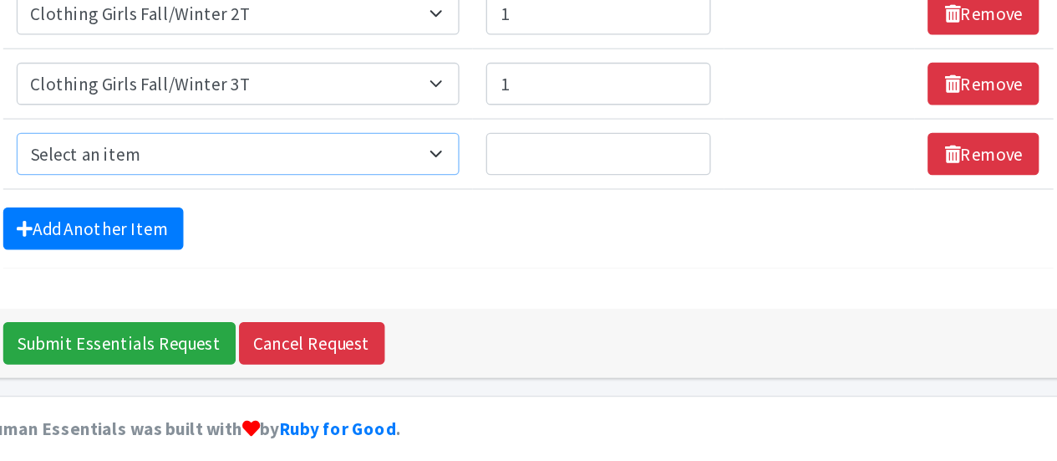
click at [364, 219] on select "Select an item # of Children this order will serve # of Individuals Living in H…" at bounding box center [415, 230] width 333 height 32
select select "5756"
click at [249, 214] on select "Select an item # of Children this order will serve # of Individuals Living in H…" at bounding box center [415, 230] width 333 height 32
click at [641, 214] on input "Quantity" at bounding box center [686, 230] width 169 height 32
type input "1"
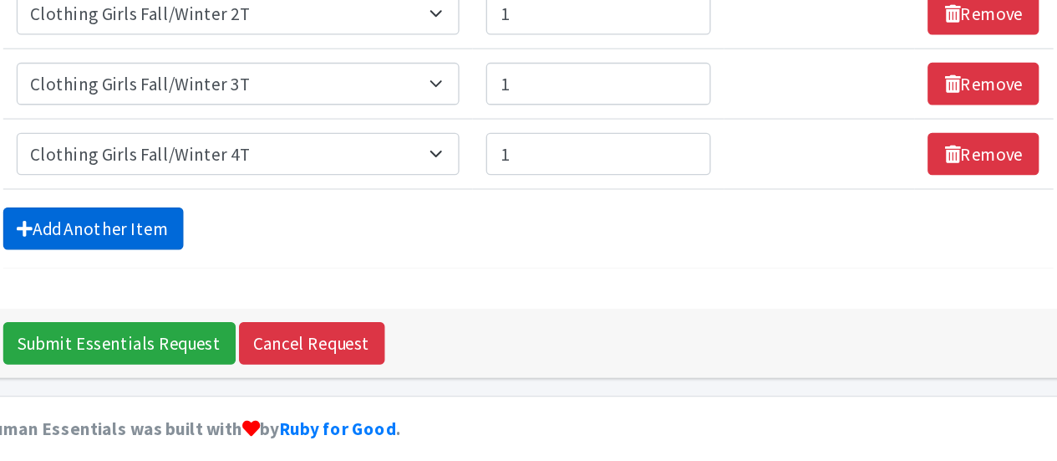
click at [329, 279] on link "Add Another Item" at bounding box center [306, 286] width 135 height 32
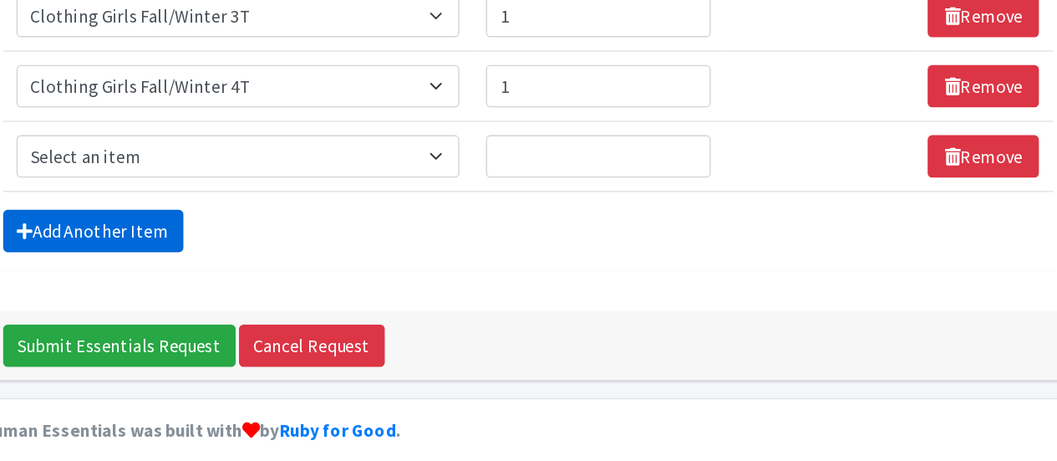
scroll to position [2004, 0]
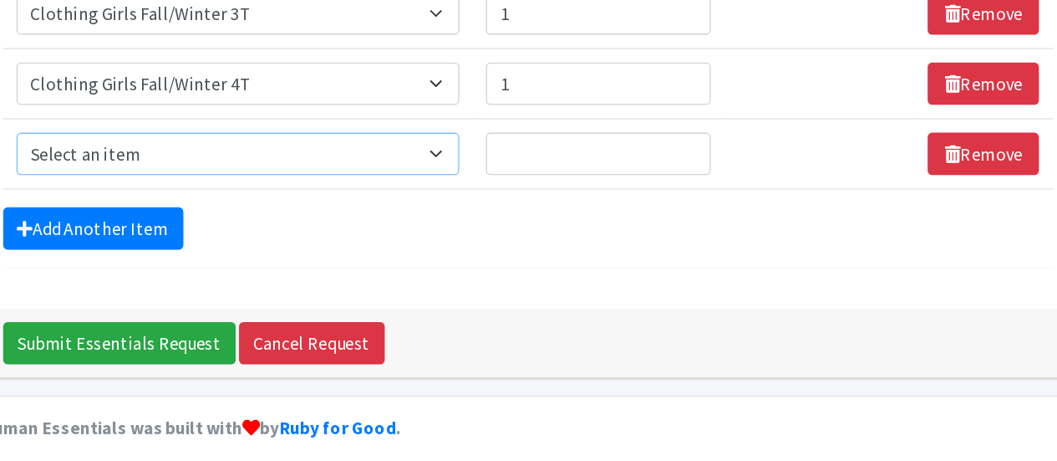
click at [379, 219] on select "Select an item # of Children this order will serve # of Individuals Living in H…" at bounding box center [415, 230] width 333 height 32
select select "5716"
click at [249, 214] on select "Select an item # of Children this order will serve # of Individuals Living in H…" at bounding box center [415, 230] width 333 height 32
click at [674, 216] on input "Quantity" at bounding box center [686, 230] width 169 height 32
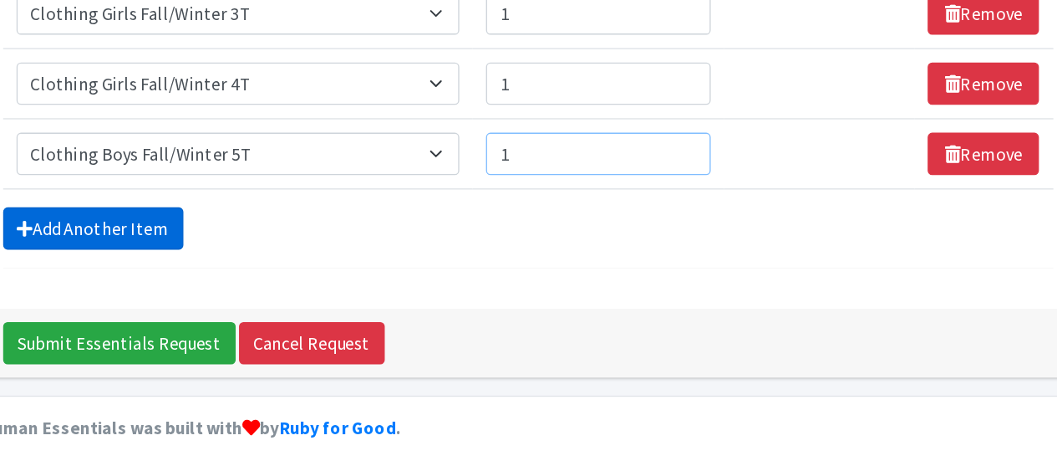
type input "1"
click at [300, 282] on link "Add Another Item" at bounding box center [306, 286] width 135 height 32
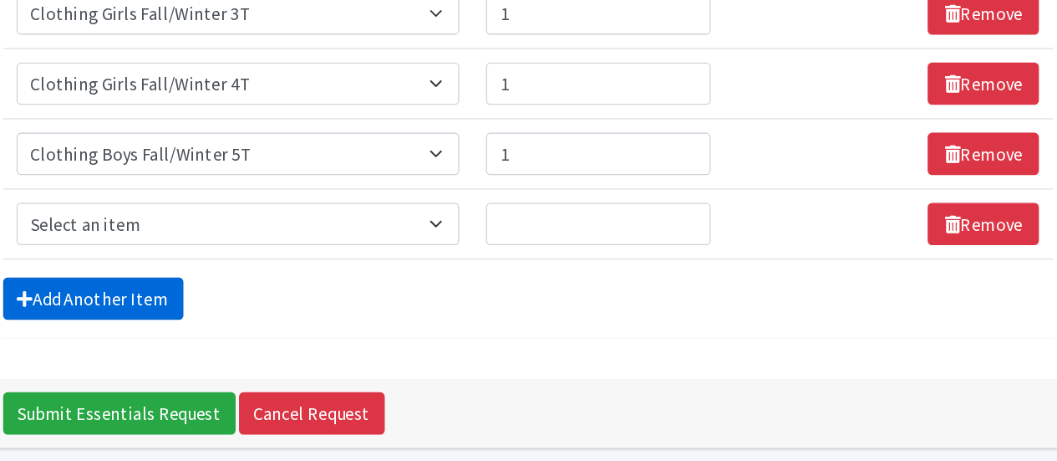
scroll to position [2056, 0]
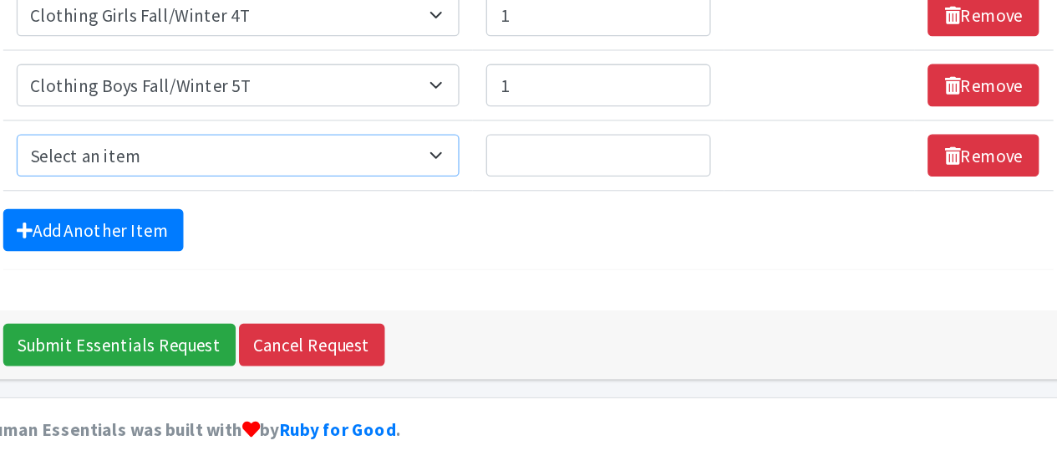
click at [364, 219] on select "Select an item # of Children this order will serve # of Individuals Living in H…" at bounding box center [415, 231] width 333 height 32
select select "5742"
click at [249, 215] on select "Select an item # of Children this order will serve # of Individuals Living in H…" at bounding box center [415, 231] width 333 height 32
click at [651, 220] on input "Quantity" at bounding box center [686, 231] width 169 height 32
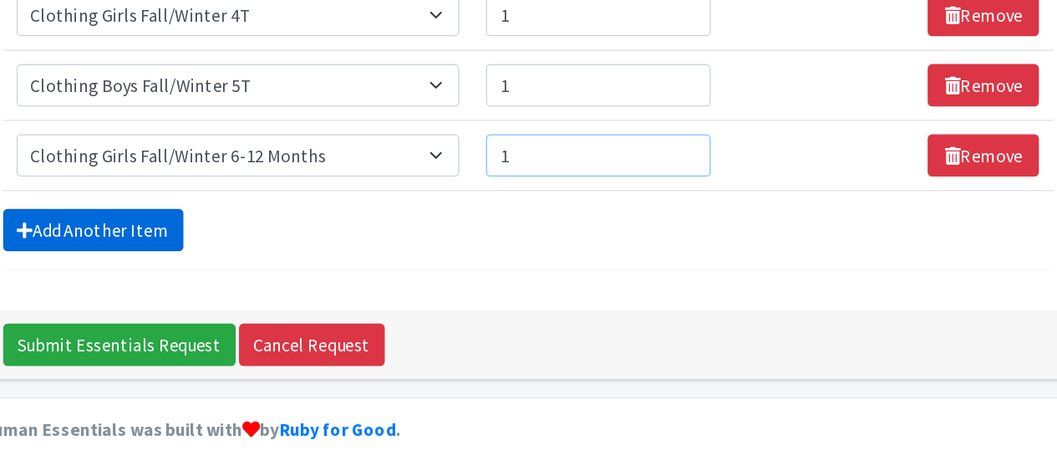
type input "1"
click at [336, 271] on link "Add Another Item" at bounding box center [306, 287] width 135 height 32
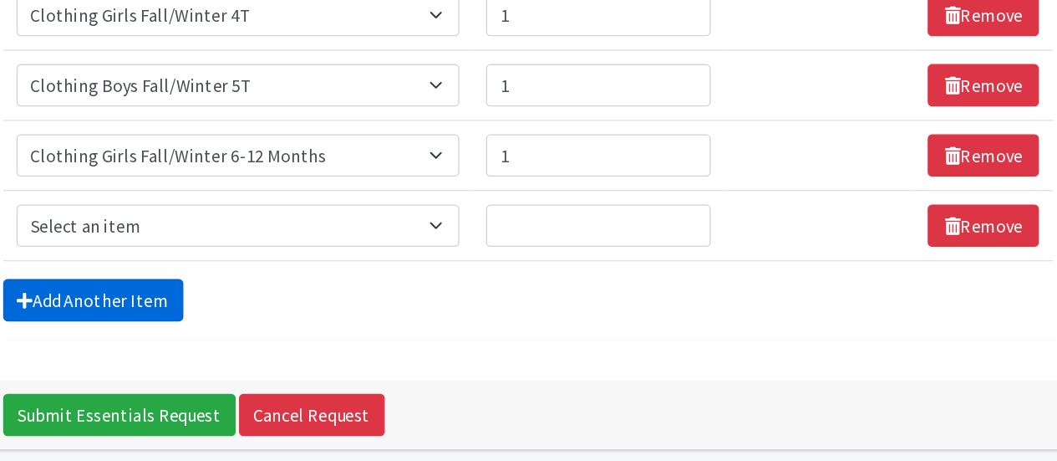
scroll to position [2109, 0]
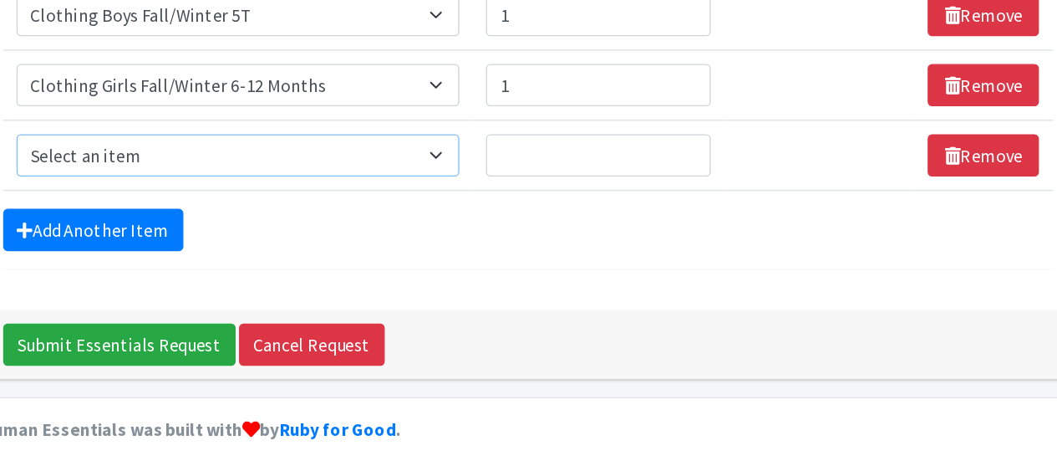
click at [469, 217] on select "Select an item # of Children this order will serve # of Individuals Living in H…" at bounding box center [415, 231] width 333 height 32
click at [996, 215] on link "Remove" at bounding box center [976, 231] width 84 height 32
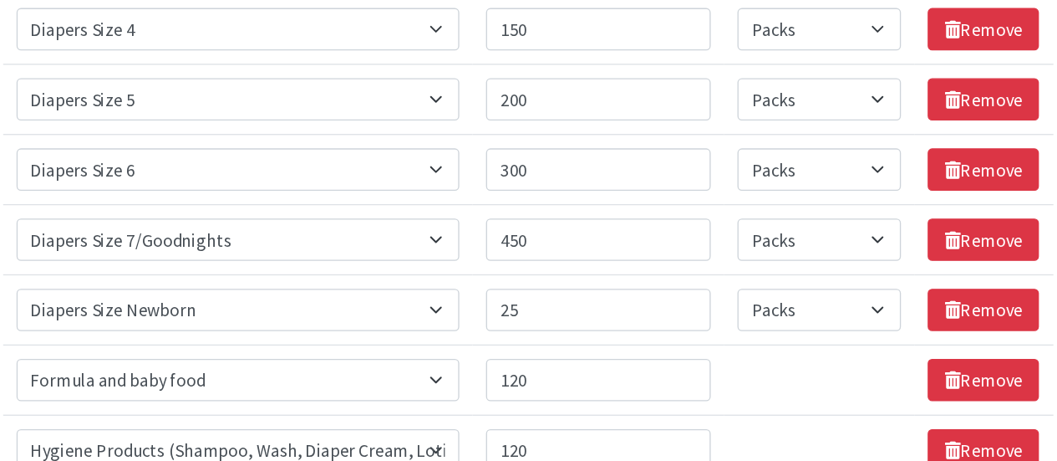
scroll to position [863, 0]
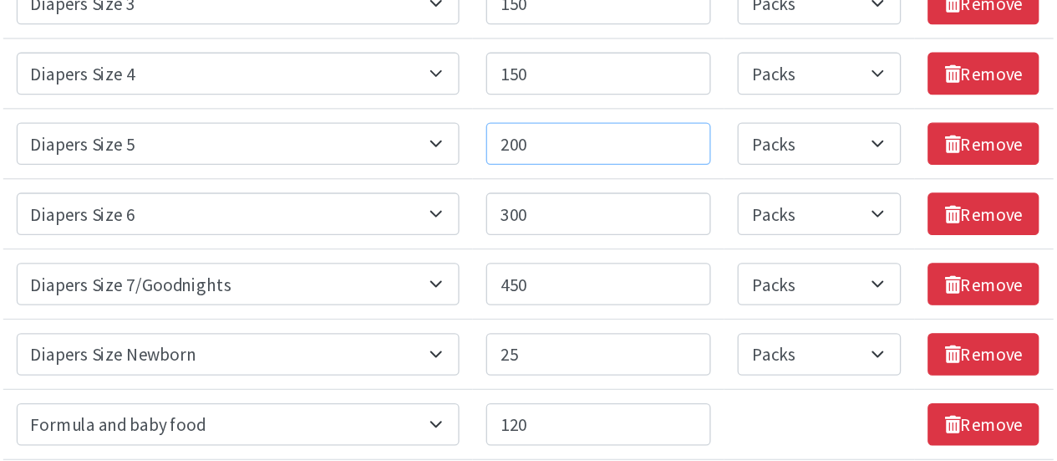
click at [646, 104] on input "200" at bounding box center [686, 108] width 169 height 32
type input "250"
click at [593, 66] on td "Item Requested Select an item # of Children this order will serve # of Individu…" at bounding box center [416, 54] width 354 height 53
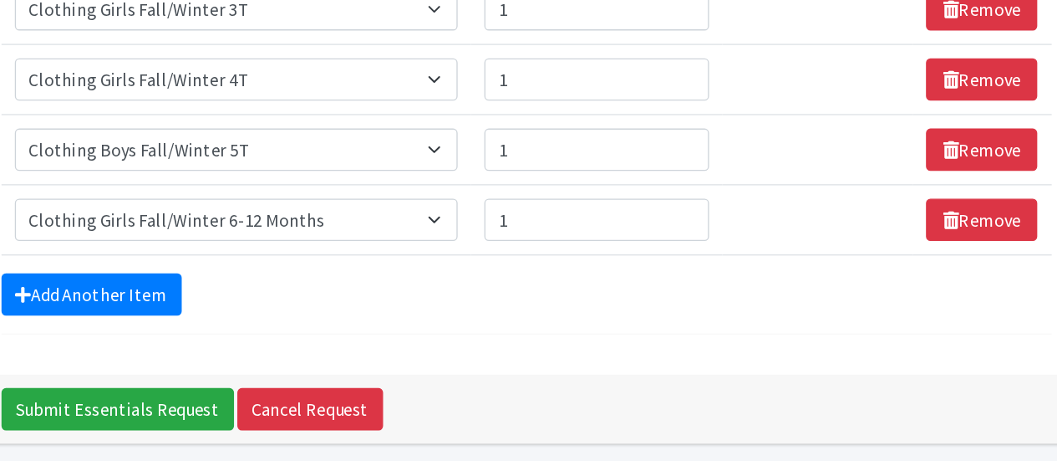
scroll to position [2056, 0]
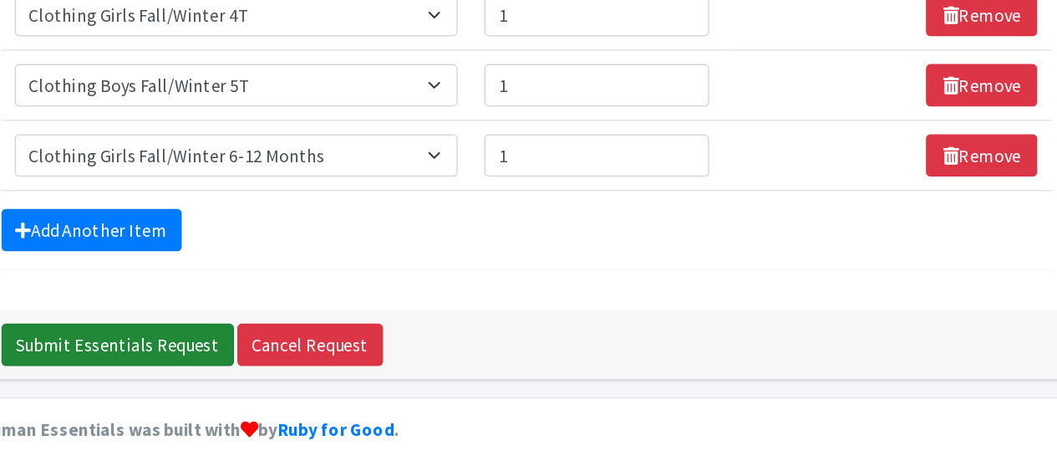
click at [367, 357] on input "Submit Essentials Request" at bounding box center [326, 373] width 175 height 32
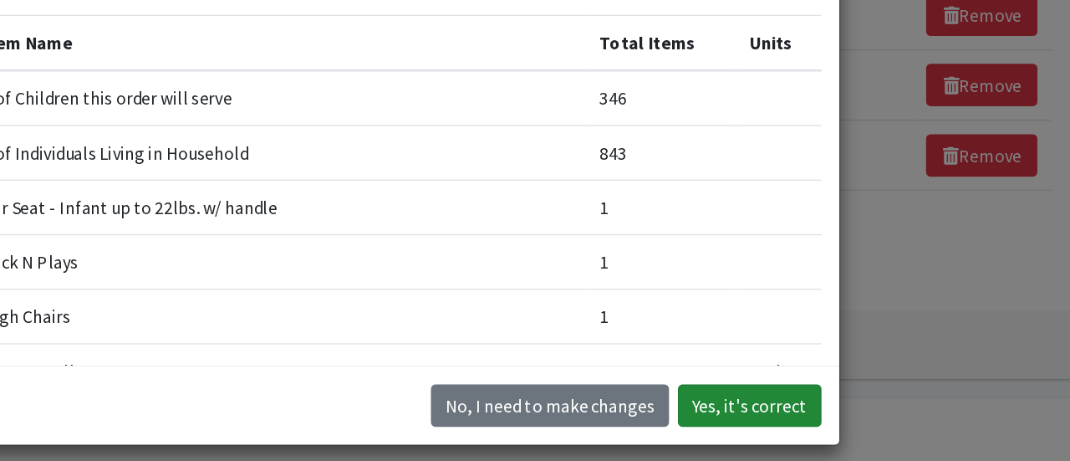
click at [792, 417] on button "Yes, it's correct" at bounding box center [801, 419] width 108 height 32
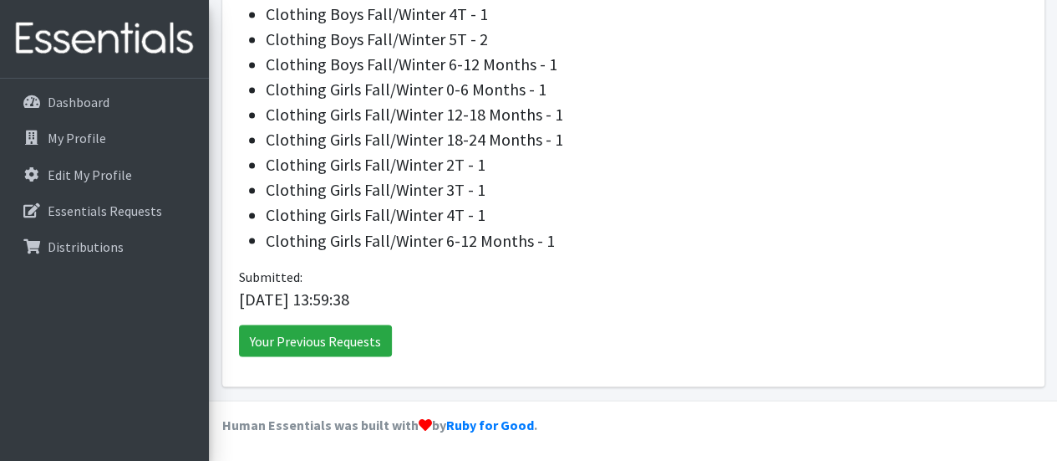
scroll to position [1341, 0]
click at [359, 341] on link "Your Previous Requests" at bounding box center [315, 341] width 153 height 32
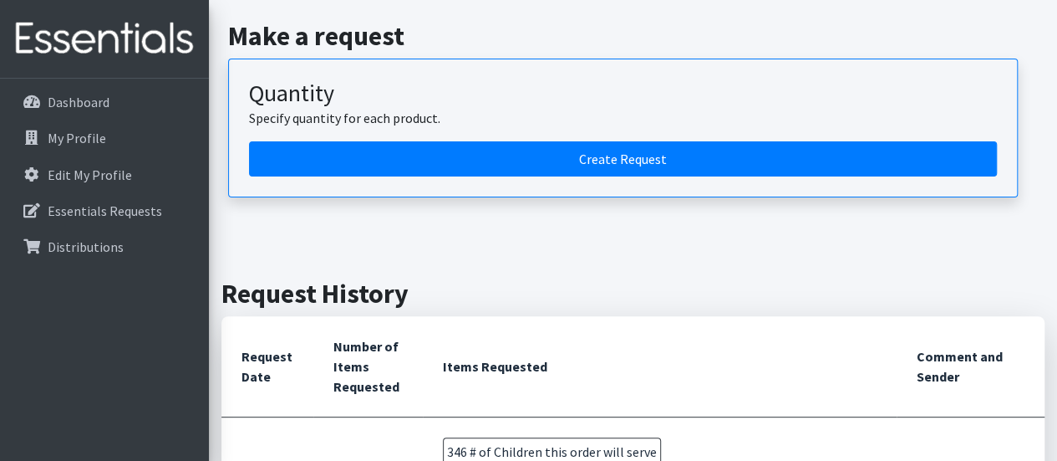
scroll to position [124, 0]
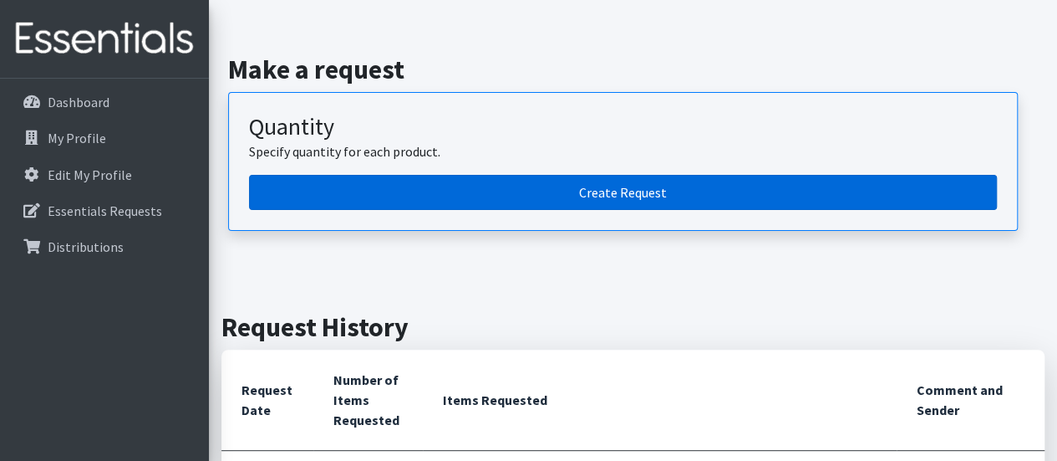
click at [670, 191] on link "Create Request" at bounding box center [623, 192] width 748 height 35
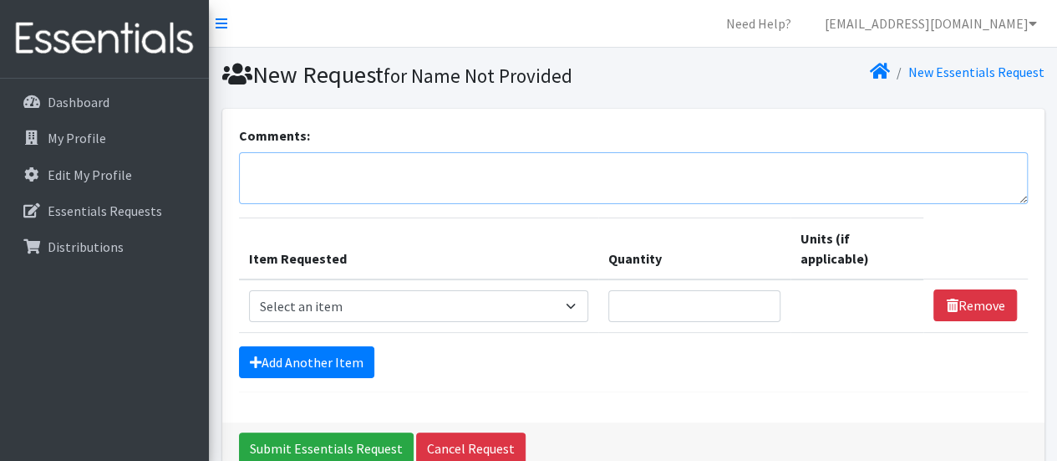
click at [374, 176] on textarea "Comments:" at bounding box center [633, 178] width 789 height 52
type textarea "For Riverview Family Success Center Delivery to [STREET_ADDRESS]"
click at [492, 313] on select "Select an item # of Children this order will serve # of Individuals Living in H…" at bounding box center [419, 306] width 340 height 32
select select "13431"
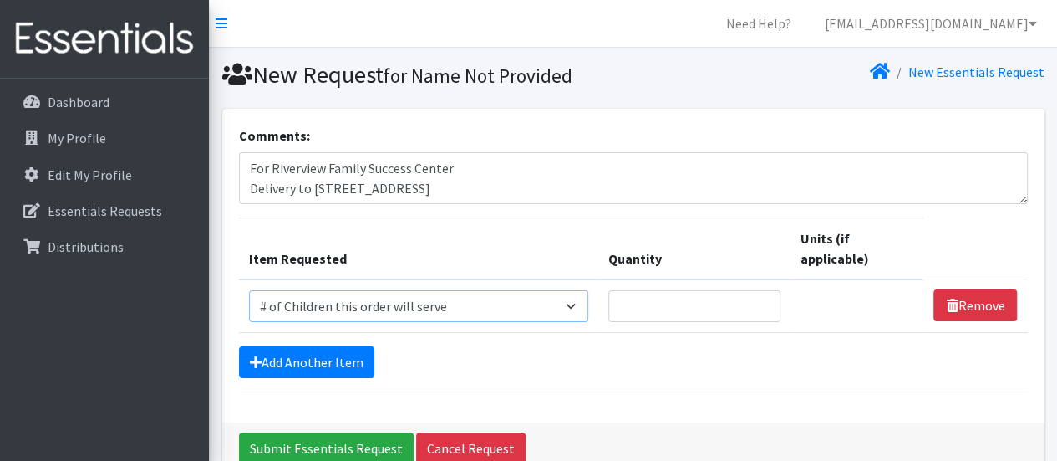
click at [249, 290] on select "Select an item # of Children this order will serve # of Individuals Living in H…" at bounding box center [419, 306] width 340 height 32
click at [699, 301] on input "Quantity" at bounding box center [694, 306] width 172 height 32
type input "325"
click at [344, 354] on link "Add Another Item" at bounding box center [306, 362] width 135 height 32
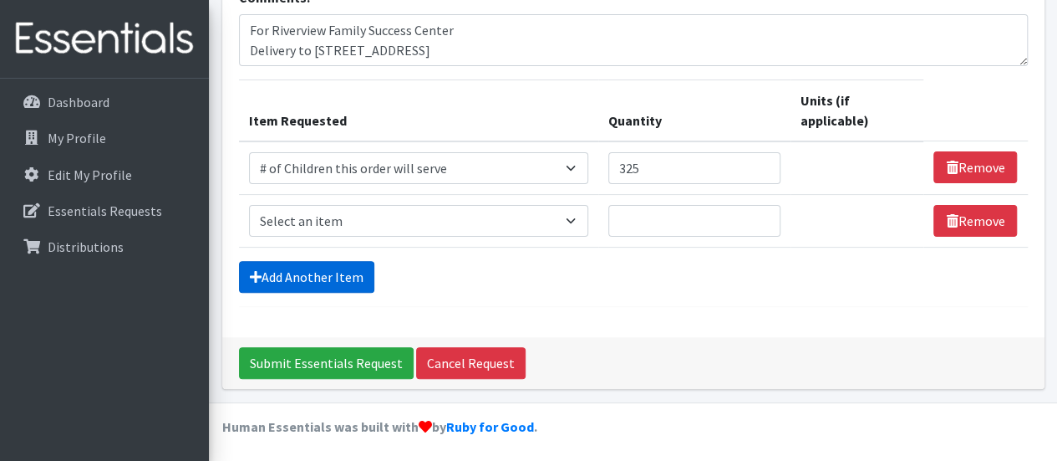
scroll to position [139, 0]
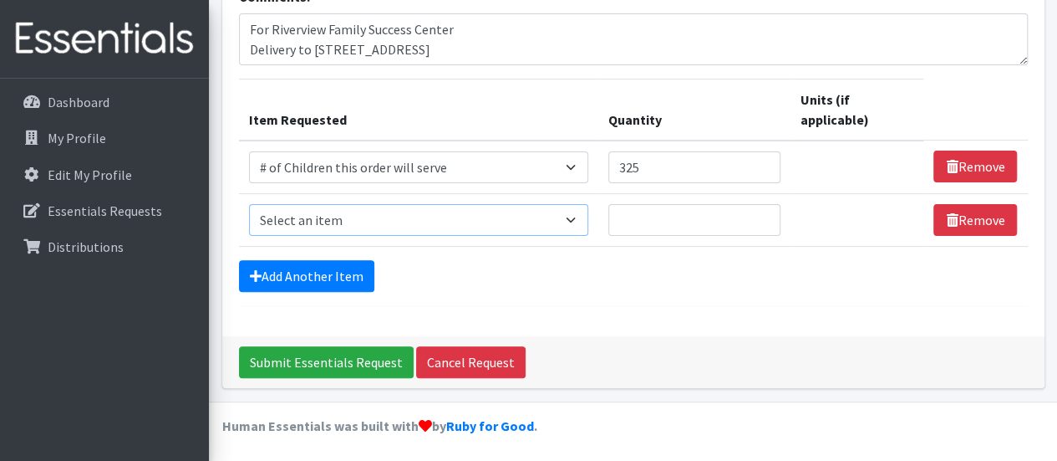
click at [451, 206] on select "Select an item # of Children this order will serve # of Individuals Living in H…" at bounding box center [419, 220] width 340 height 32
select select "6076"
click at [249, 204] on select "Select an item # of Children this order will serve # of Individuals Living in H…" at bounding box center [419, 220] width 340 height 32
click at [656, 215] on input "Quantity" at bounding box center [694, 220] width 172 height 32
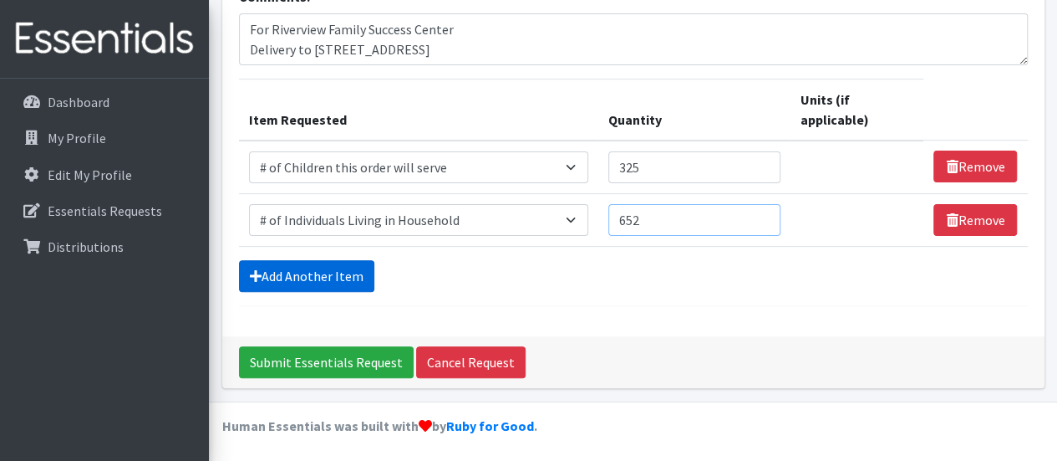
type input "652"
click at [339, 272] on link "Add Another Item" at bounding box center [306, 276] width 135 height 32
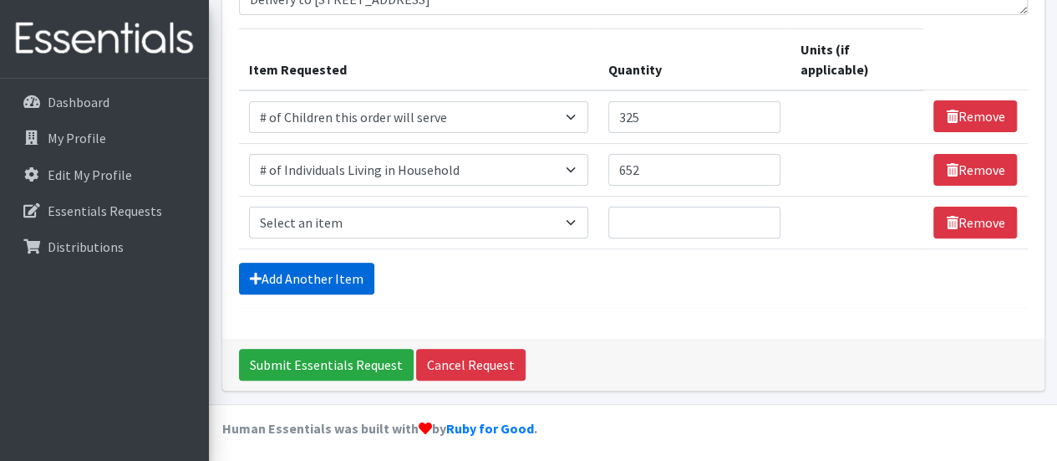
scroll to position [191, 0]
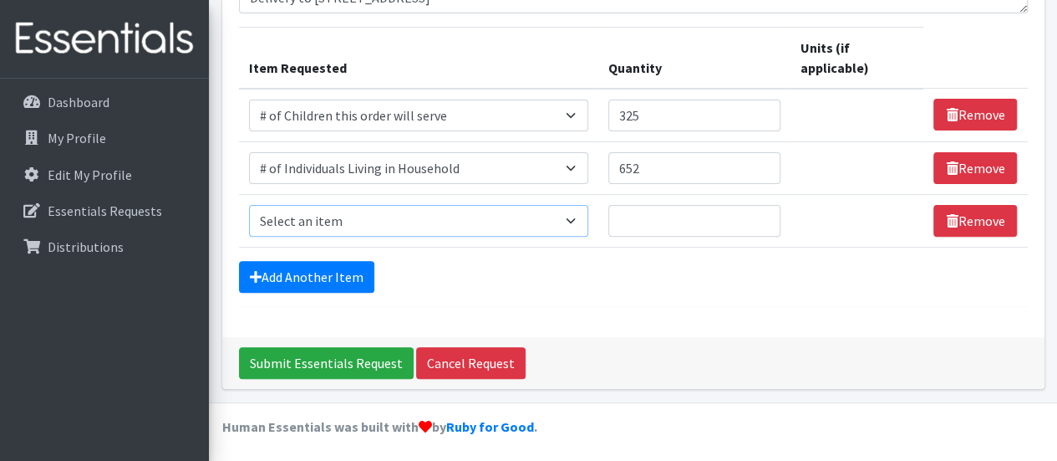
click at [578, 217] on select "Select an item # of Children this order will serve # of Individuals Living in H…" at bounding box center [419, 221] width 340 height 32
click at [714, 292] on form "Comments: For Riverview Family Success Center Delivery to 157 W Main St. Penns …" at bounding box center [633, 121] width 789 height 372
click at [583, 215] on select "Select an item # of Children this order will serve # of Individuals Living in H…" at bounding box center [419, 221] width 340 height 32
select select "320"
click at [249, 205] on select "Select an item # of Children this order will serve # of Individuals Living in H…" at bounding box center [419, 221] width 340 height 32
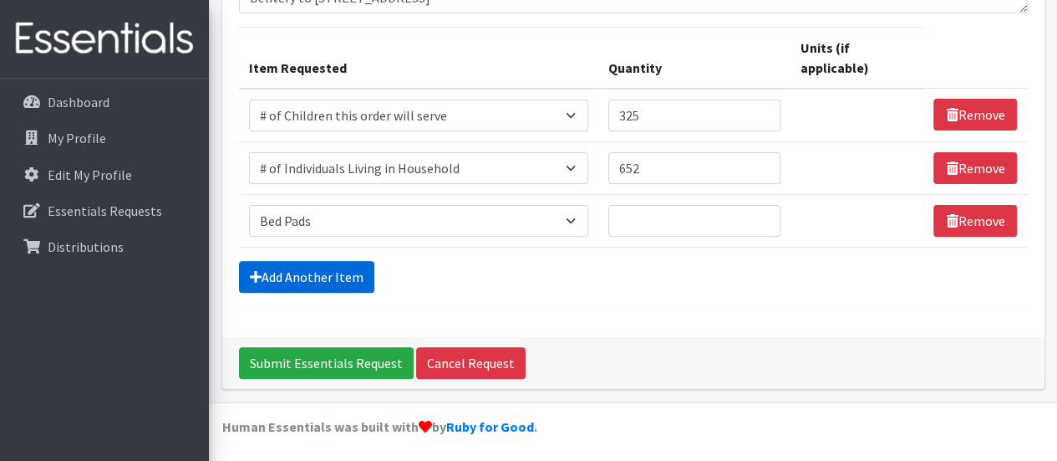
click at [338, 273] on link "Add Another Item" at bounding box center [306, 277] width 135 height 32
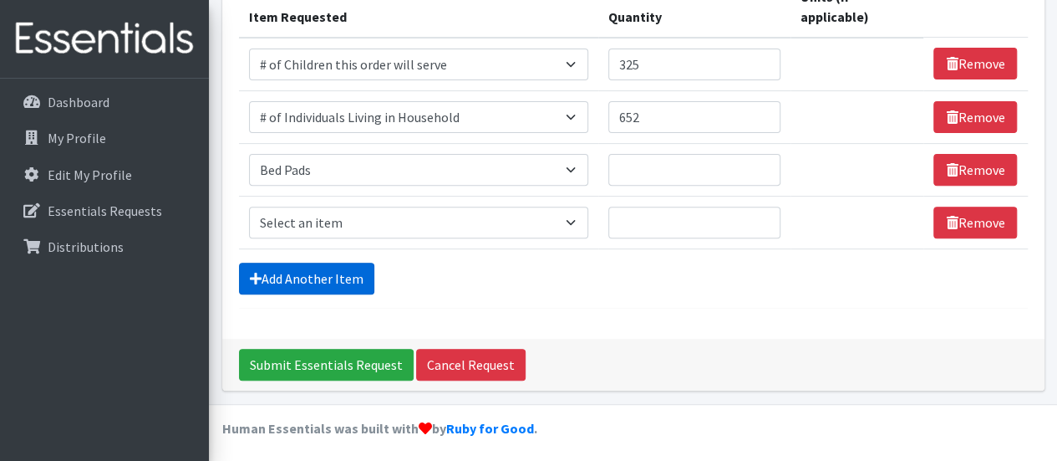
scroll to position [243, 0]
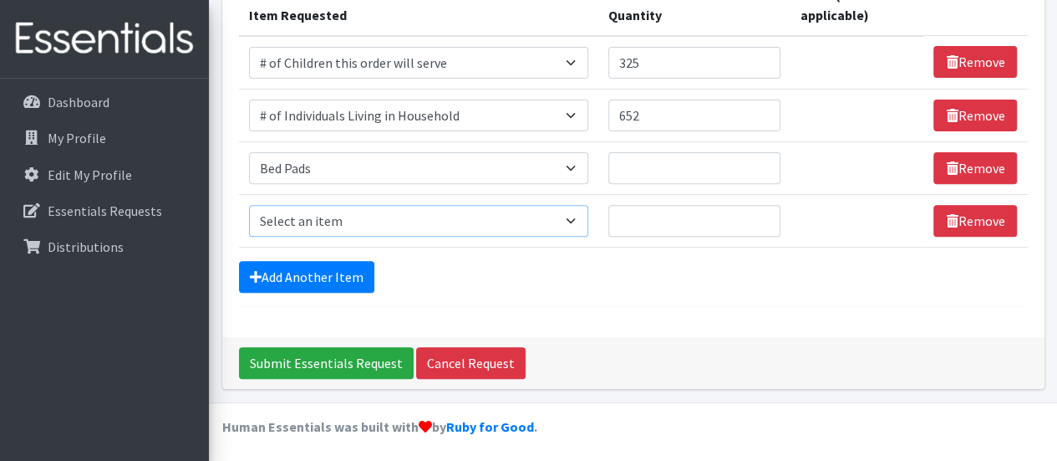
click at [468, 216] on select "Select an item # of Children this order will serve # of Individuals Living in H…" at bounding box center [419, 221] width 340 height 32
select select "293"
click at [249, 205] on select "Select an item # of Children this order will serve # of Individuals Living in H…" at bounding box center [419, 221] width 340 height 32
click at [329, 269] on link "Add Another Item" at bounding box center [306, 277] width 135 height 32
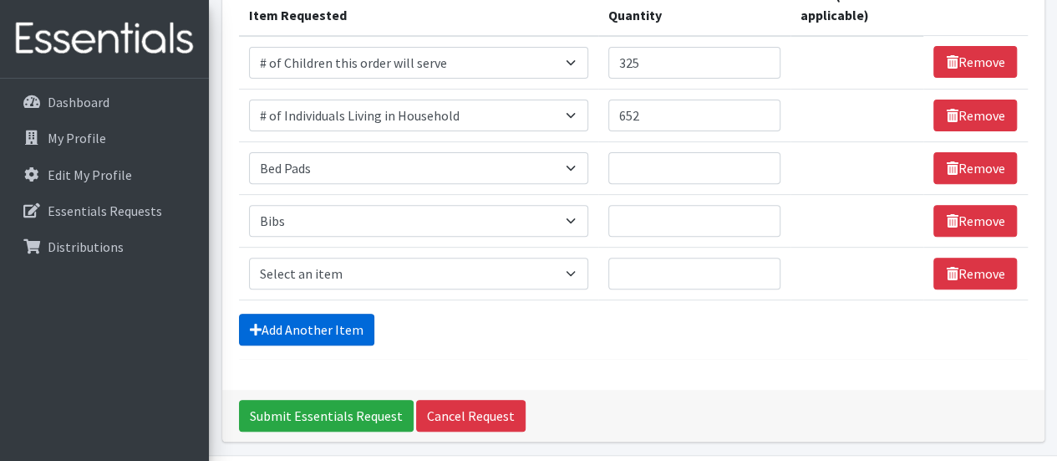
scroll to position [296, 0]
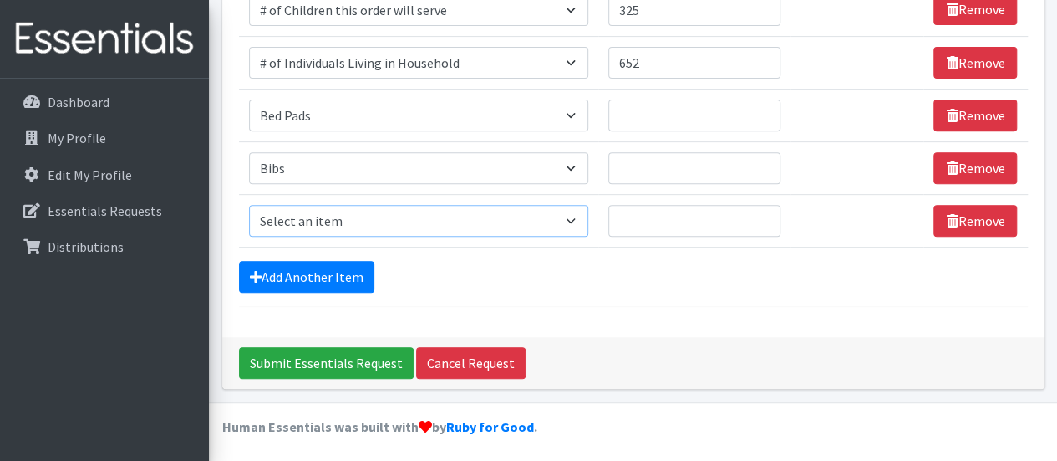
click at [582, 216] on select "Select an item # of Children this order will serve # of Individuals Living in H…" at bounding box center [419, 221] width 340 height 32
select select "1933"
click at [249, 205] on select "Select an item # of Children this order will serve # of Individuals Living in H…" at bounding box center [419, 221] width 340 height 32
click at [654, 162] on input "Quantity" at bounding box center [694, 168] width 172 height 32
type input "15"
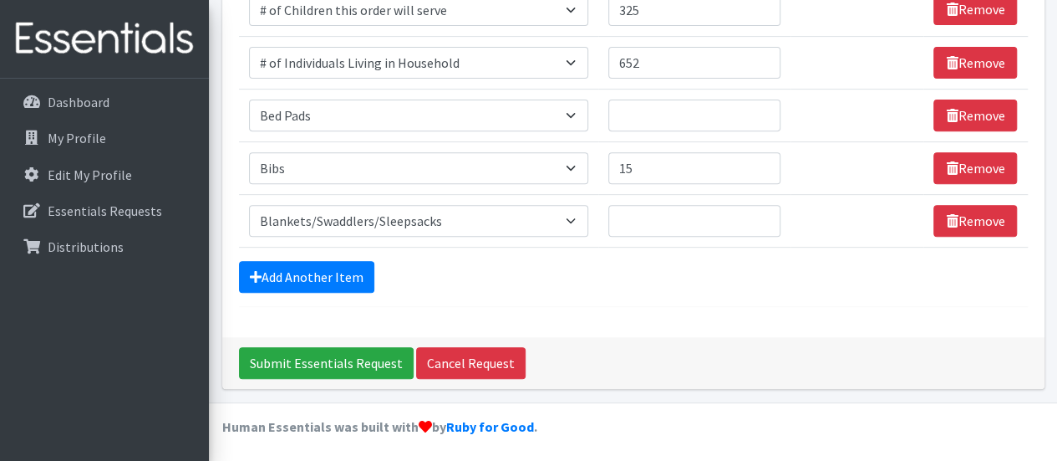
click at [578, 300] on form "Comments: For Riverview Family Success Center Delivery to 157 W Main St. Penns …" at bounding box center [633, 67] width 789 height 477
click at [663, 113] on input "Quantity" at bounding box center [694, 115] width 172 height 32
type input "100"
click at [662, 218] on input "Quantity" at bounding box center [694, 221] width 172 height 32
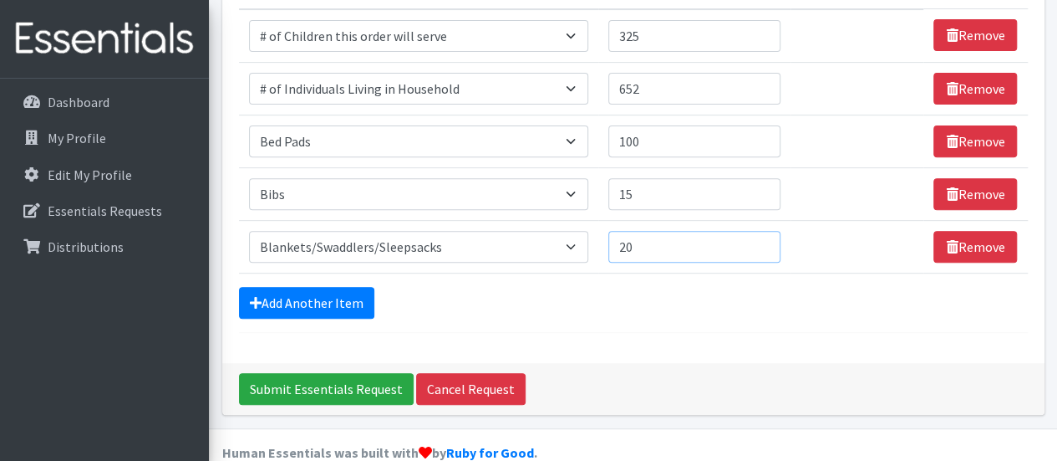
scroll to position [269, 0]
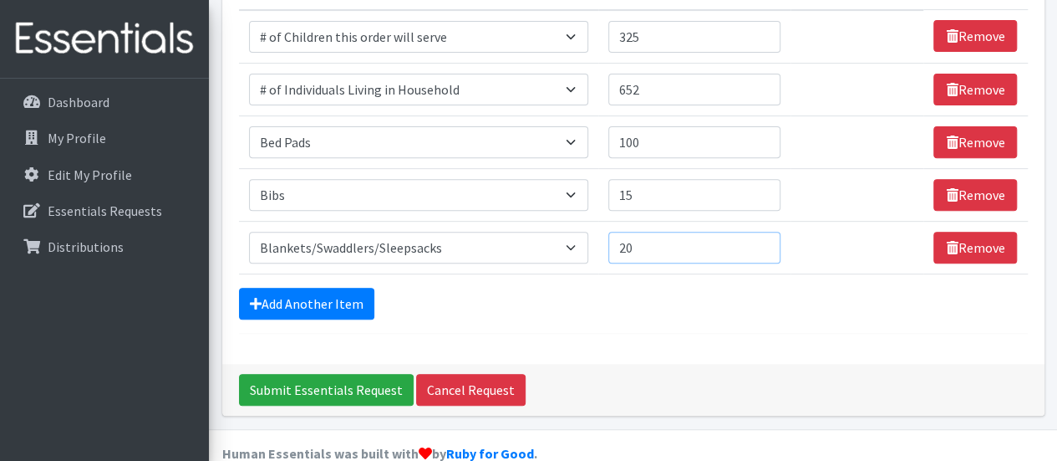
type input "20"
click at [642, 310] on div "Add Another Item" at bounding box center [633, 304] width 789 height 32
click at [343, 303] on link "Add Another Item" at bounding box center [306, 304] width 135 height 32
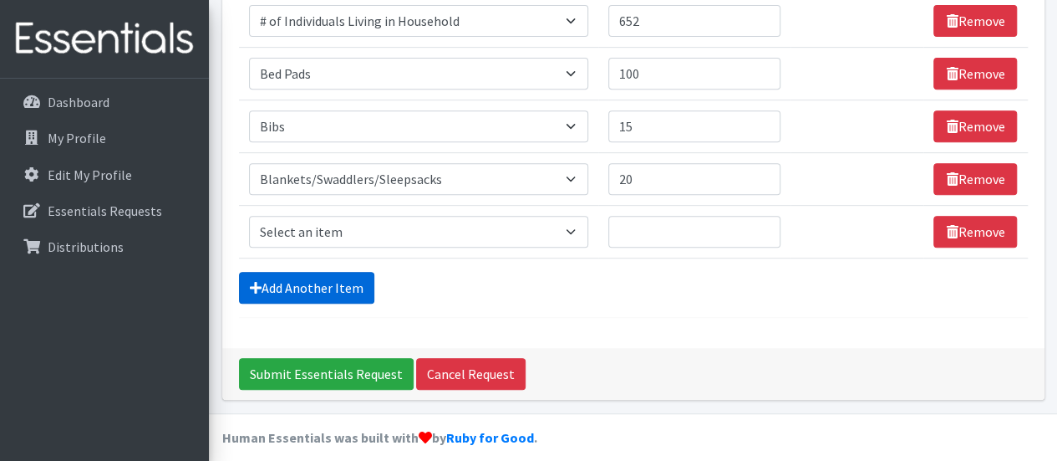
scroll to position [348, 0]
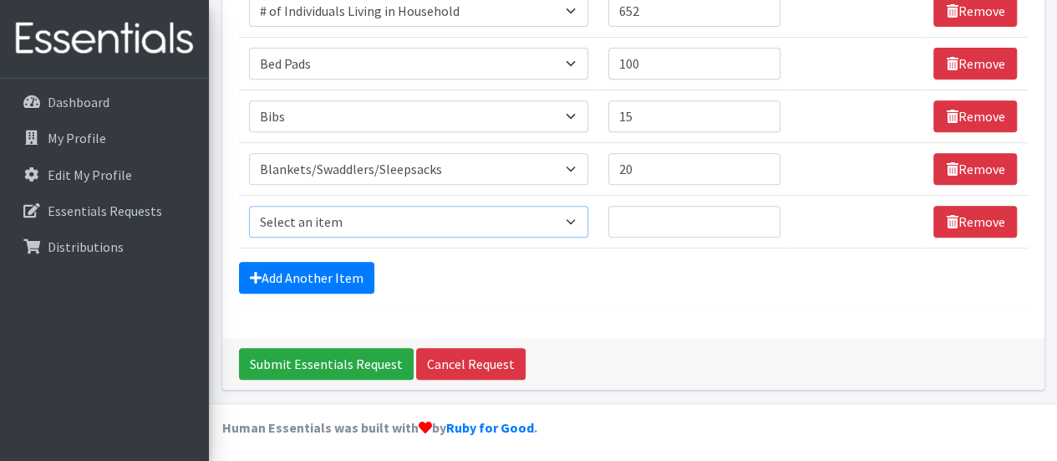
click at [517, 221] on select "Select an item # of Children this order will serve # of Individuals Living in H…" at bounding box center [419, 222] width 340 height 32
select select "1938"
click at [249, 206] on select "Select an item # of Children this order will serve # of Individuals Living in H…" at bounding box center [419, 222] width 340 height 32
click at [642, 218] on input "Quantity" at bounding box center [694, 222] width 172 height 32
type input "2"
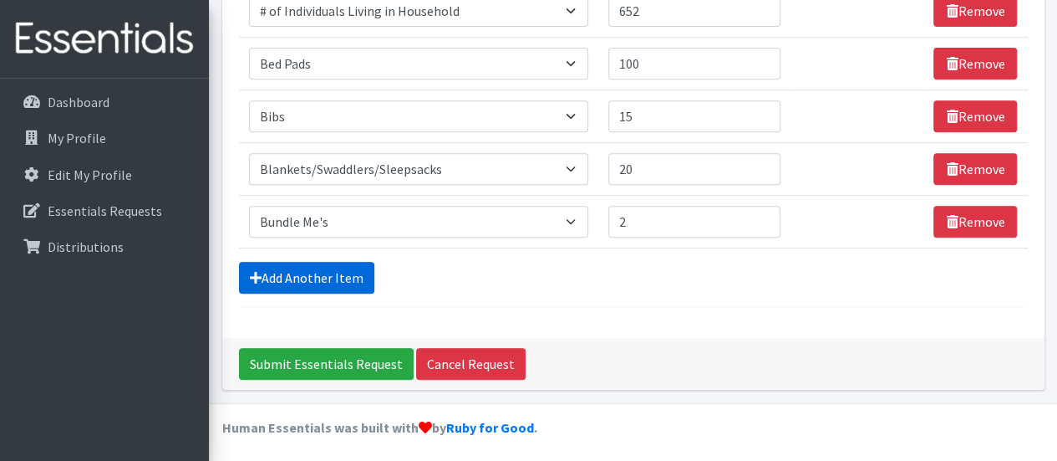
click at [317, 275] on link "Add Another Item" at bounding box center [306, 278] width 135 height 32
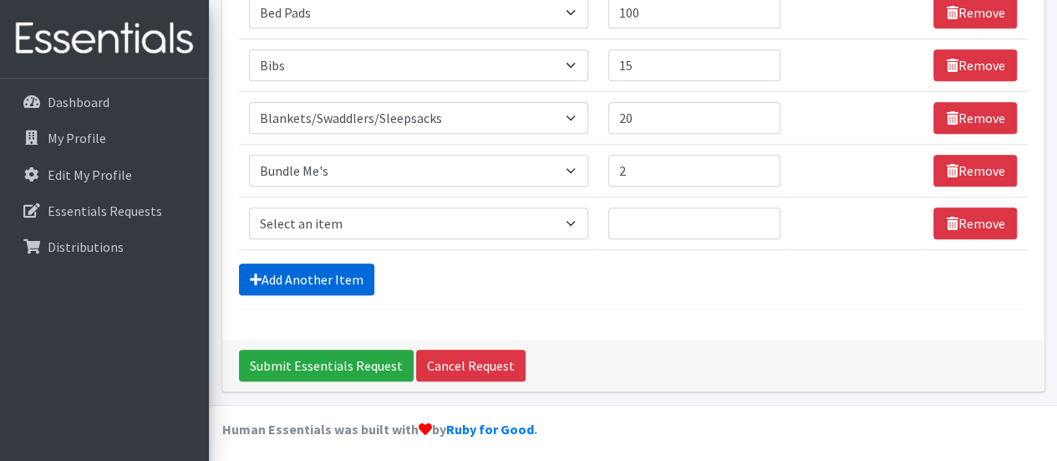
scroll to position [400, 0]
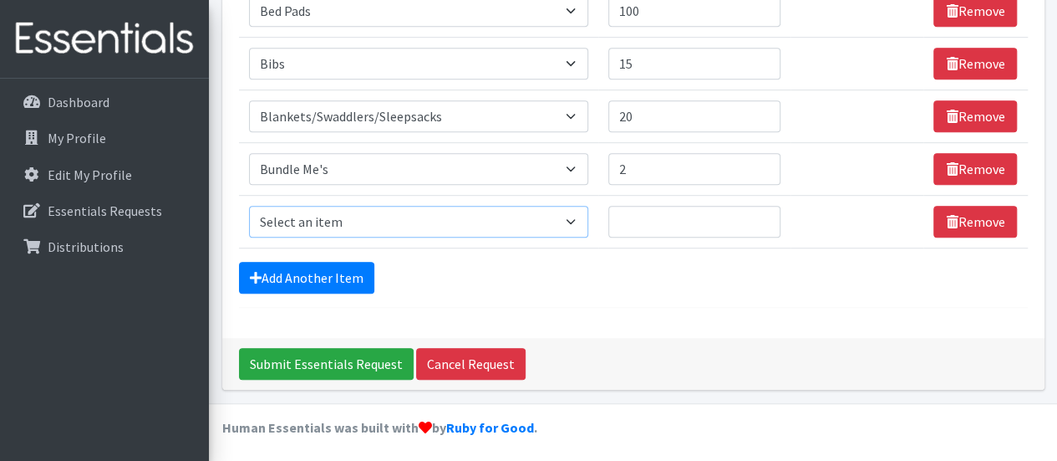
click at [557, 231] on select "Select an item # of Children this order will serve # of Individuals Living in H…" at bounding box center [419, 222] width 340 height 32
select select "1971"
click at [249, 206] on select "Select an item # of Children this order will serve # of Individuals Living in H…" at bounding box center [419, 222] width 340 height 32
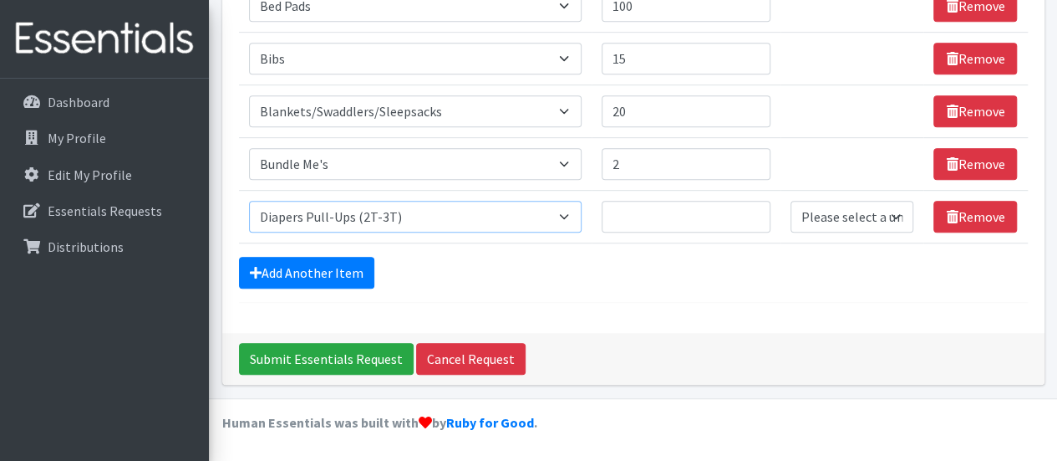
scroll to position [380, 0]
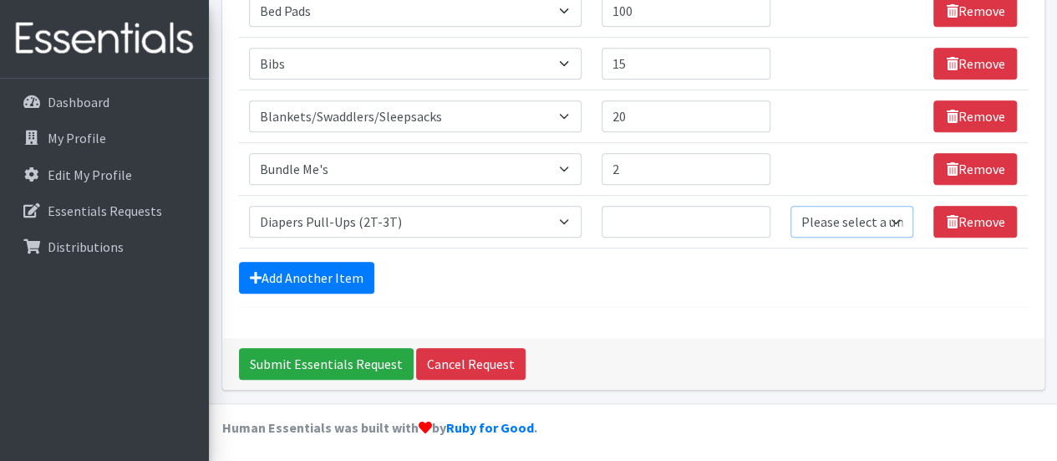
click at [849, 220] on select "Please select a unit units Packs" at bounding box center [852, 222] width 123 height 32
select select "Pack"
click at [792, 206] on select "Please select a unit units Packs" at bounding box center [852, 222] width 123 height 32
click at [700, 222] on input "Quantity" at bounding box center [686, 222] width 169 height 32
type input "45"
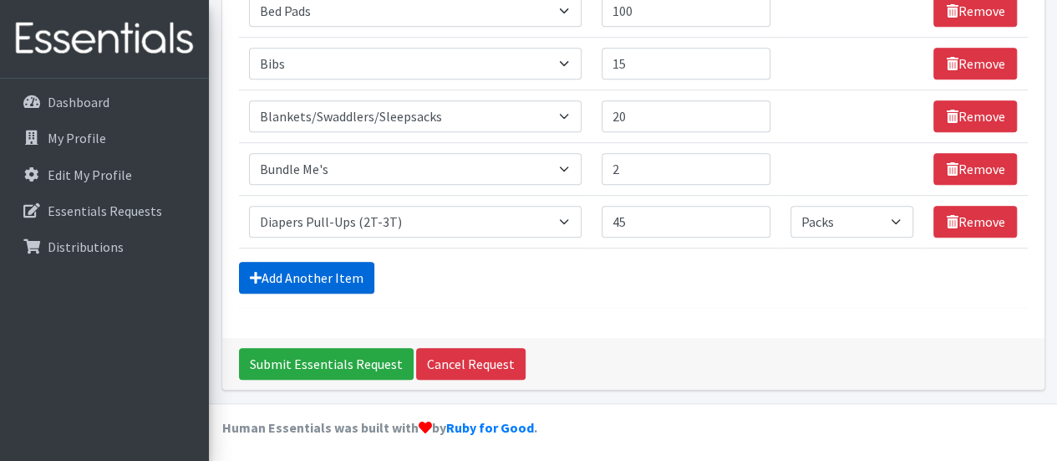
click at [302, 276] on link "Add Another Item" at bounding box center [306, 278] width 135 height 32
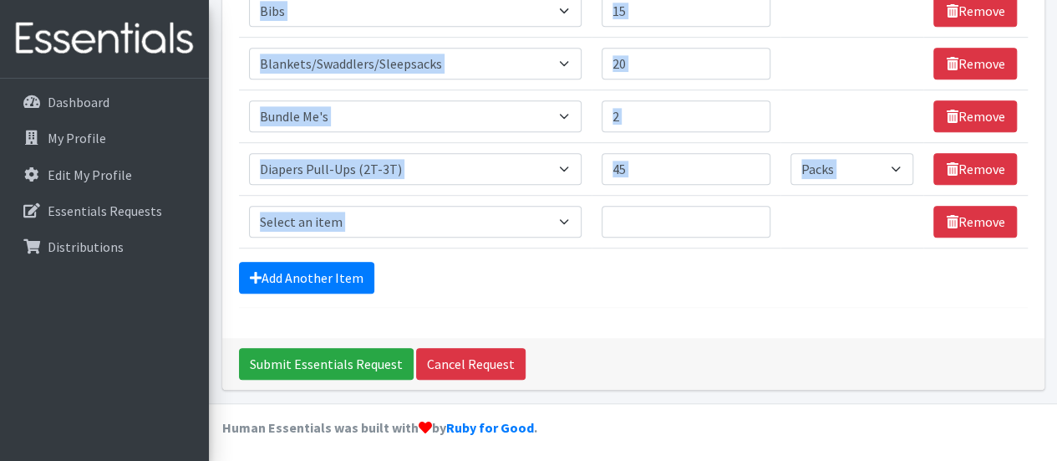
scroll to position [0, 0]
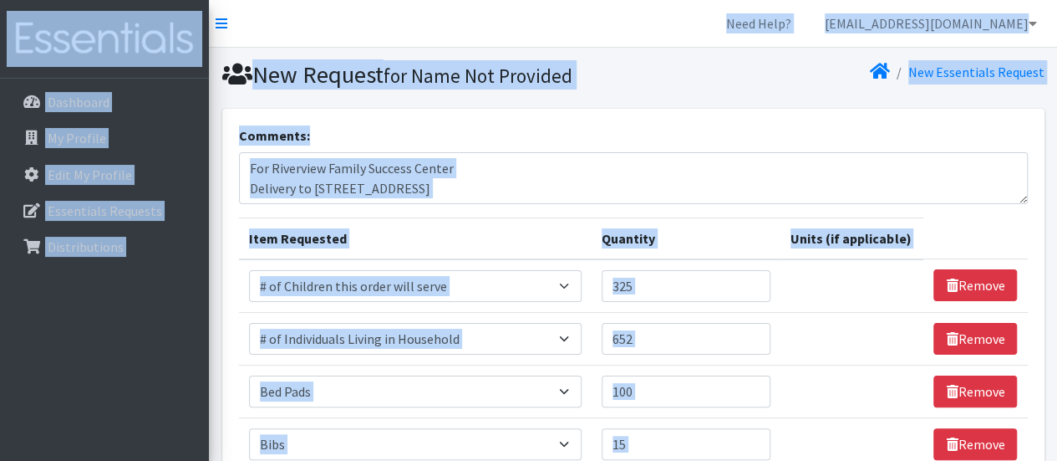
drag, startPoint x: 328, startPoint y: 247, endPoint x: 532, endPoint y: -91, distance: 394.5
click at [532, 0] on html "Need Help? kread@acendahealth.org My Co-Workers My Profile Logout Dashboard My …" at bounding box center [528, 449] width 1057 height 899
click at [554, 225] on th "Item Requested" at bounding box center [416, 238] width 354 height 42
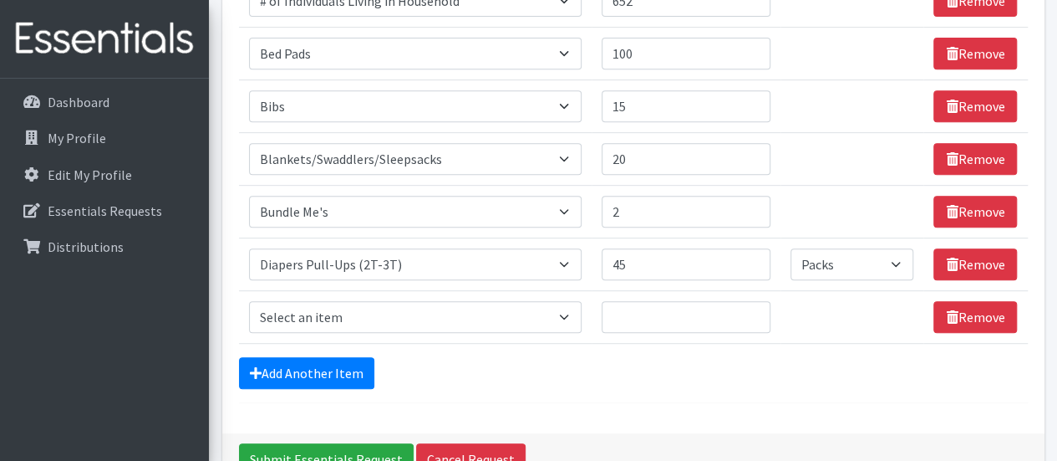
scroll to position [430, 0]
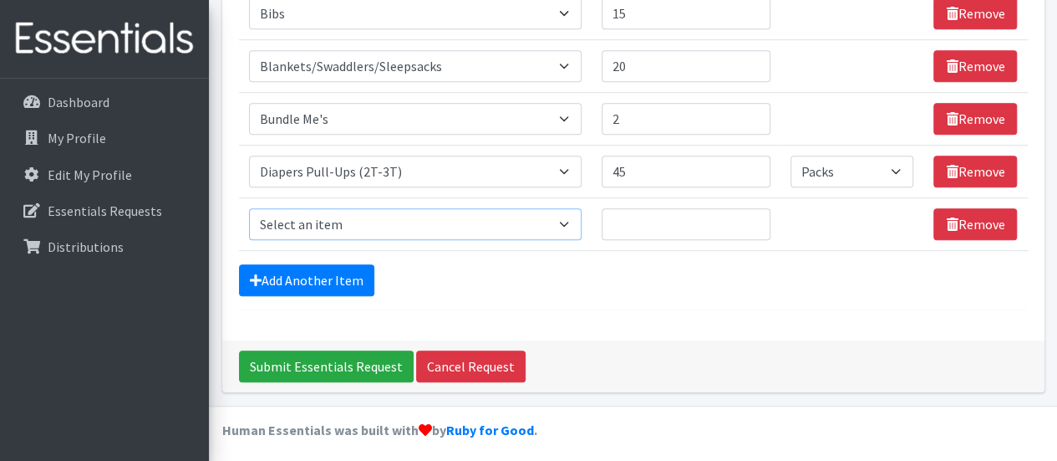
click at [458, 226] on select "Select an item # of Children this order will serve # of Individuals Living in H…" at bounding box center [415, 224] width 333 height 32
select select "1972"
click at [249, 208] on select "Select an item # of Children this order will serve # of Individuals Living in H…" at bounding box center [415, 224] width 333 height 32
click at [662, 227] on input "Quantity" at bounding box center [686, 224] width 169 height 32
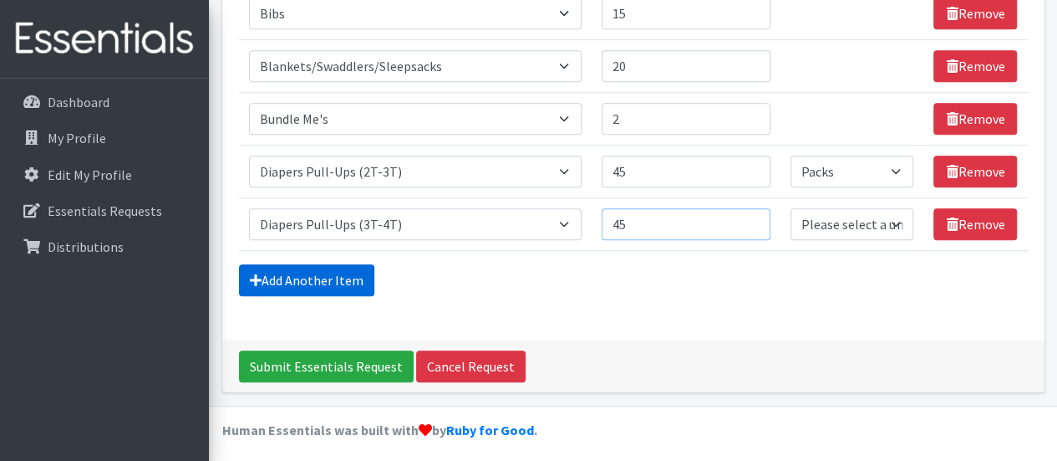
type input "45"
click at [311, 275] on link "Add Another Item" at bounding box center [306, 280] width 135 height 32
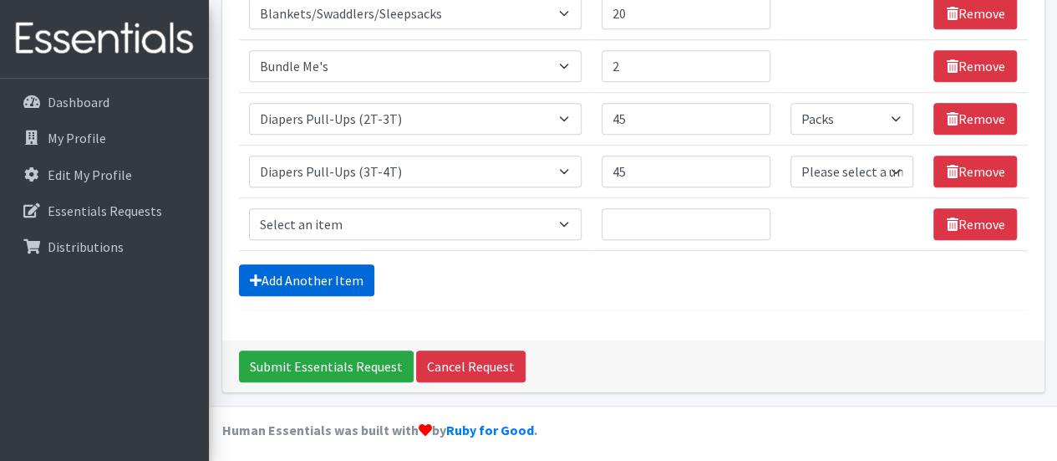
scroll to position [485, 0]
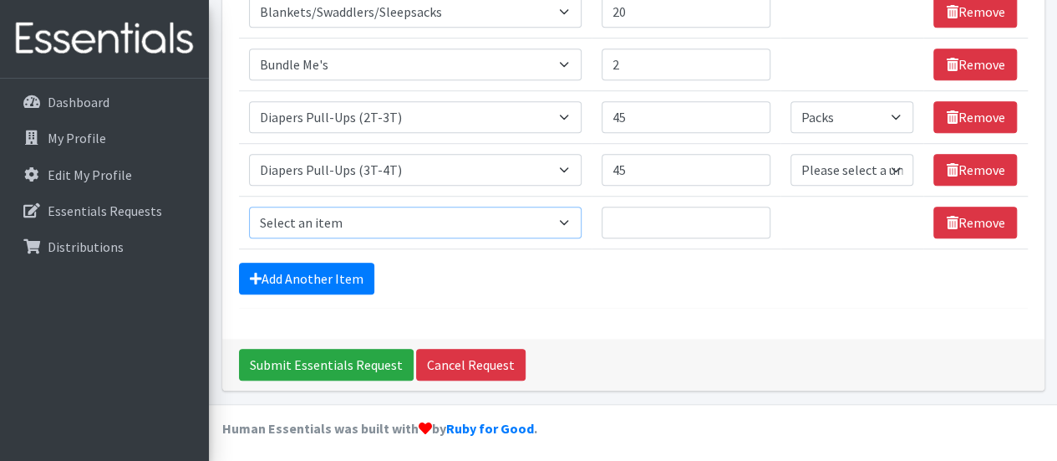
click at [445, 211] on select "Select an item # of Children this order will serve # of Individuals Living in H…" at bounding box center [415, 222] width 333 height 32
select select "1973"
click at [249, 206] on select "Select an item # of Children this order will serve # of Individuals Living in H…" at bounding box center [415, 222] width 333 height 32
click at [659, 227] on input "Quantity" at bounding box center [686, 222] width 169 height 32
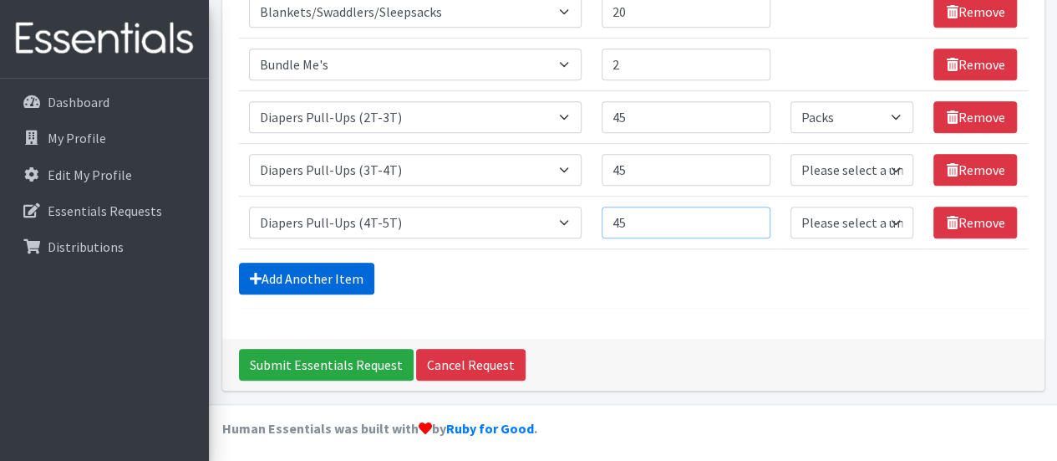
type input "45"
click at [341, 274] on link "Add Another Item" at bounding box center [306, 278] width 135 height 32
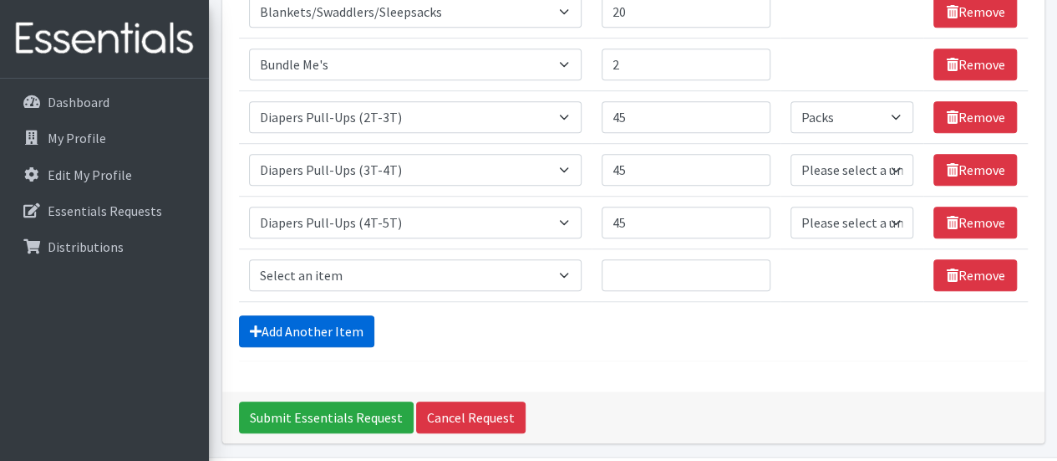
scroll to position [537, 0]
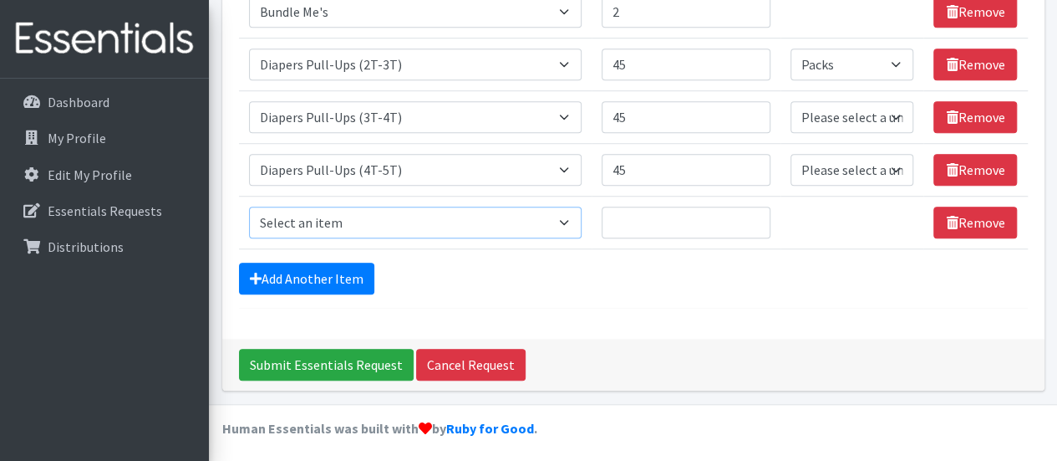
click at [397, 219] on select "Select an item # of Children this order will serve # of Individuals Living in H…" at bounding box center [415, 222] width 333 height 32
select select "15477"
click at [249, 206] on select "Select an item # of Children this order will serve # of Individuals Living in H…" at bounding box center [415, 222] width 333 height 32
click at [629, 224] on input "Quantity" at bounding box center [686, 222] width 169 height 32
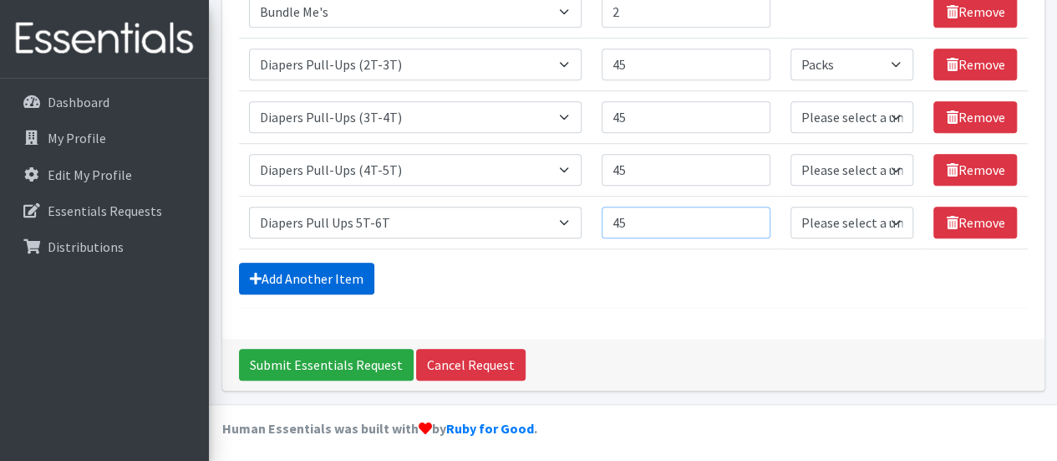
type input "45"
click at [328, 270] on link "Add Another Item" at bounding box center [306, 278] width 135 height 32
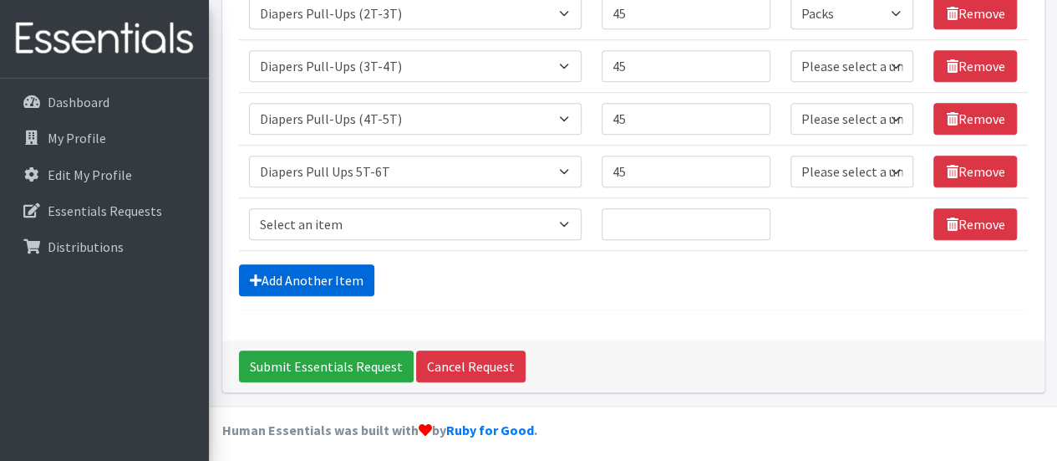
scroll to position [590, 0]
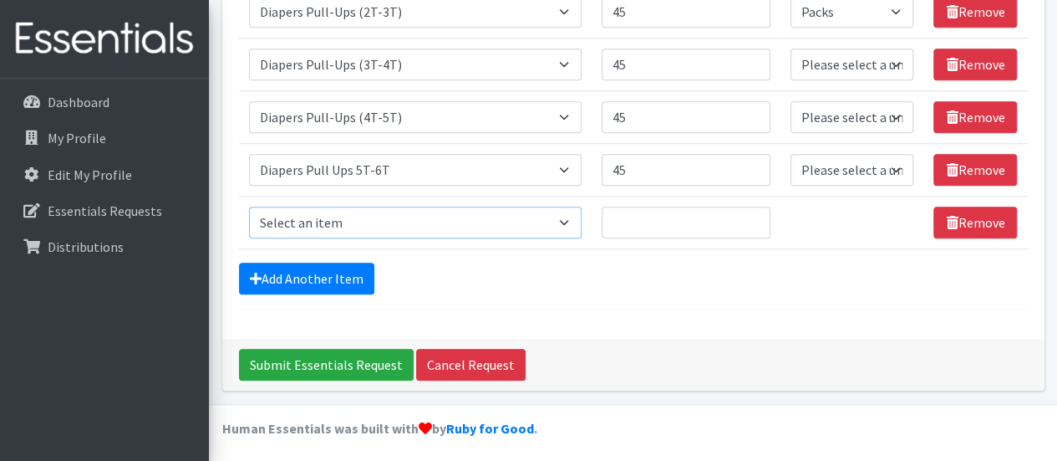
click at [562, 216] on select "Select an item # of Children this order will serve # of Individuals Living in H…" at bounding box center [415, 222] width 333 height 32
select select "1964"
click at [249, 206] on select "Select an item # of Children this order will serve # of Individuals Living in H…" at bounding box center [415, 222] width 333 height 32
click at [694, 220] on input "Quantity" at bounding box center [686, 222] width 169 height 32
type input "20"
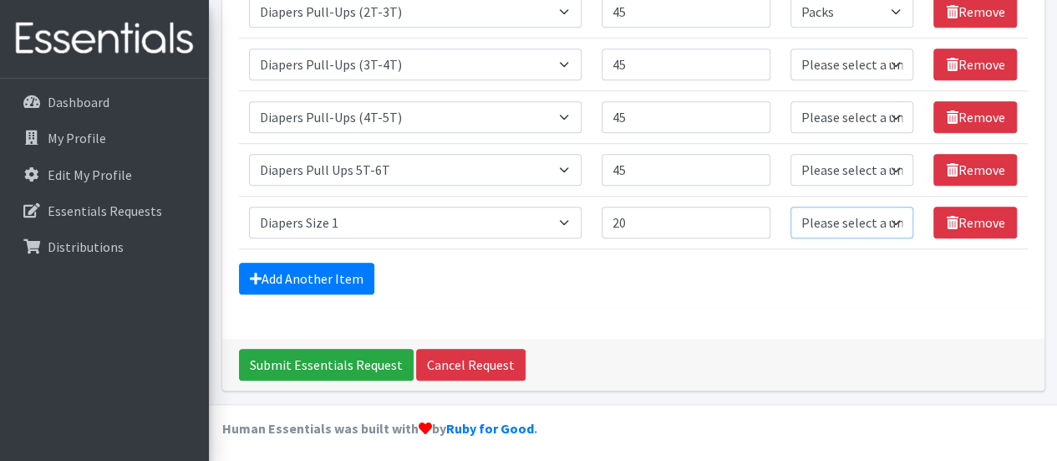
click at [897, 220] on select "Please select a unit units Packs" at bounding box center [852, 222] width 123 height 32
select select "Pack"
click at [792, 206] on select "Please select a unit units Packs" at bounding box center [852, 222] width 123 height 32
click at [889, 161] on select "Please select a unit units Packs" at bounding box center [852, 170] width 123 height 32
select select "Pack"
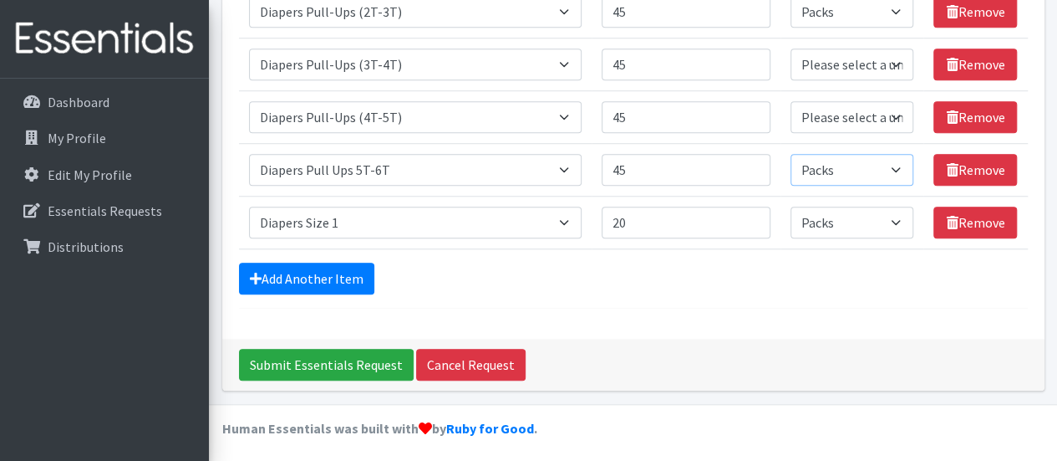
click at [792, 154] on select "Please select a unit units Packs" at bounding box center [852, 170] width 123 height 32
click at [891, 109] on select "Please select a unit units Packs" at bounding box center [852, 117] width 123 height 32
select select "Pack"
click at [792, 101] on select "Please select a unit units Packs" at bounding box center [852, 117] width 123 height 32
click at [891, 64] on select "Please select a unit units Packs" at bounding box center [852, 64] width 123 height 32
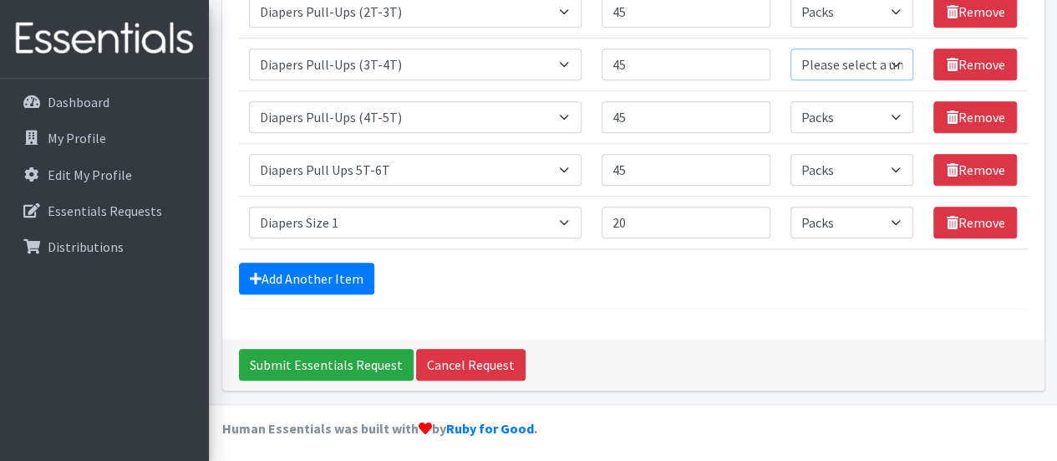
select select "Pack"
click at [792, 48] on select "Please select a unit units Packs" at bounding box center [852, 64] width 123 height 32
click at [341, 277] on link "Add Another Item" at bounding box center [306, 278] width 135 height 32
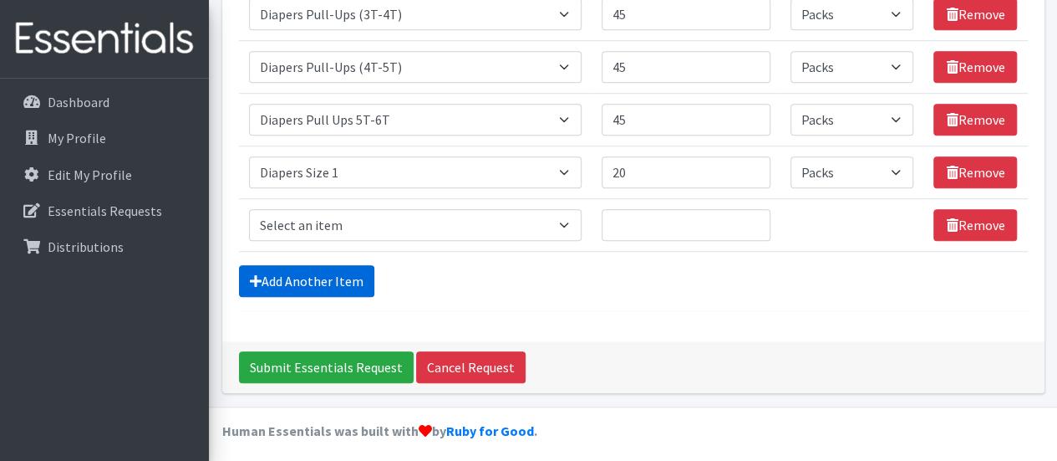
scroll to position [642, 0]
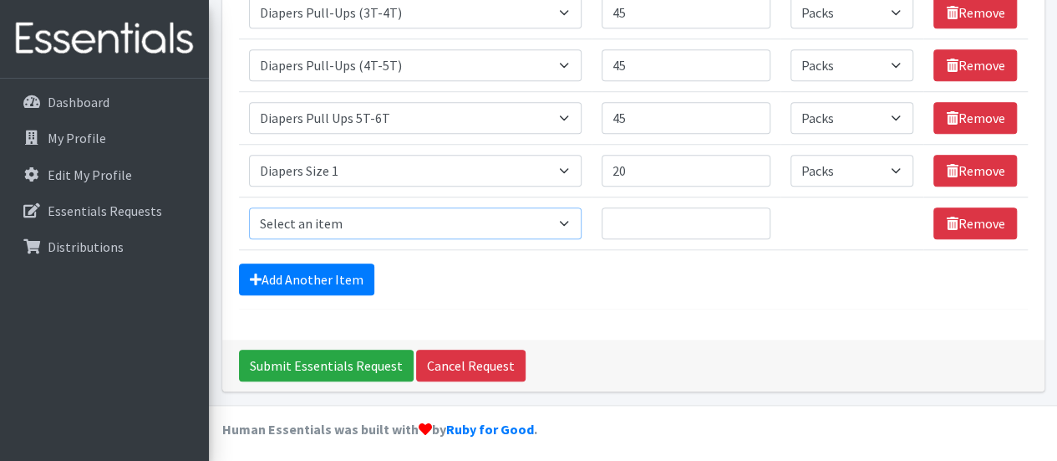
click at [400, 221] on select "Select an item # of Children this order will serve # of Individuals Living in H…" at bounding box center [415, 223] width 333 height 32
select select "1965"
click at [249, 207] on select "Select an item # of Children this order will serve # of Individuals Living in H…" at bounding box center [415, 223] width 333 height 32
click at [314, 271] on link "Add Another Item" at bounding box center [306, 279] width 135 height 32
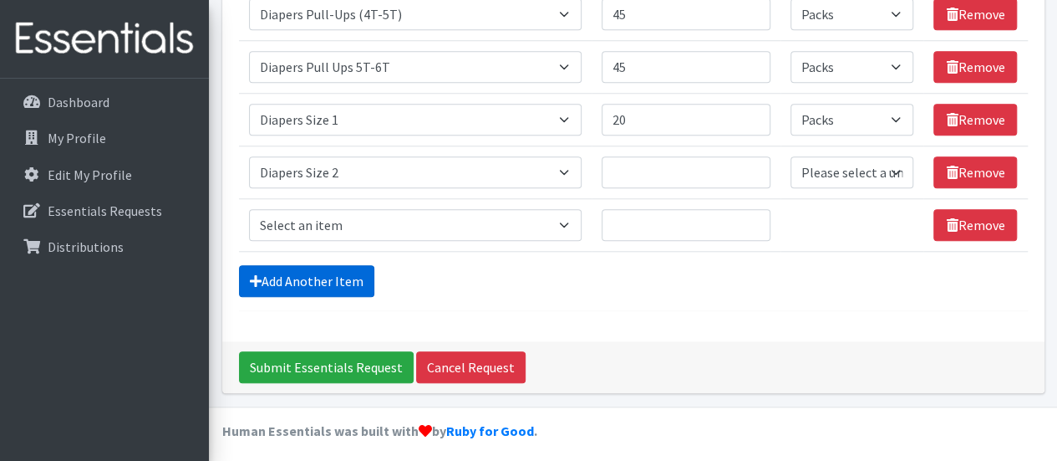
scroll to position [695, 0]
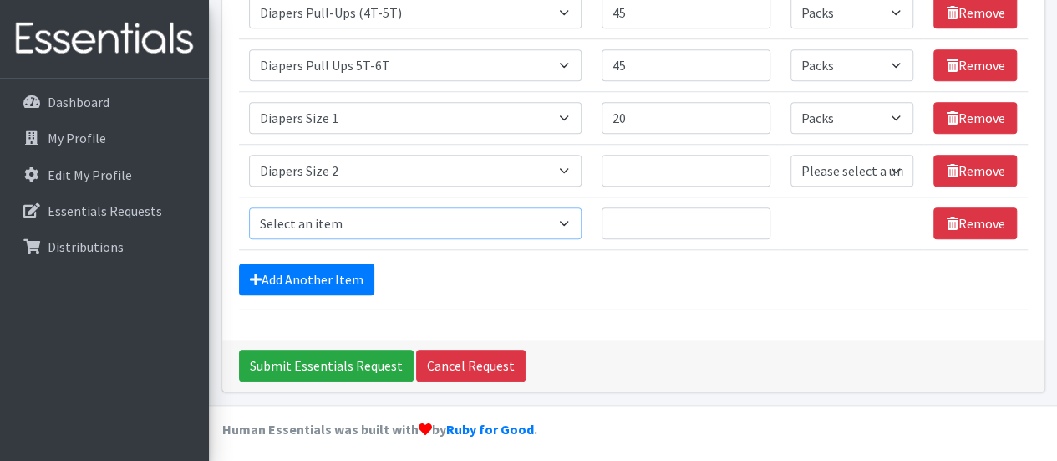
click at [350, 213] on select "Select an item # of Children this order will serve # of Individuals Living in H…" at bounding box center [415, 223] width 333 height 32
select select "1966"
click at [249, 207] on select "Select an item # of Children this order will serve # of Individuals Living in H…" at bounding box center [415, 223] width 333 height 32
click at [336, 283] on link "Add Another Item" at bounding box center [306, 279] width 135 height 32
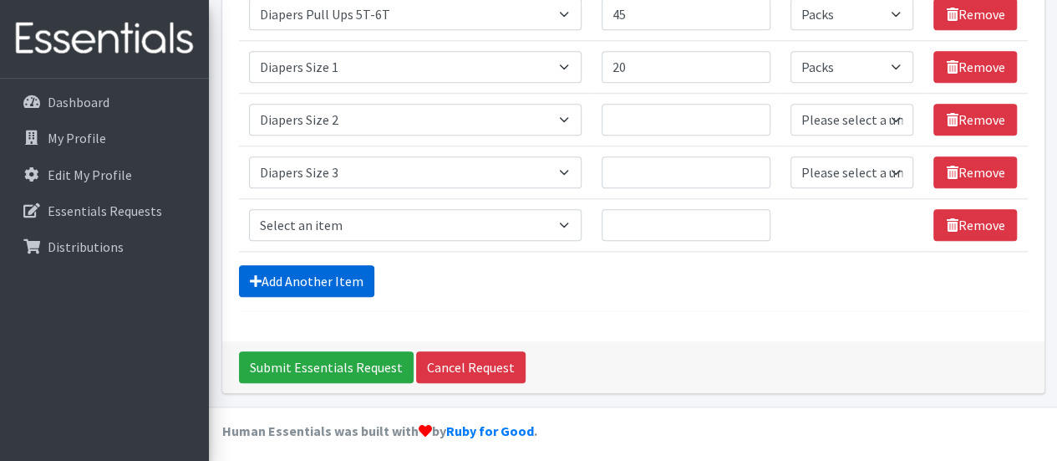
scroll to position [747, 0]
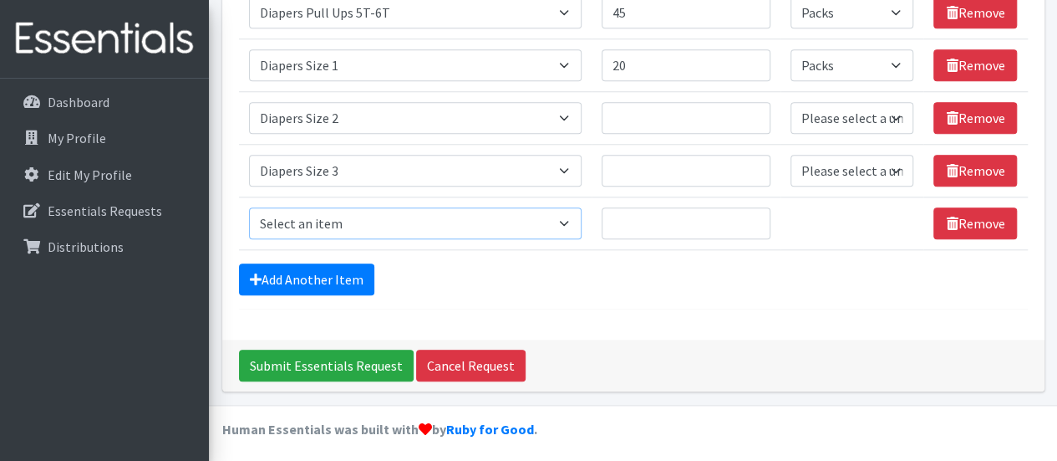
click at [391, 220] on select "Select an item # of Children this order will serve # of Individuals Living in H…" at bounding box center [415, 223] width 333 height 32
click at [249, 207] on select "Select an item # of Children this order will serve # of Individuals Living in H…" at bounding box center [415, 223] width 333 height 32
click at [445, 215] on select "Select an item # of Children this order will serve # of Individuals Living in H…" at bounding box center [415, 223] width 333 height 32
select select "1967"
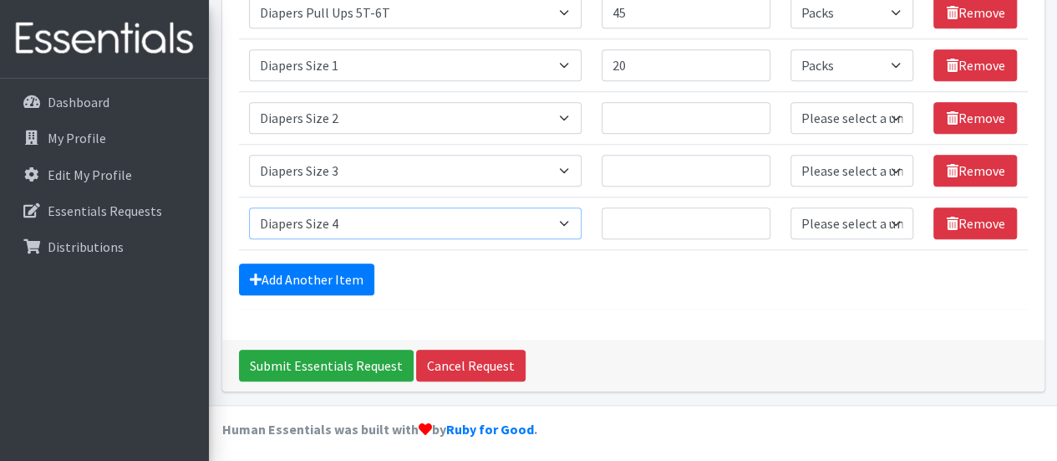
click at [249, 207] on select "Select an item # of Children this order will serve # of Individuals Living in H…" at bounding box center [415, 223] width 333 height 32
click at [354, 270] on link "Add Another Item" at bounding box center [306, 279] width 135 height 32
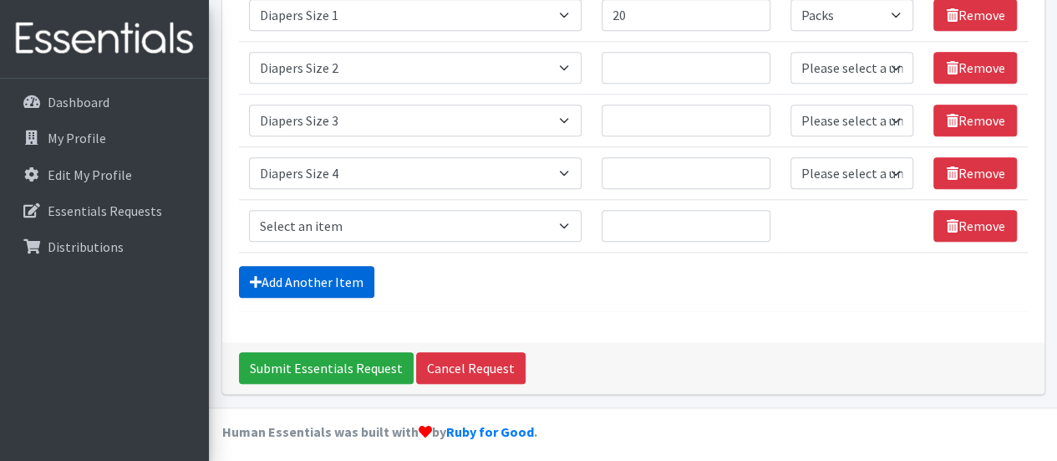
scroll to position [799, 0]
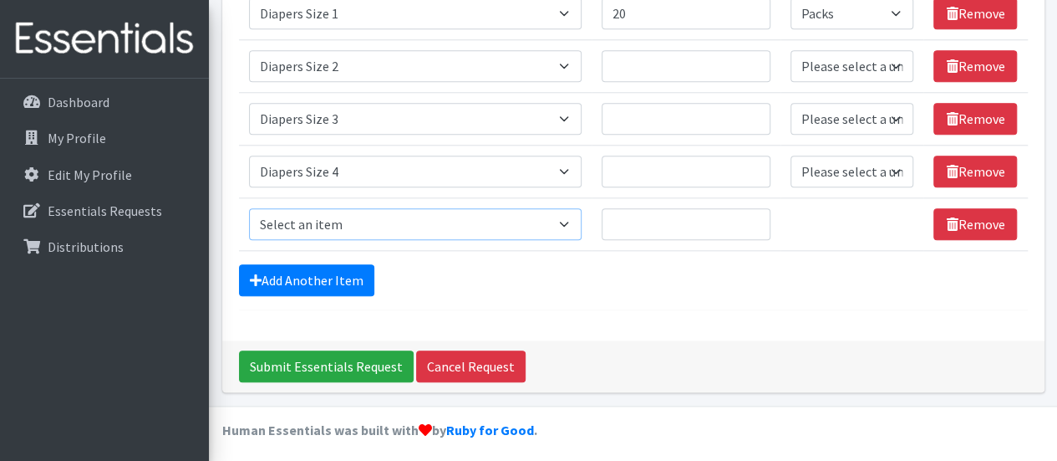
click at [410, 218] on select "Select an item # of Children this order will serve # of Individuals Living in H…" at bounding box center [415, 224] width 333 height 32
click at [249, 208] on select "Select an item # of Children this order will serve # of Individuals Living in H…" at bounding box center [415, 224] width 333 height 32
click at [432, 220] on select "Select an item # of Children this order will serve # of Individuals Living in H…" at bounding box center [415, 224] width 333 height 32
select select "1968"
click at [249, 208] on select "Select an item # of Children this order will serve # of Individuals Living in H…" at bounding box center [415, 224] width 333 height 32
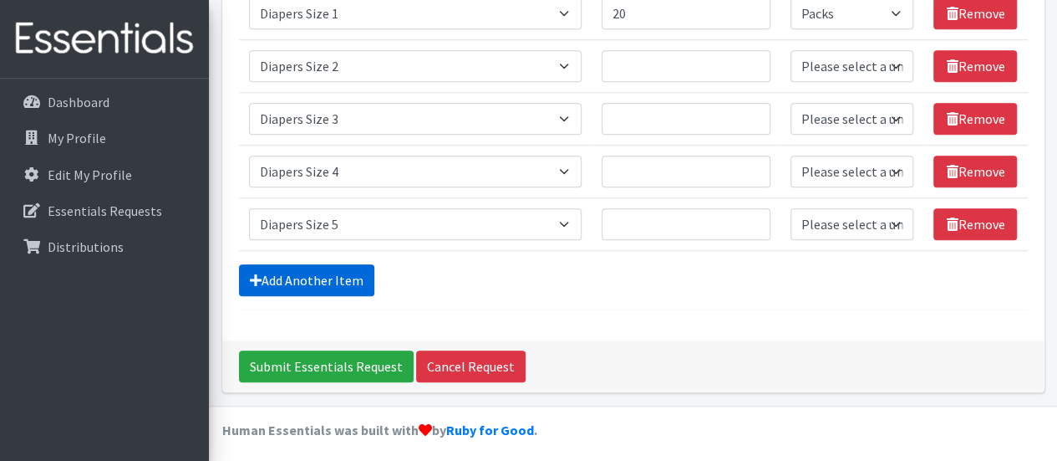
click at [351, 275] on link "Add Another Item" at bounding box center [306, 280] width 135 height 32
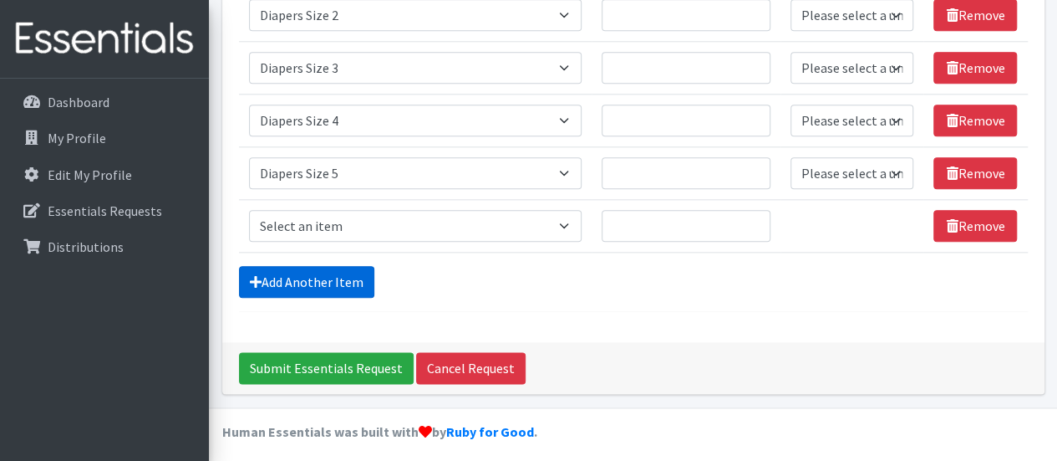
scroll to position [852, 0]
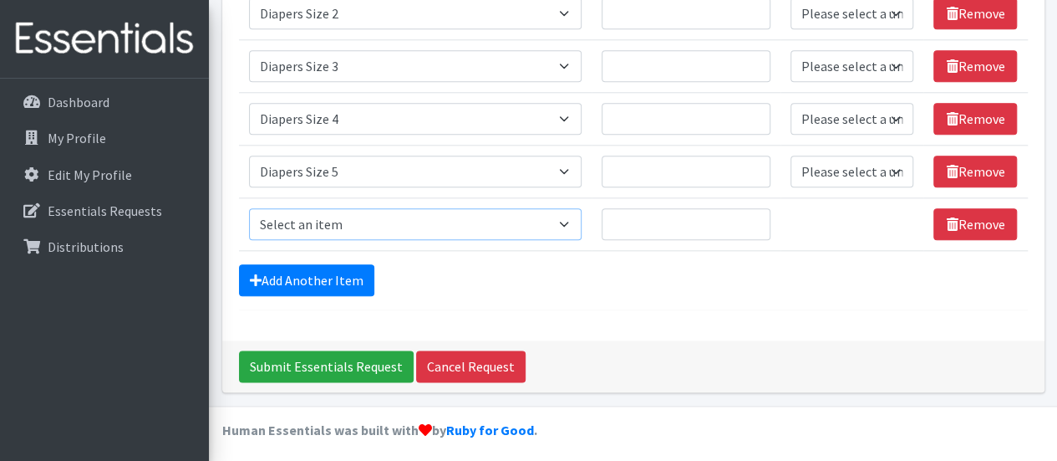
click at [378, 212] on select "Select an item # of Children this order will serve # of Individuals Living in H…" at bounding box center [415, 224] width 333 height 32
select select "1969"
click at [249, 208] on select "Select an item # of Children this order will serve # of Individuals Living in H…" at bounding box center [415, 224] width 333 height 32
click at [346, 273] on link "Add Another Item" at bounding box center [306, 280] width 135 height 32
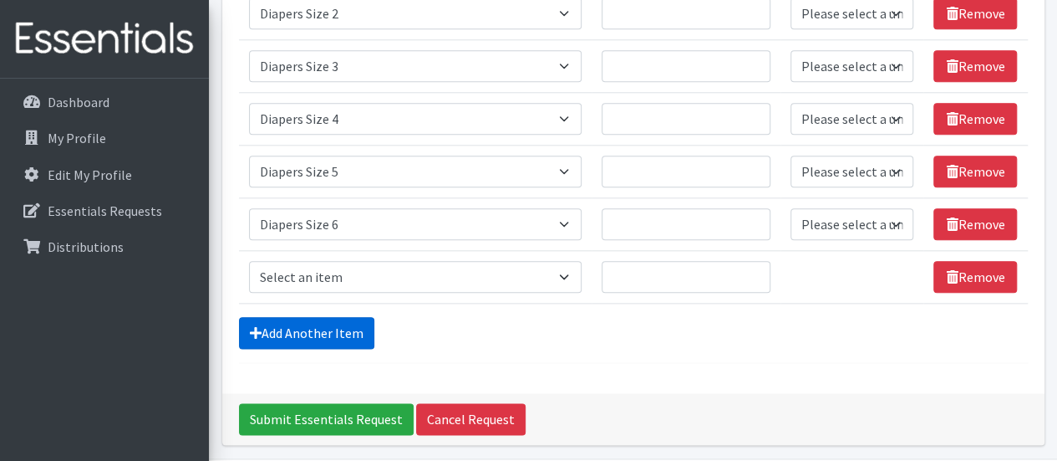
scroll to position [904, 0]
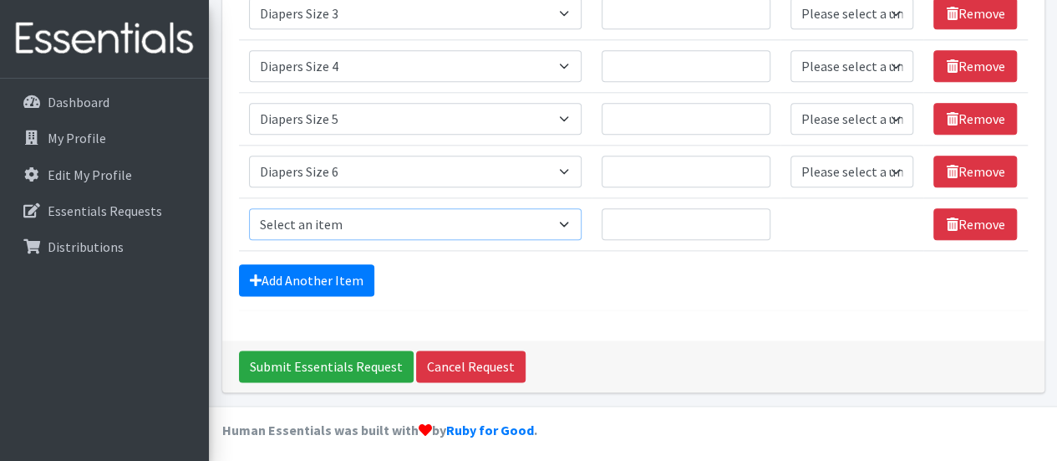
click at [378, 213] on select "Select an item # of Children this order will serve # of Individuals Living in H…" at bounding box center [415, 224] width 333 height 32
select select "1970"
click at [249, 208] on select "Select an item # of Children this order will serve # of Individuals Living in H…" at bounding box center [415, 224] width 333 height 32
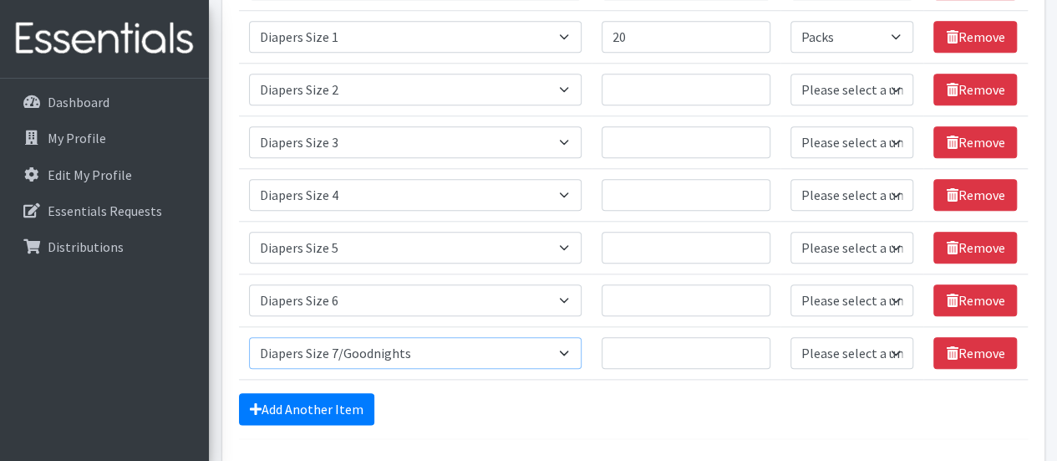
scroll to position [775, 0]
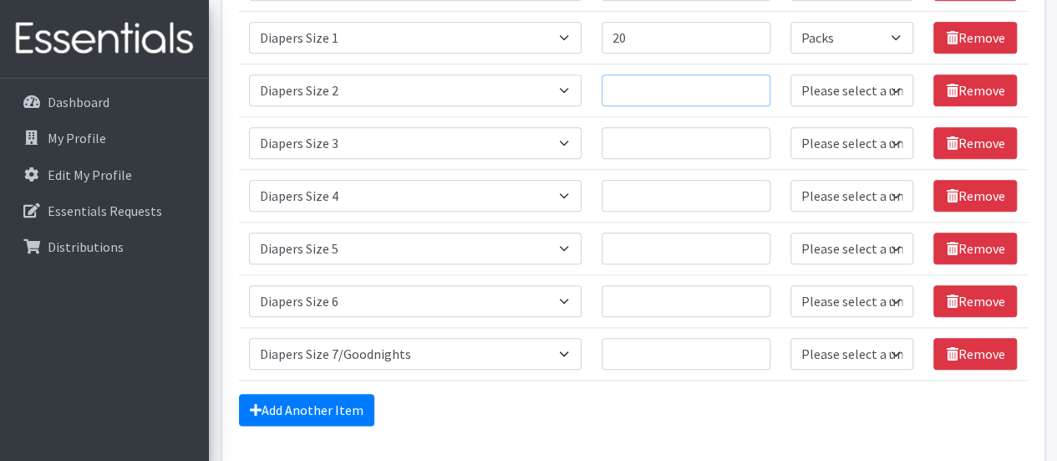
click at [693, 88] on input "Quantity" at bounding box center [686, 90] width 169 height 32
type input "45"
click at [695, 138] on input "Quantity" at bounding box center [686, 143] width 169 height 32
type input "65"
click at [675, 185] on input "Quantity" at bounding box center [686, 196] width 169 height 32
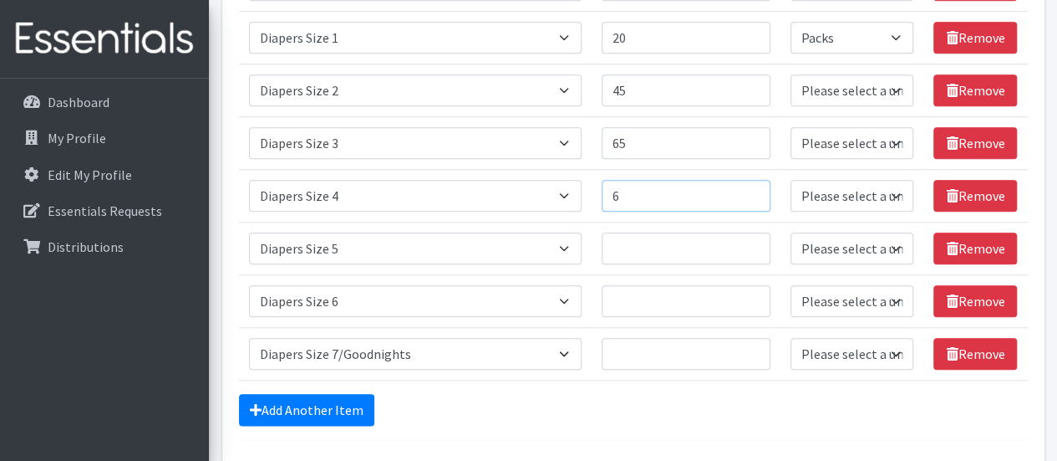
click at [675, 185] on input "6" at bounding box center [686, 196] width 169 height 32
type input "65"
click at [895, 86] on select "Please select a unit units Packs" at bounding box center [852, 90] width 123 height 32
select select "Pack"
click at [792, 74] on select "Please select a unit units Packs" at bounding box center [852, 90] width 123 height 32
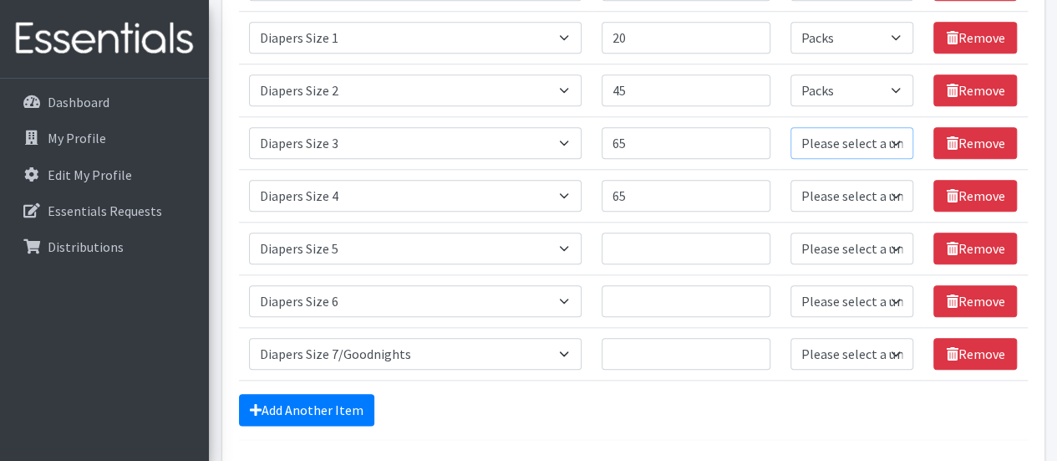
click at [878, 136] on select "Please select a unit units Packs" at bounding box center [852, 143] width 123 height 32
select select "Pack"
click at [792, 127] on select "Please select a unit units Packs" at bounding box center [852, 143] width 123 height 32
click at [869, 193] on select "Please select a unit units Packs" at bounding box center [852, 196] width 123 height 32
select select "Pack"
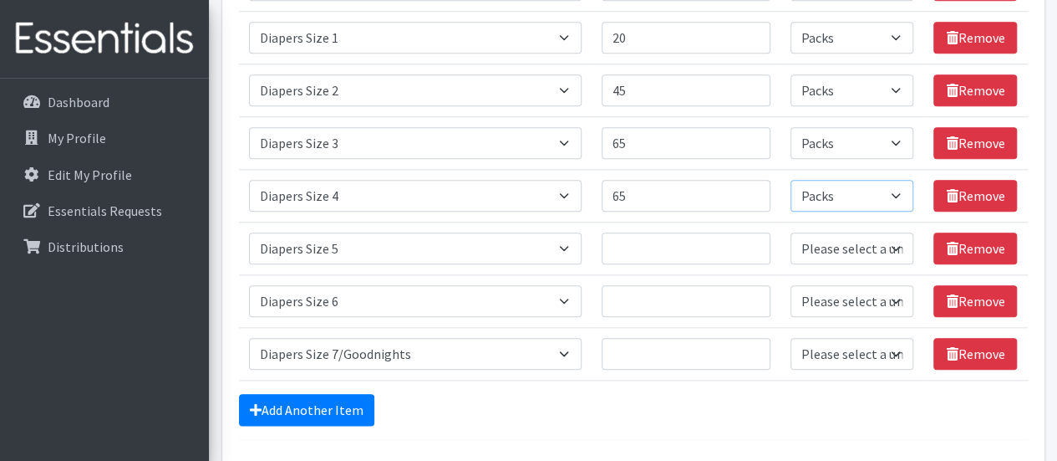
click at [792, 180] on select "Please select a unit units Packs" at bounding box center [852, 196] width 123 height 32
click at [661, 242] on input "Quantity" at bounding box center [686, 248] width 169 height 32
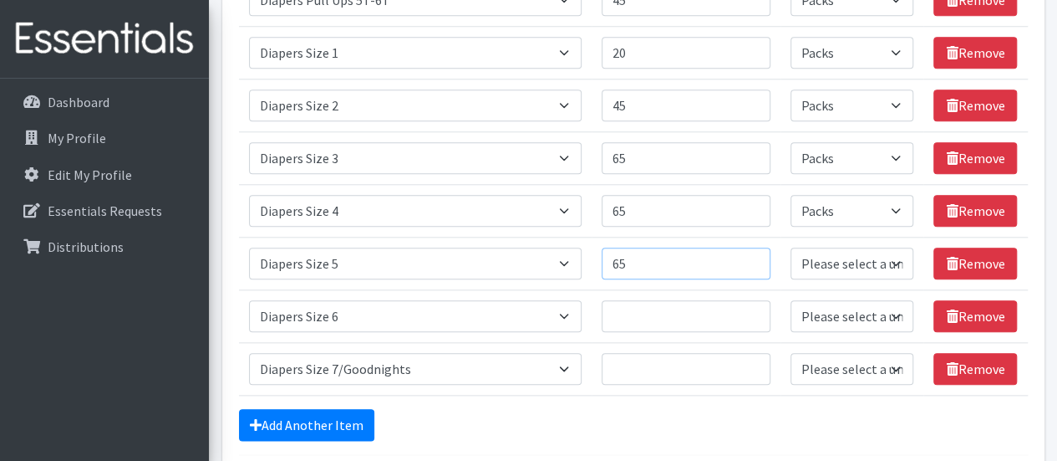
scroll to position [757, 0]
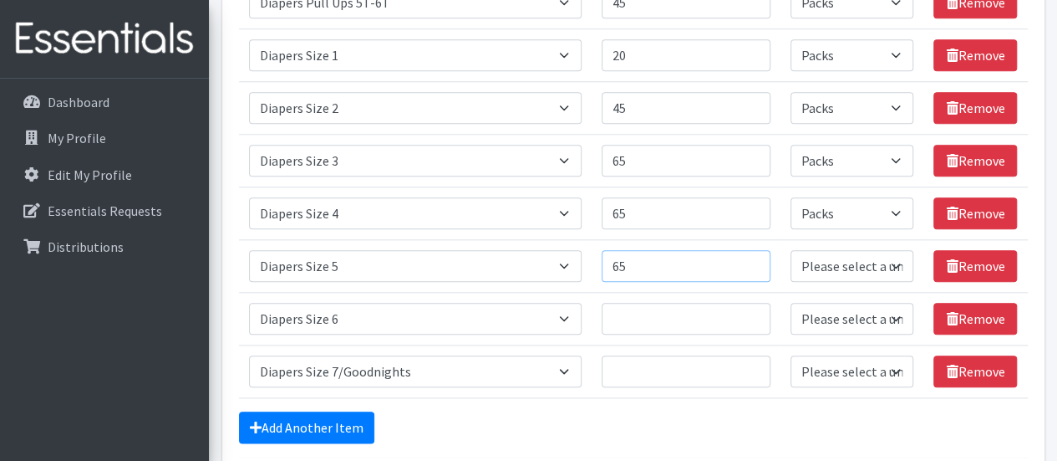
type input "65"
click at [675, 327] on input "Quantity" at bounding box center [686, 319] width 169 height 32
type input "65"
select select "-1"
click at [664, 369] on input "Quantity" at bounding box center [686, 371] width 169 height 32
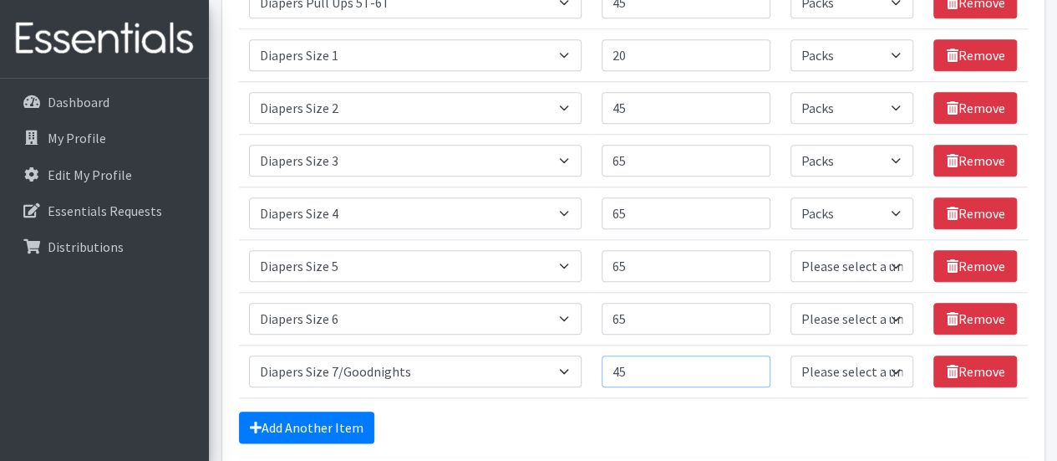
type input "45"
click at [899, 260] on select "Please select a unit units Packs" at bounding box center [852, 266] width 123 height 32
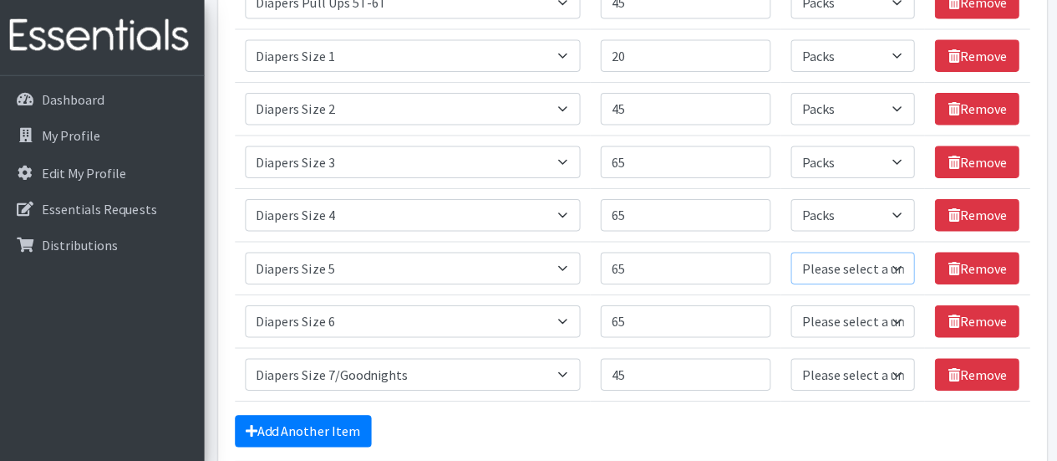
scroll to position [756, 0]
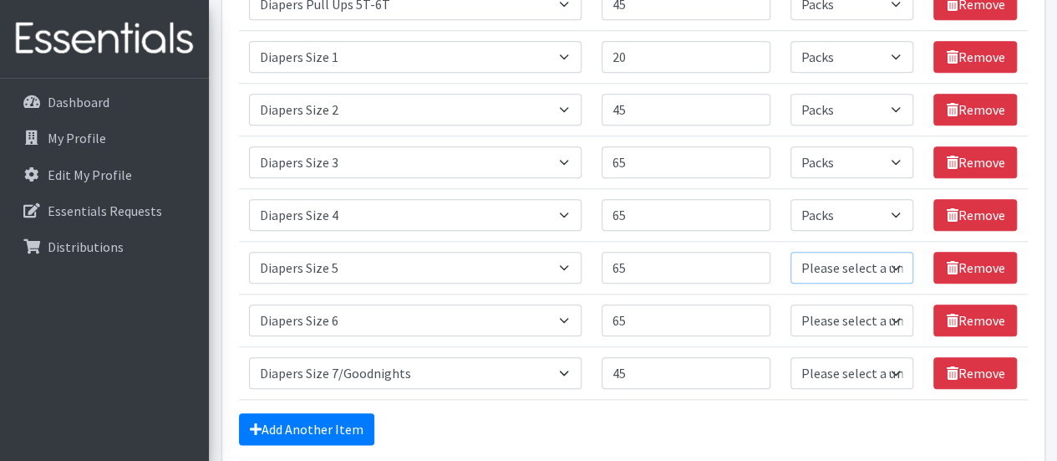
click at [899, 258] on select "Please select a unit units Packs" at bounding box center [852, 268] width 123 height 32
select select "Pack"
click at [792, 252] on select "Please select a unit units Packs" at bounding box center [852, 268] width 123 height 32
click at [876, 308] on select "Please select a unit units Packs" at bounding box center [852, 320] width 123 height 32
select select "Pack"
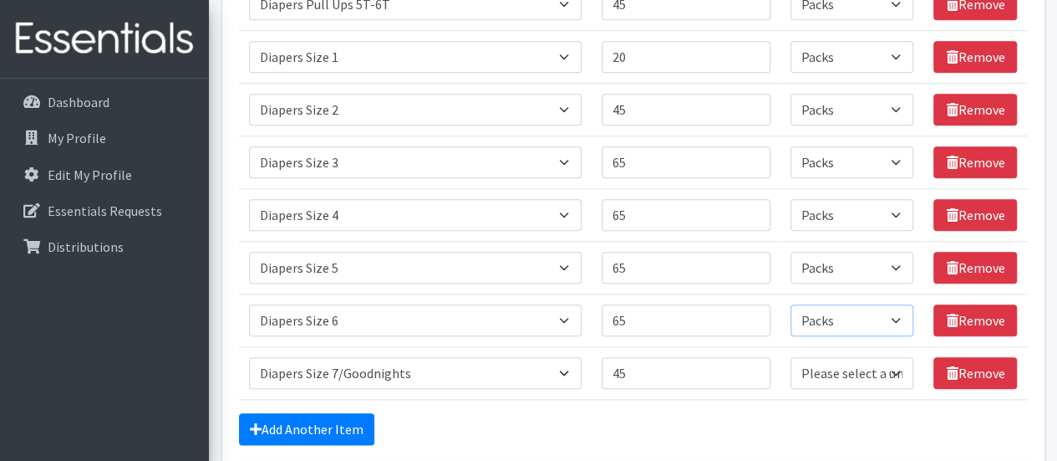
click at [792, 304] on select "Please select a unit units Packs" at bounding box center [852, 320] width 123 height 32
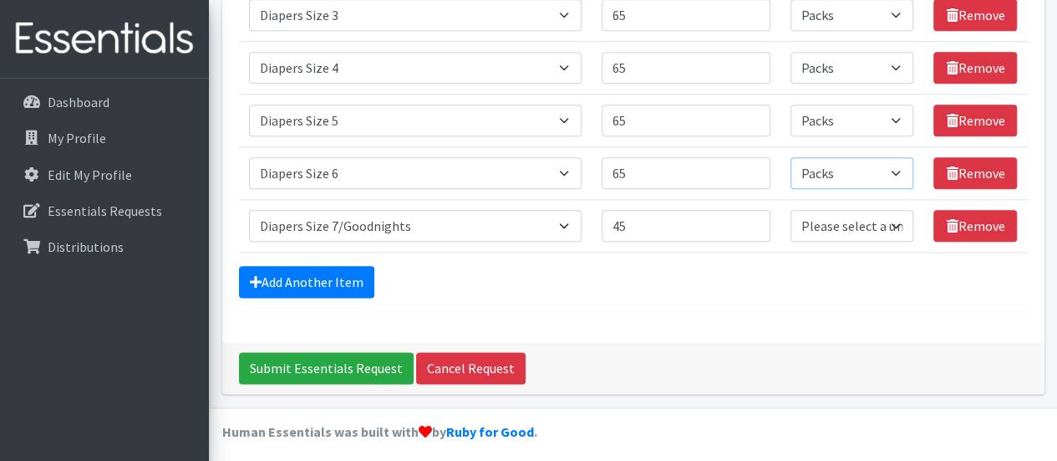
scroll to position [904, 0]
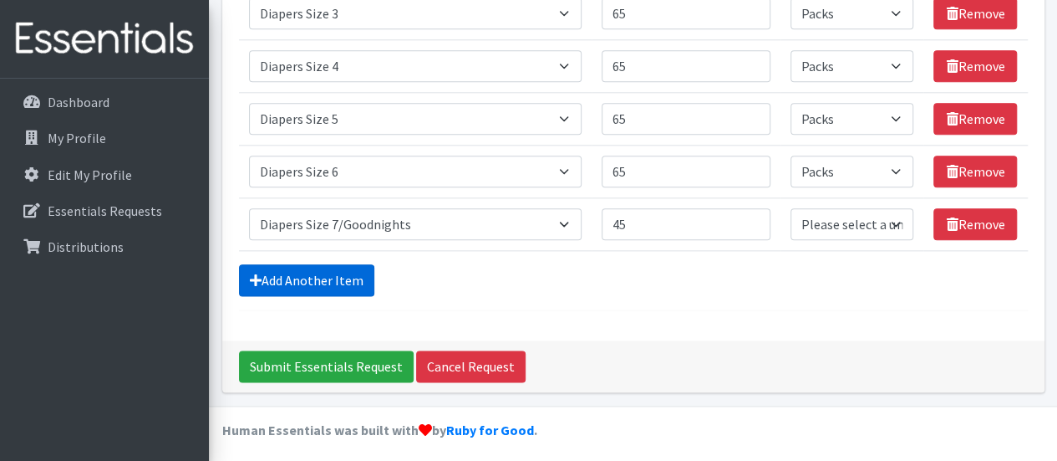
click at [347, 272] on link "Add Another Item" at bounding box center [306, 280] width 135 height 32
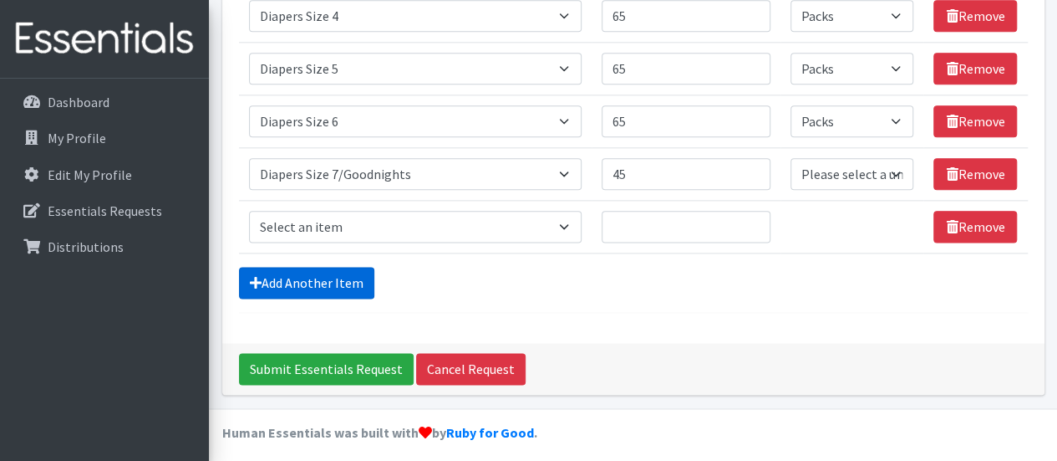
scroll to position [956, 0]
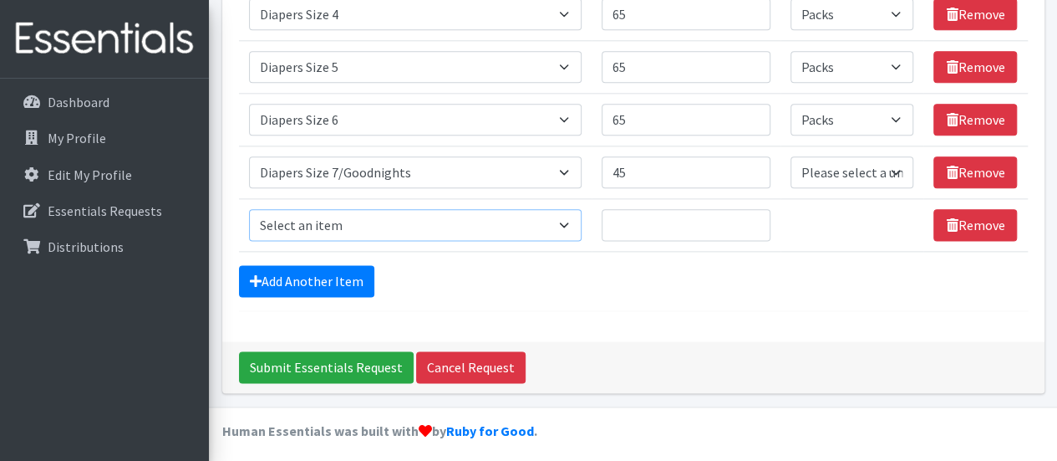
click at [452, 209] on select "Select an item # of Children this order will serve # of Individuals Living in H…" at bounding box center [415, 225] width 333 height 32
select select "5659"
click at [249, 209] on select "Select an item # of Children this order will serve # of Individuals Living in H…" at bounding box center [415, 225] width 333 height 32
click at [674, 223] on input "Quantity" at bounding box center [686, 225] width 169 height 32
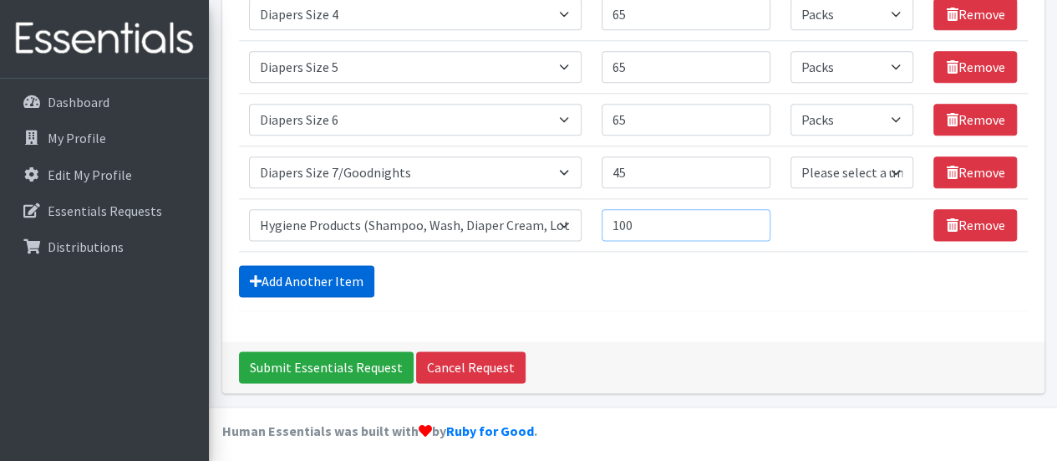
type input "100"
click at [317, 265] on link "Add Another Item" at bounding box center [306, 281] width 135 height 32
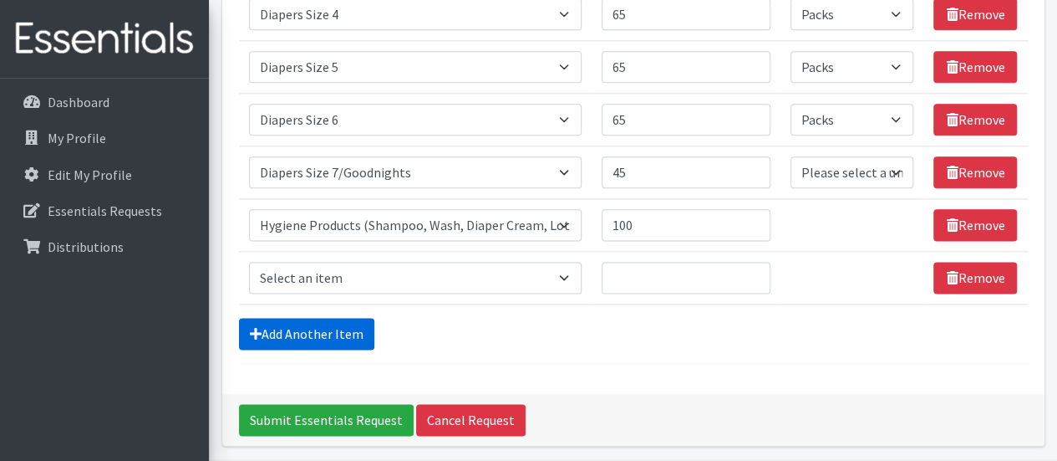
scroll to position [1009, 0]
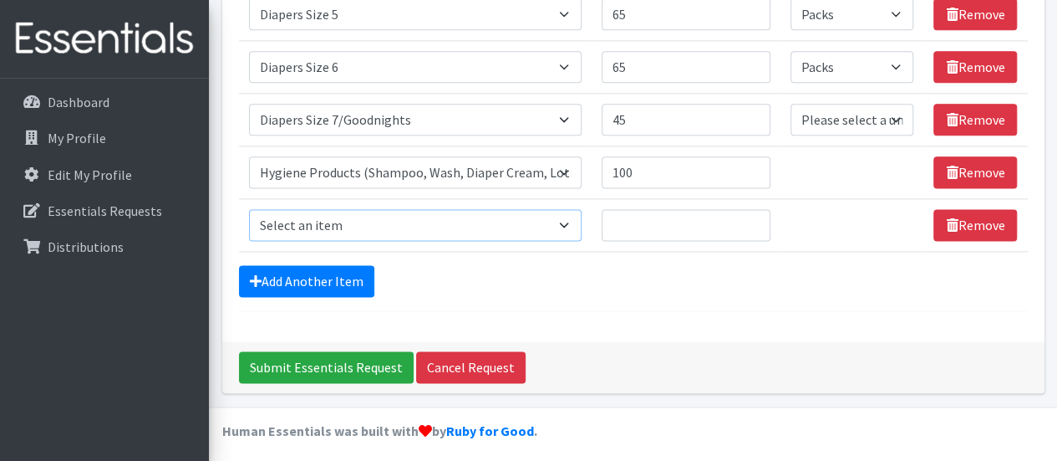
click at [575, 216] on select "Select an item # of Children this order will serve # of Individuals Living in H…" at bounding box center [415, 225] width 333 height 32
select select "5774"
click at [249, 209] on select "Select an item # of Children this order will serve # of Individuals Living in H…" at bounding box center [415, 225] width 333 height 32
click at [685, 218] on input "Quantity" at bounding box center [686, 225] width 169 height 32
type input "400"
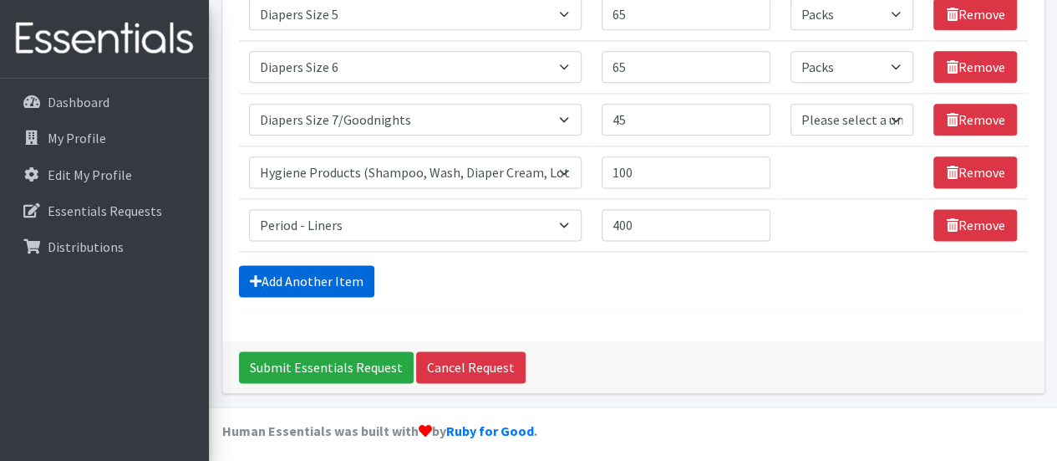
click at [295, 280] on link "Add Another Item" at bounding box center [306, 281] width 135 height 32
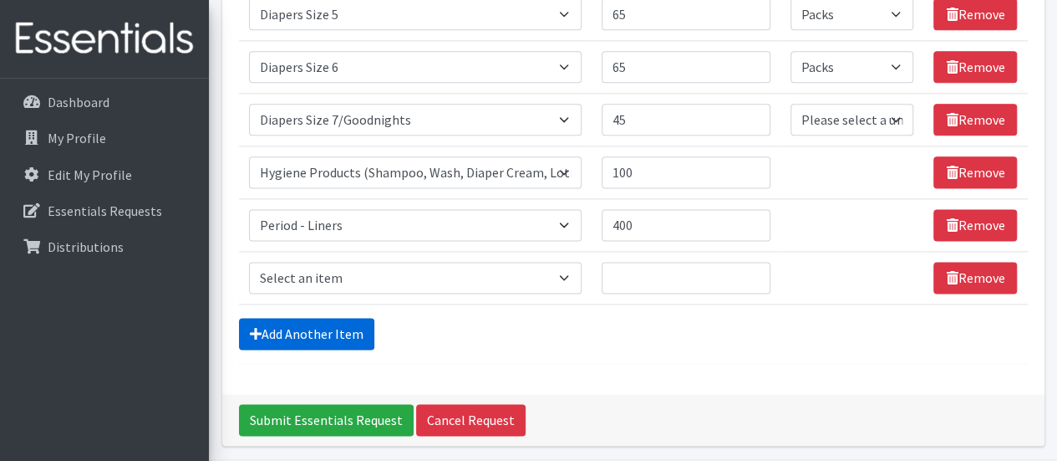
scroll to position [1062, 0]
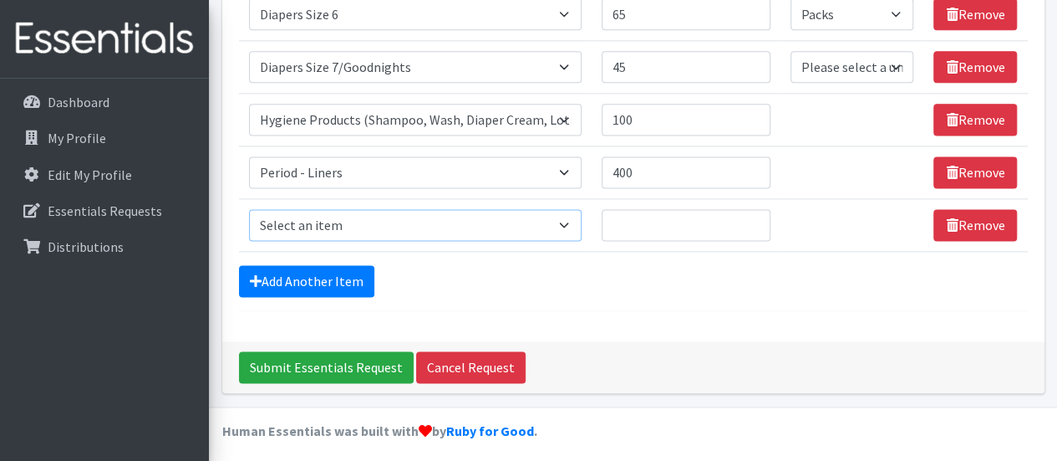
click at [568, 216] on select "Select an item # of Children this order will serve # of Individuals Living in H…" at bounding box center [415, 225] width 333 height 32
select select "5773"
click at [249, 209] on select "Select an item # of Children this order will serve # of Individuals Living in H…" at bounding box center [415, 225] width 333 height 32
click at [705, 216] on input "Quantity" at bounding box center [686, 225] width 169 height 32
click at [678, 220] on input "Quantity" at bounding box center [686, 225] width 169 height 32
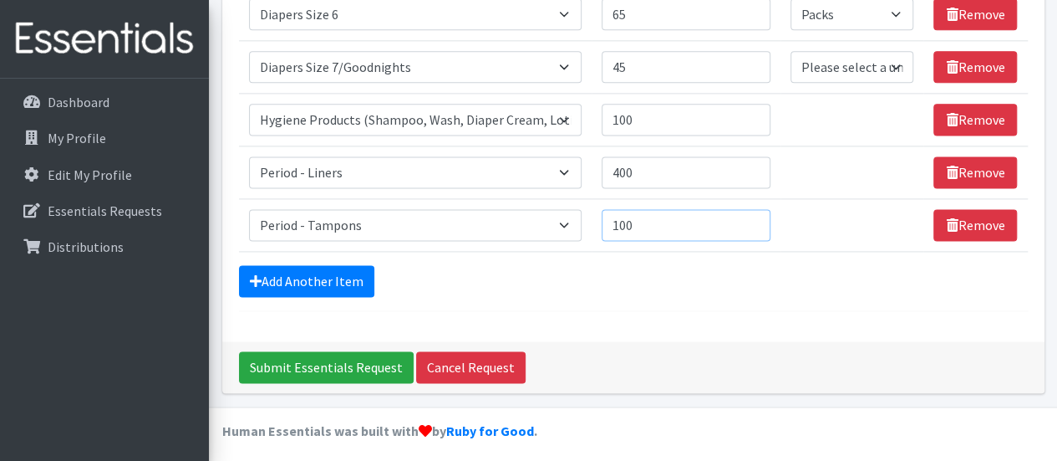
type input "100"
click at [328, 277] on link "Add Another Item" at bounding box center [306, 281] width 135 height 32
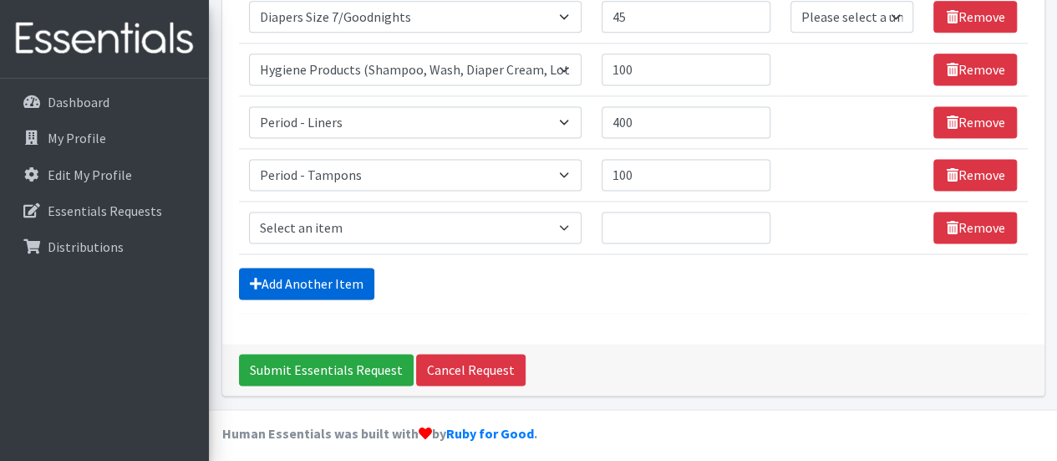
scroll to position [1113, 0]
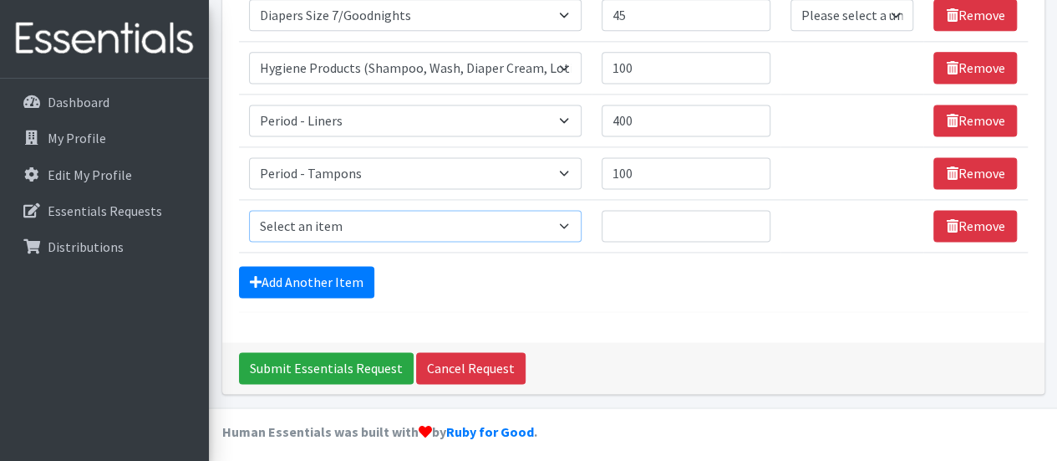
click at [392, 218] on select "Select an item # of Children this order will serve # of Individuals Living in H…" at bounding box center [415, 226] width 333 height 32
select select "1929"
click at [249, 210] on select "Select an item # of Children this order will serve # of Individuals Living in H…" at bounding box center [415, 226] width 333 height 32
click at [685, 220] on input "Quantity" at bounding box center [686, 226] width 169 height 32
type input "4000"
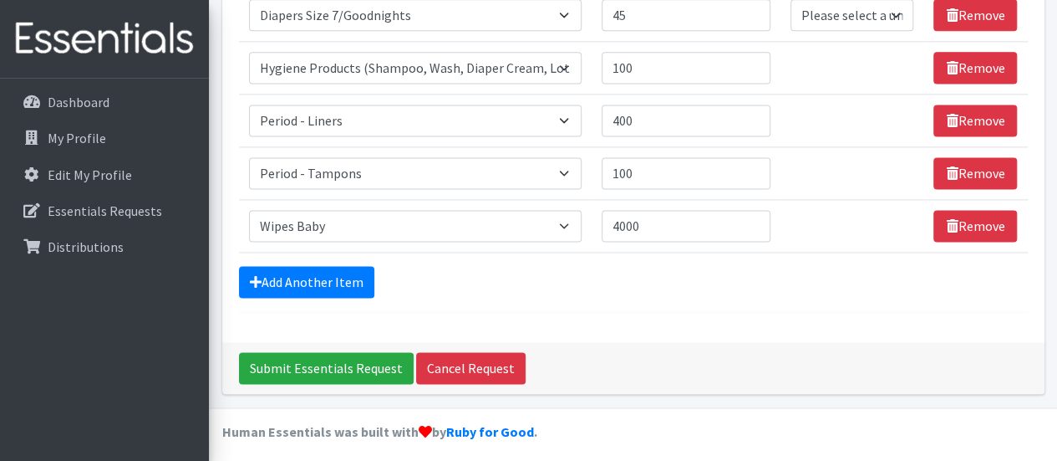
click at [684, 270] on div "Add Another Item" at bounding box center [633, 282] width 789 height 32
click at [367, 359] on input "Submit Essentials Request" at bounding box center [326, 368] width 175 height 32
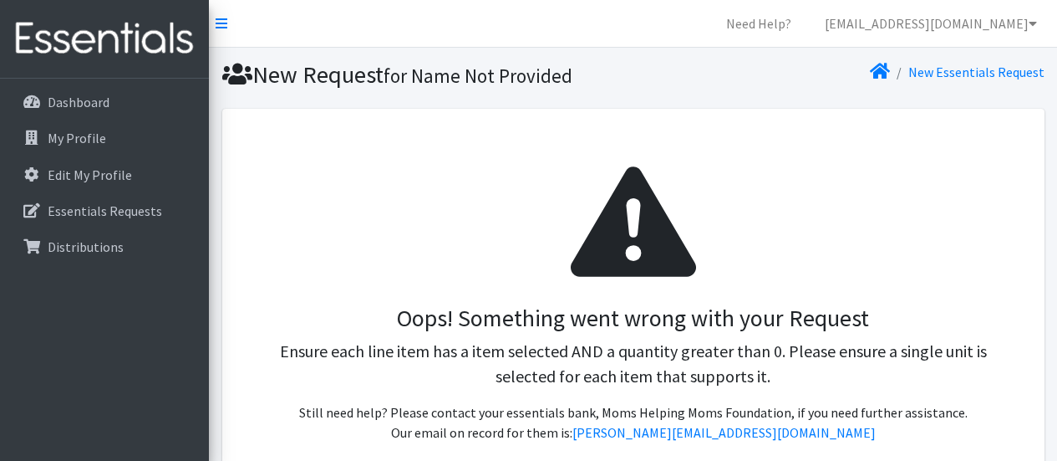
select select "Pack"
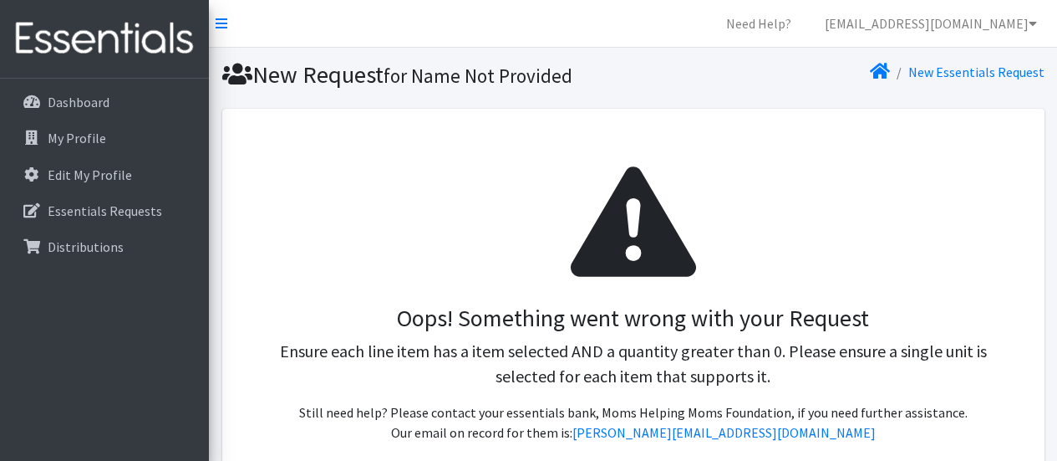
select select "Pack"
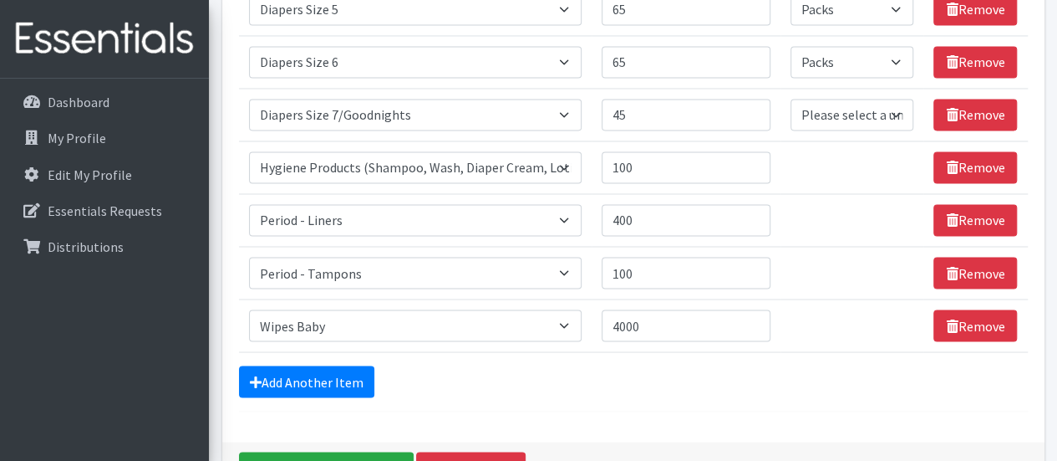
scroll to position [1347, 0]
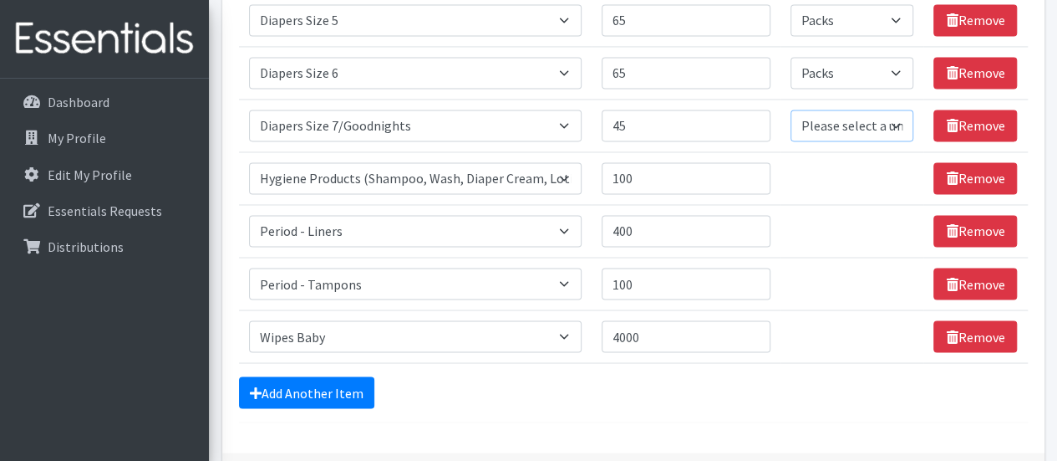
click at [844, 121] on select "Please select a unit units Packs" at bounding box center [852, 125] width 123 height 32
select select "Pack"
click at [792, 109] on select "Please select a unit units Packs" at bounding box center [852, 125] width 123 height 32
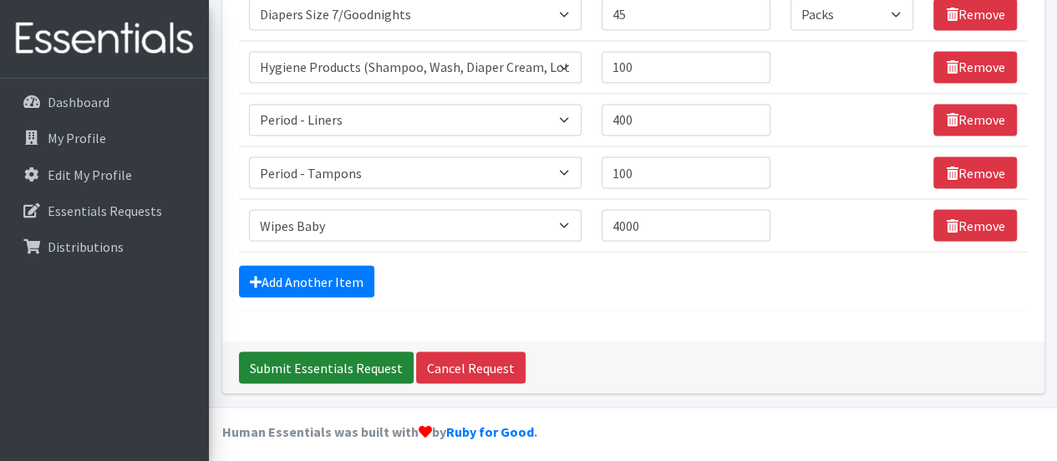
click at [384, 359] on input "Submit Essentials Request" at bounding box center [326, 367] width 175 height 32
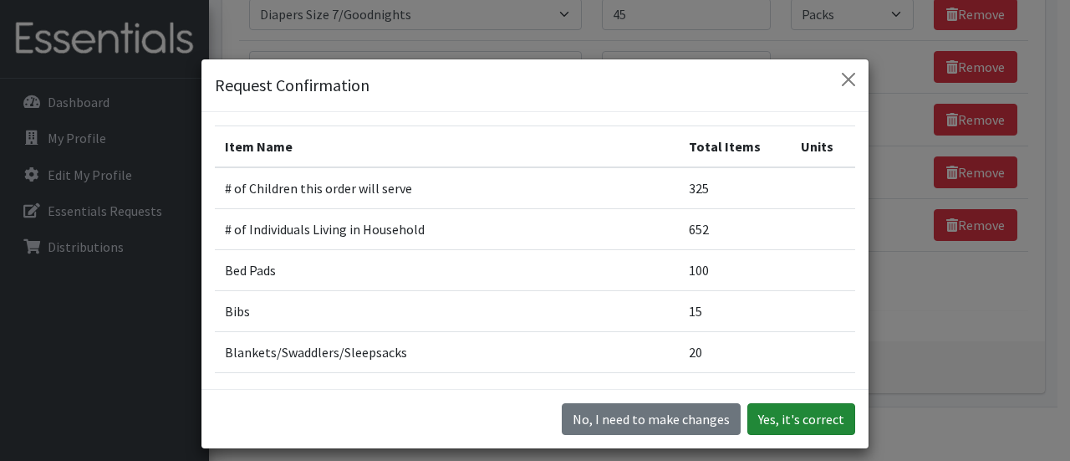
click at [786, 420] on button "Yes, it's correct" at bounding box center [801, 419] width 108 height 32
